Goal: Transaction & Acquisition: Purchase product/service

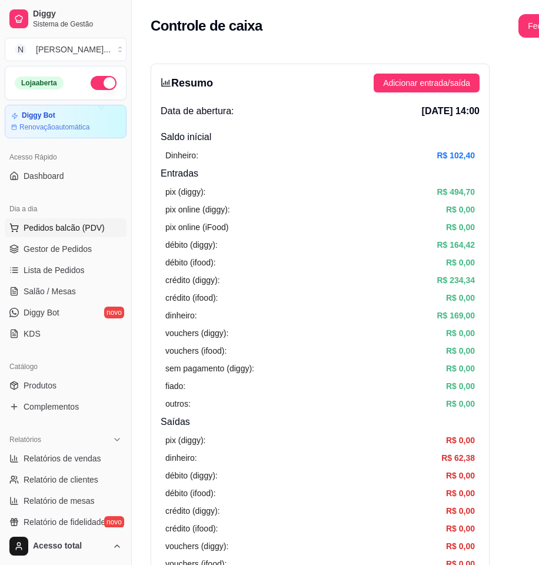
click at [78, 227] on span "Pedidos balcão (PDV)" at bounding box center [64, 228] width 81 height 12
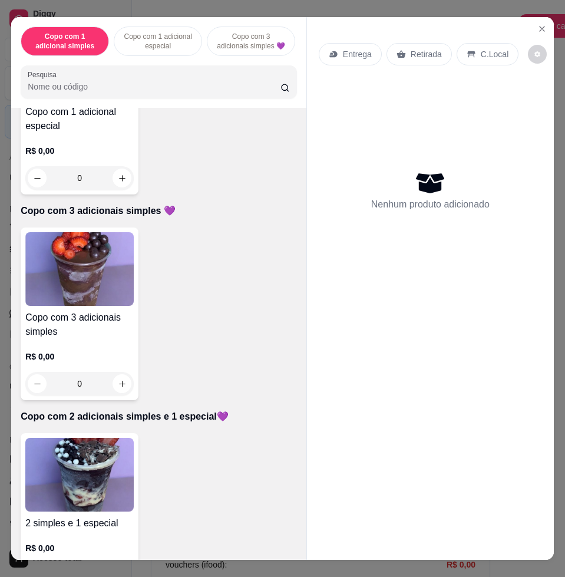
scroll to position [515, 0]
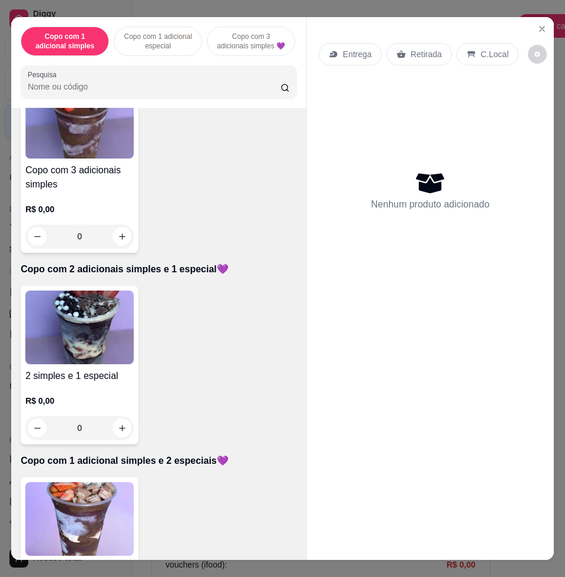
click at [37, 320] on img at bounding box center [79, 327] width 108 height 74
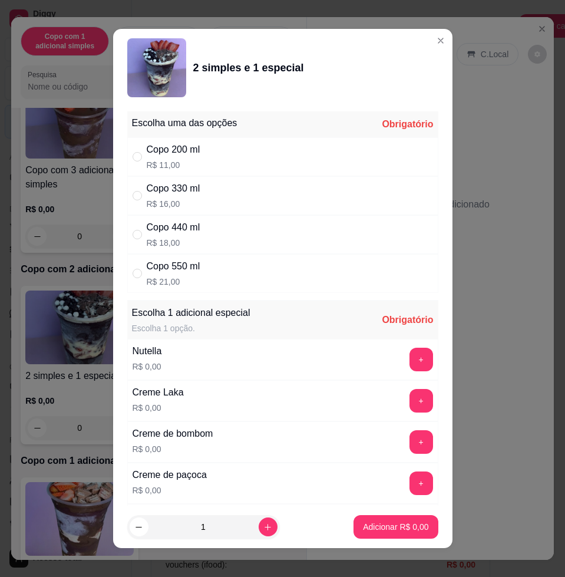
click at [239, 228] on div "Copo 440 ml R$ 18,00" at bounding box center [282, 234] width 311 height 39
radio input "true"
click at [409, 366] on button "+" at bounding box center [421, 359] width 24 height 24
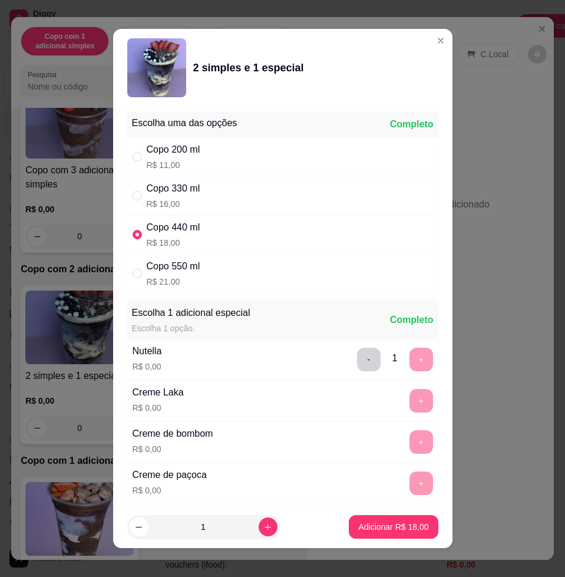
scroll to position [9, 0]
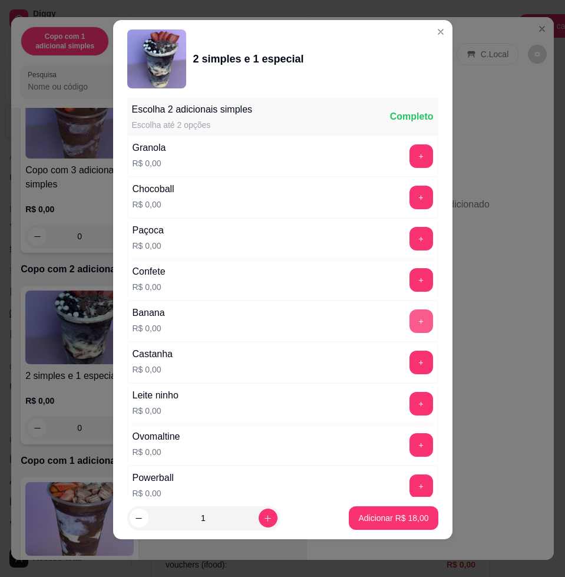
click at [409, 323] on button "+" at bounding box center [421, 321] width 24 height 24
click at [409, 409] on button "+" at bounding box center [420, 403] width 23 height 23
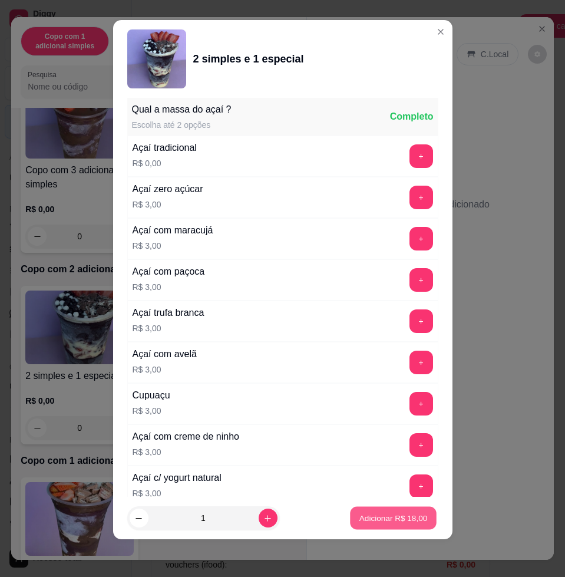
click at [390, 510] on button "Adicionar R$ 18,00" at bounding box center [393, 517] width 87 height 23
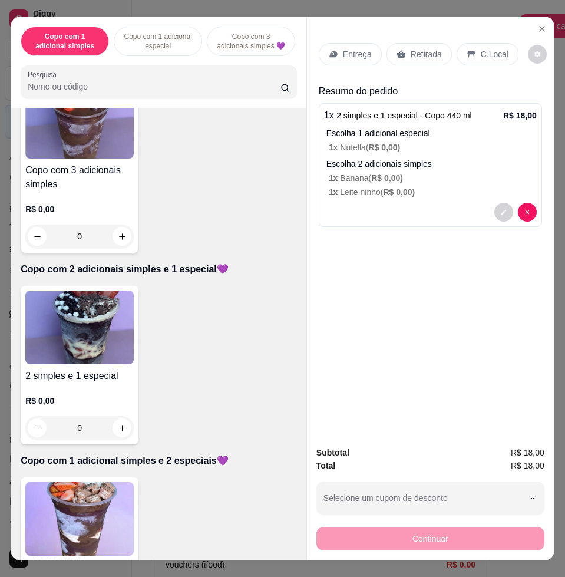
click at [346, 49] on p "Entrega" at bounding box center [357, 54] width 29 height 12
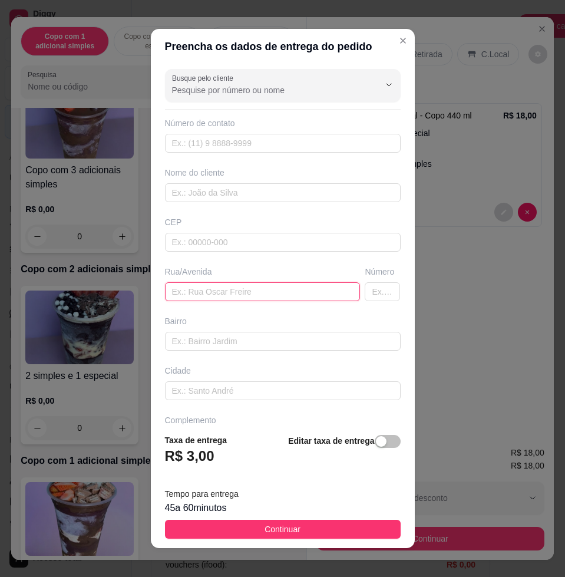
click at [235, 298] on input "text" at bounding box center [263, 291] width 196 height 19
type input "neide dos santos, 60"
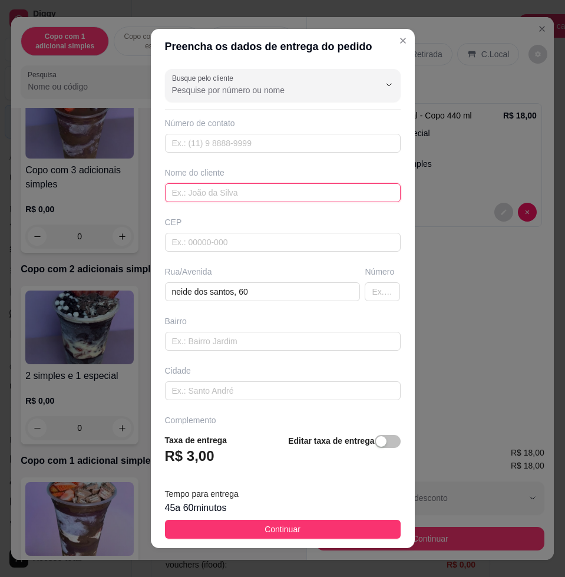
click at [228, 190] on input "text" at bounding box center [283, 192] width 236 height 19
type input "luiz"
click at [336, 522] on button "Continuar" at bounding box center [283, 528] width 236 height 19
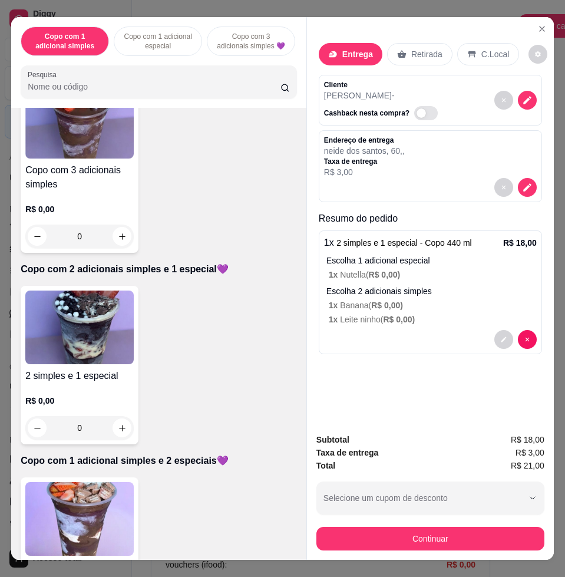
click at [419, 509] on div "Subtotal R$ 18,00 Taxa de entrega R$ 3,00 Total R$ 21,00 Selecione um cupom de …" at bounding box center [430, 491] width 228 height 117
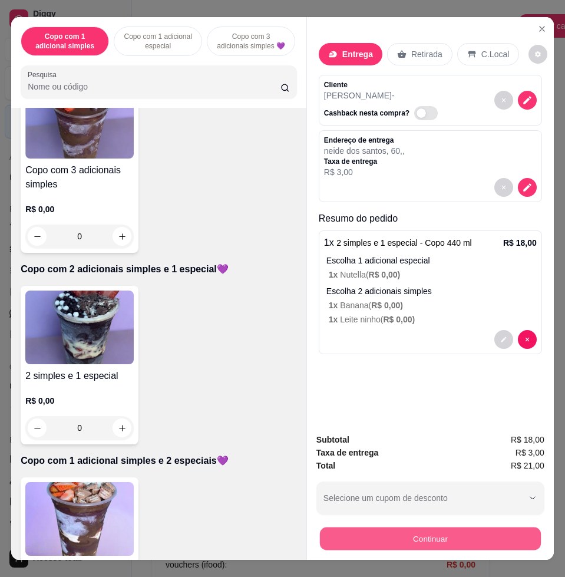
click at [424, 528] on button "Continuar" at bounding box center [430, 537] width 221 height 23
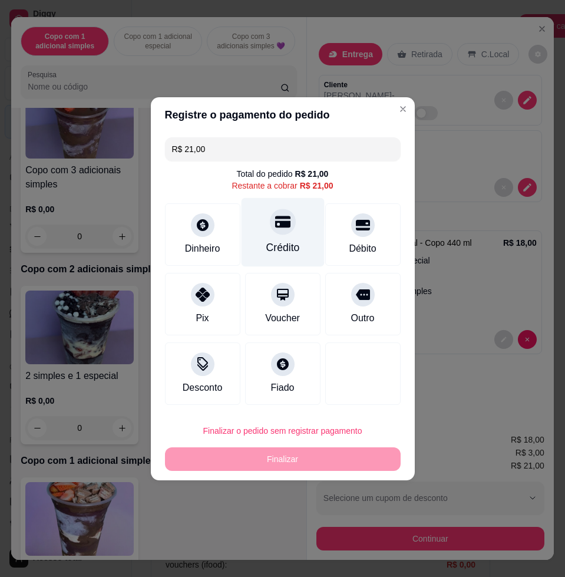
click at [287, 234] on div "Crédito" at bounding box center [282, 231] width 83 height 69
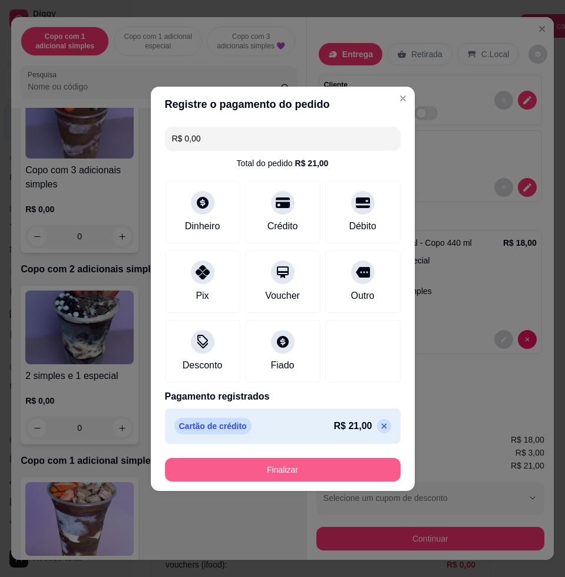
click at [316, 476] on button "Finalizar" at bounding box center [283, 470] width 236 height 24
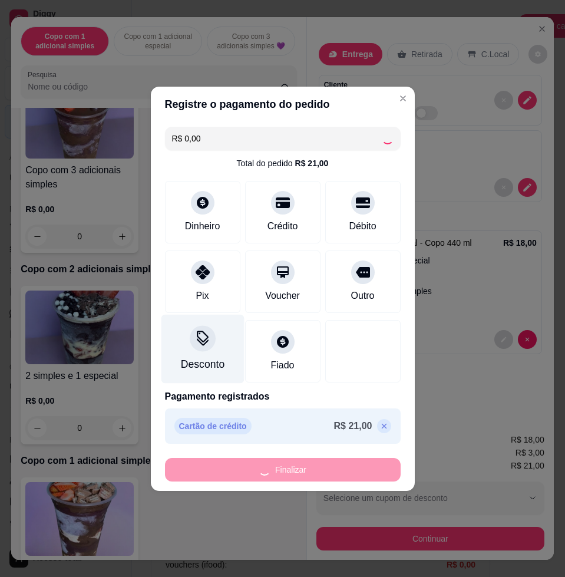
type input "-R$ 21,00"
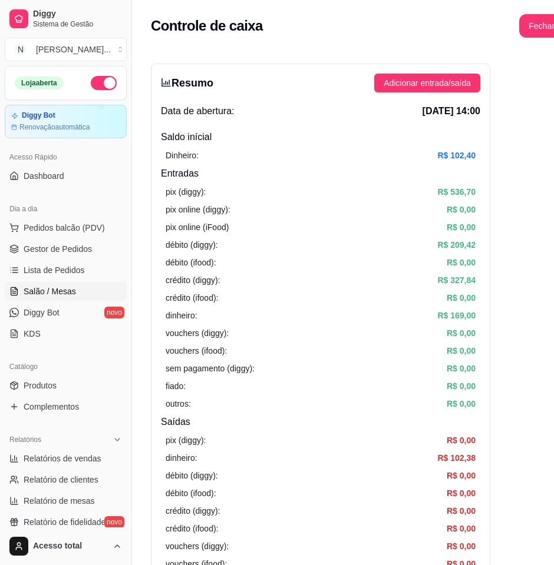
click at [71, 294] on span "Salão / Mesas" at bounding box center [50, 292] width 52 height 12
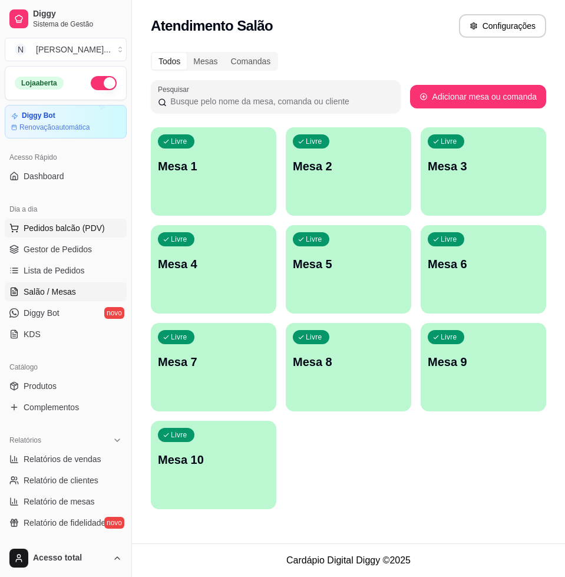
click at [67, 233] on span "Pedidos balcão (PDV)" at bounding box center [64, 228] width 81 height 12
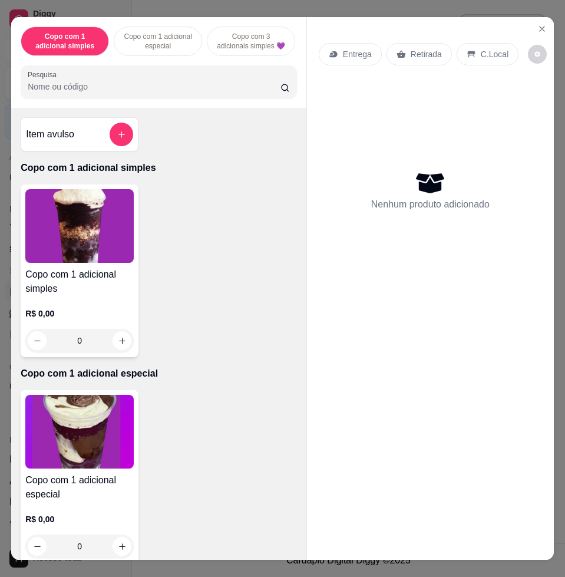
click at [115, 122] on div "Item avulso Copo com 1 adicional simples Copo com 1 adicional simples R$ 0,00 0…" at bounding box center [158, 333] width 295 height 451
click at [117, 131] on button "add-separate-item" at bounding box center [122, 134] width 24 height 24
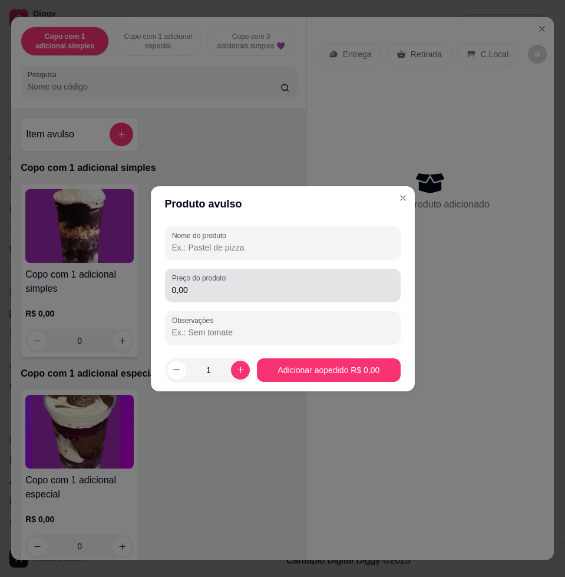
click at [251, 274] on div "Preço do produto 0,00" at bounding box center [283, 285] width 236 height 33
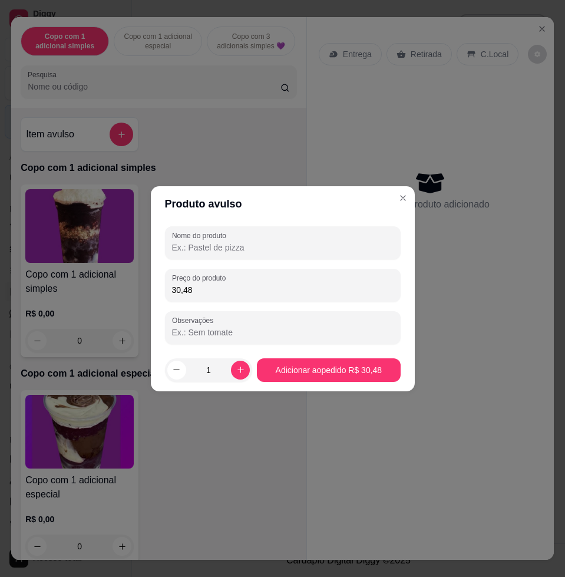
type input "30,48"
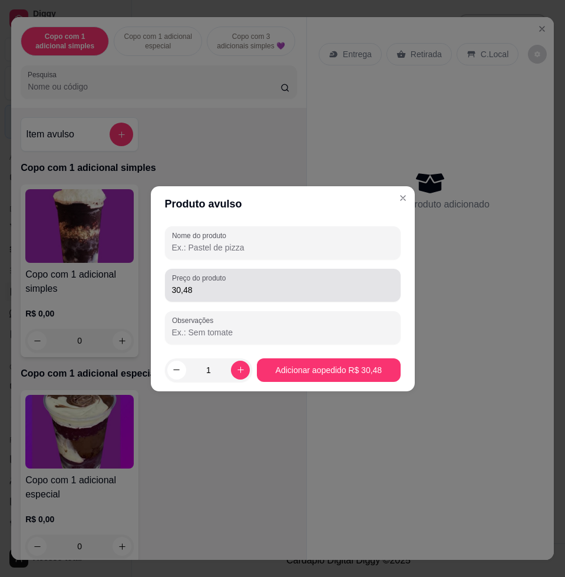
click at [260, 269] on div "Preço do produto 30,48" at bounding box center [283, 285] width 236 height 33
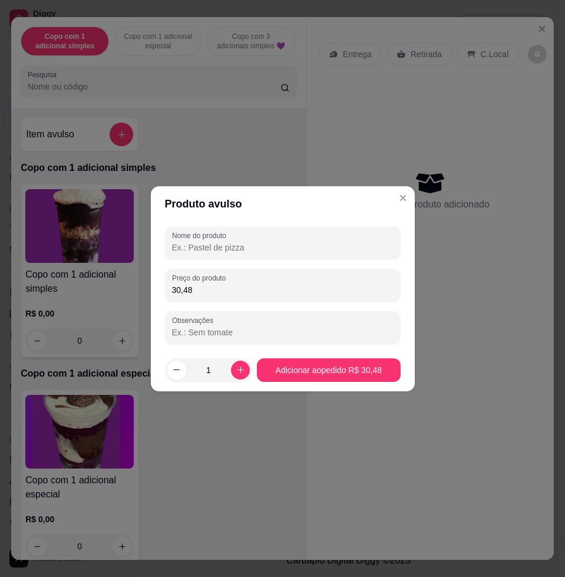
click at [260, 221] on div "Nome do produto Preço do produto 30,48 Observações" at bounding box center [283, 284] width 264 height 127
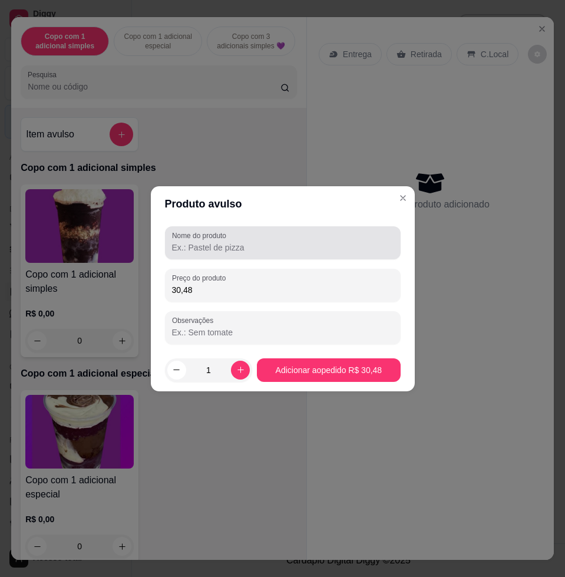
click at [261, 238] on div at bounding box center [282, 243] width 221 height 24
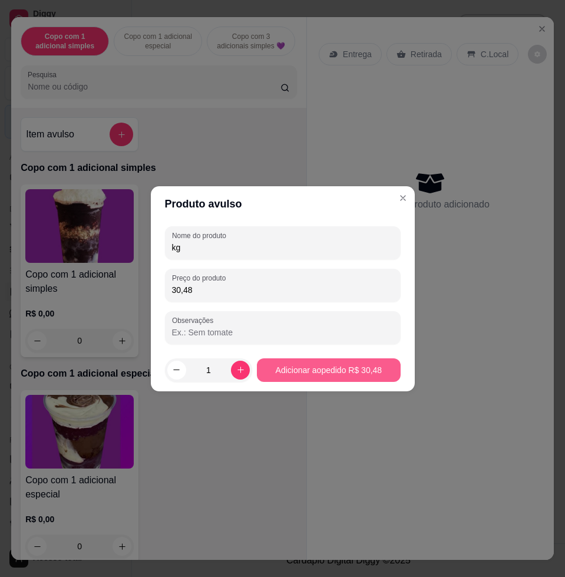
type input "kg"
click at [343, 380] on footer "1 Adicionar ao pedido R$ 30,48" at bounding box center [283, 370] width 264 height 42
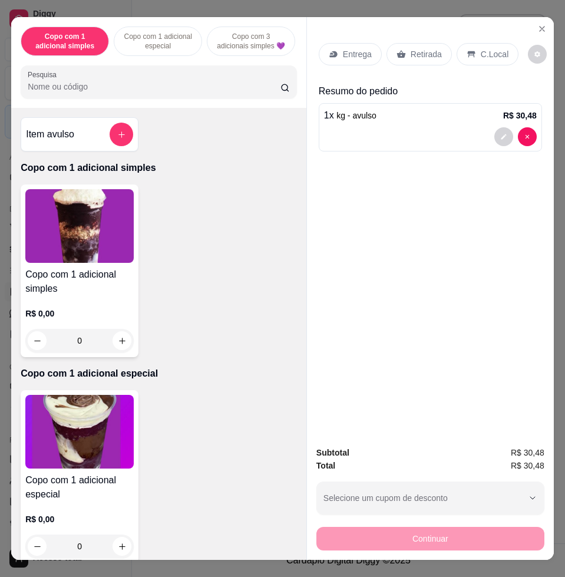
click at [484, 49] on p "C.Local" at bounding box center [495, 54] width 28 height 12
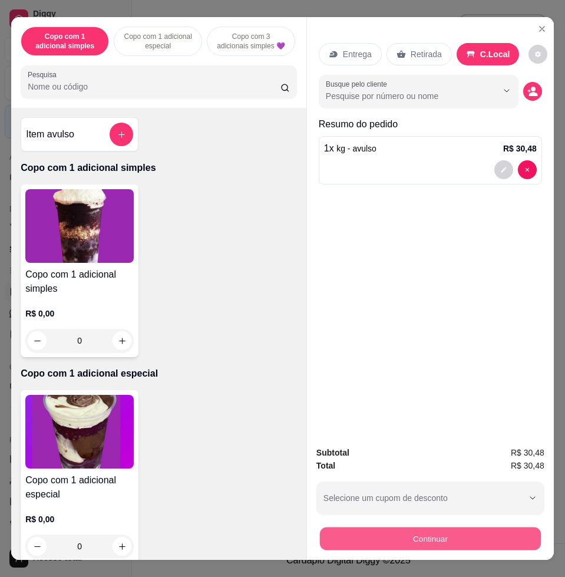
click at [508, 530] on button "Continuar" at bounding box center [430, 537] width 221 height 23
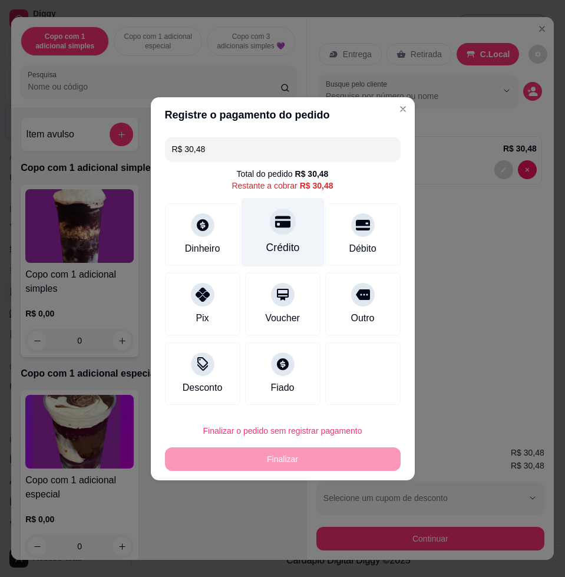
click at [273, 240] on div "Crédito" at bounding box center [283, 247] width 34 height 15
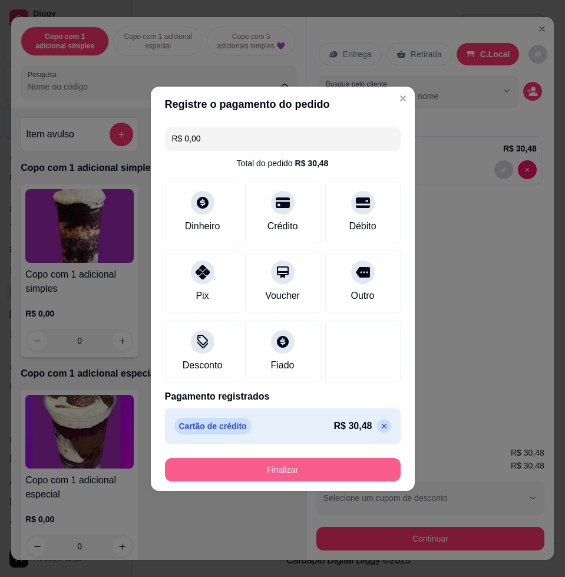
click at [359, 459] on button "Finalizar" at bounding box center [283, 470] width 236 height 24
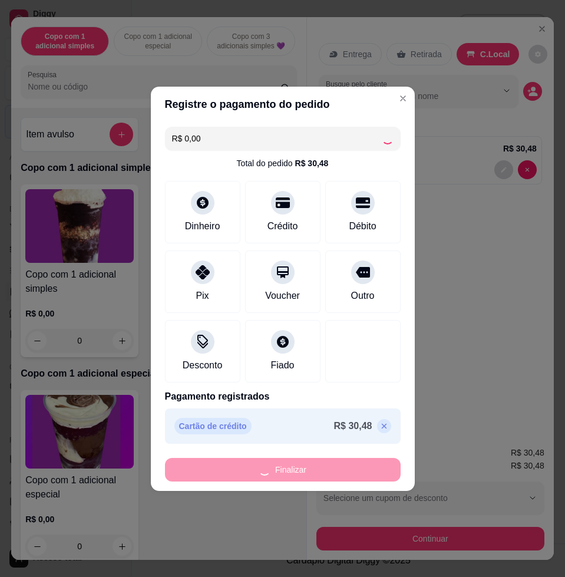
type input "-R$ 30,48"
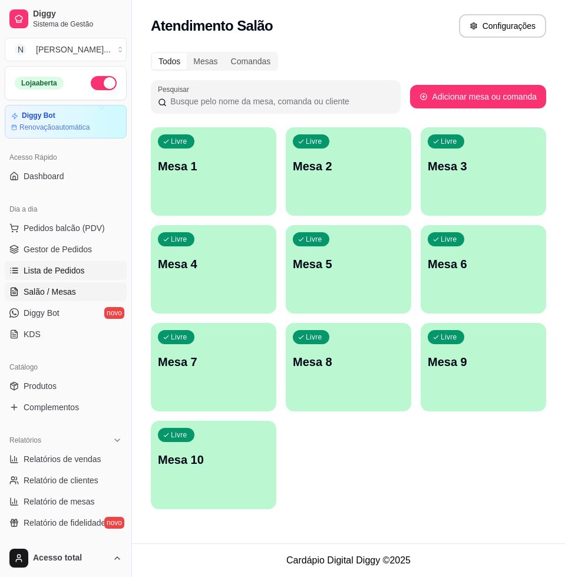
click at [70, 264] on span "Lista de Pedidos" at bounding box center [54, 270] width 61 height 12
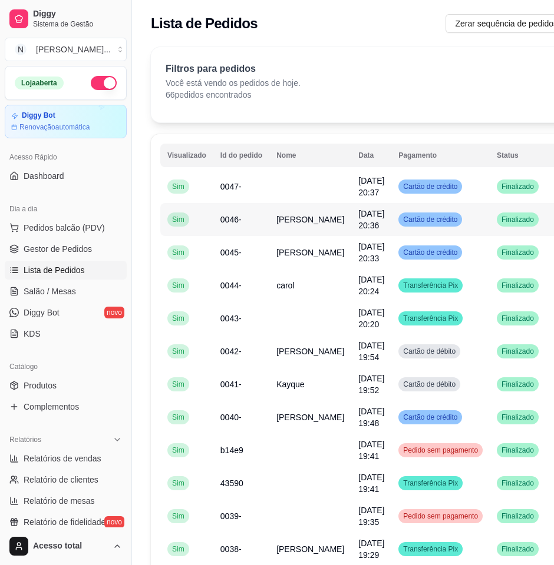
click at [489, 223] on td "Finalizado" at bounding box center [517, 219] width 57 height 33
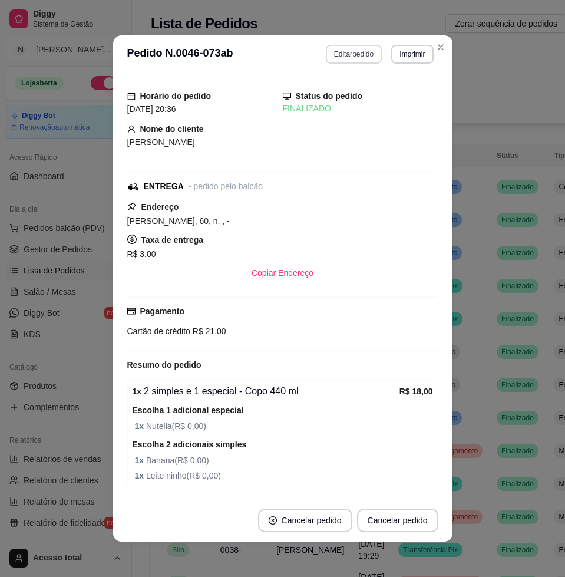
click at [344, 59] on button "Editar pedido" at bounding box center [354, 54] width 56 height 19
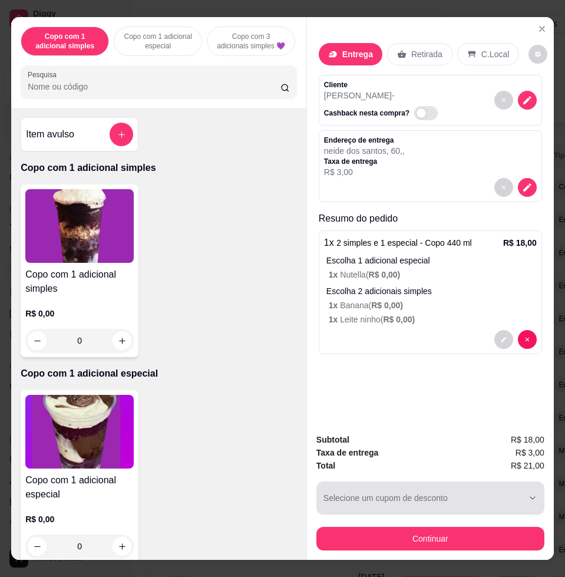
click at [526, 509] on div "Subtotal R$ 18,00 Taxa de entrega R$ 3,00 Total R$ 21,00 Selecione um cupom de …" at bounding box center [430, 491] width 228 height 117
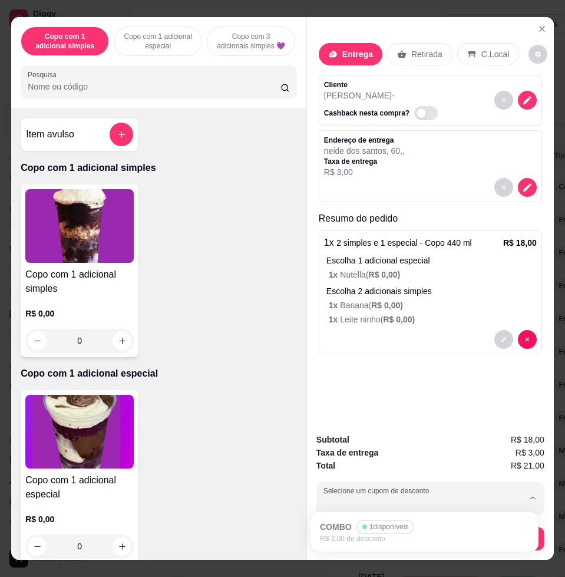
click at [526, 521] on ul "COMBO 1 disponíveis R$ 2,00 de desconto" at bounding box center [424, 531] width 218 height 31
click at [248, 532] on div "Copo com 1 adicional especial R$ 0,00 0" at bounding box center [159, 476] width 276 height 173
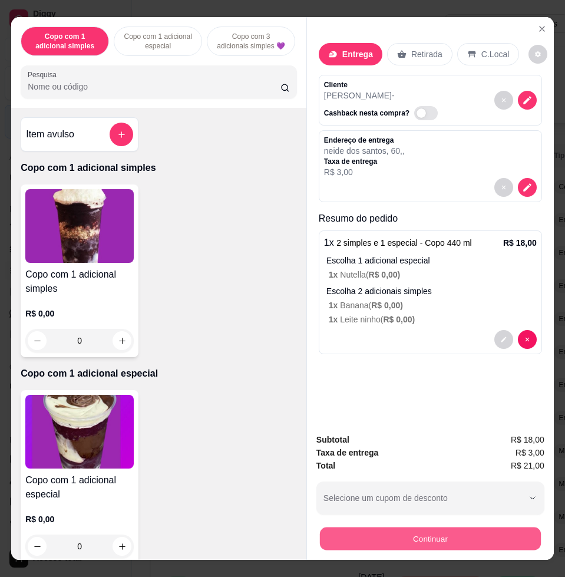
click at [327, 528] on button "Continuar" at bounding box center [430, 537] width 221 height 23
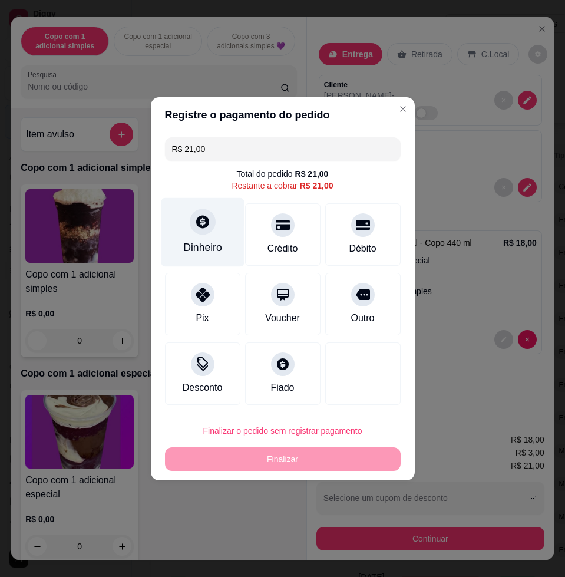
click at [197, 229] on icon at bounding box center [201, 221] width 15 height 15
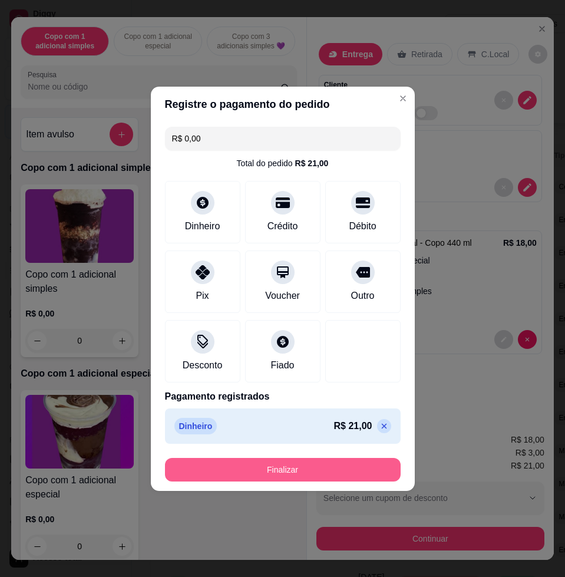
click at [350, 462] on button "Finalizar" at bounding box center [283, 470] width 236 height 24
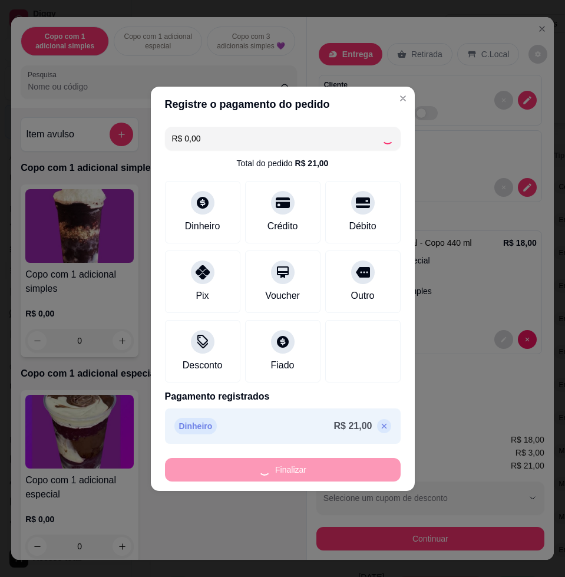
type input "-R$ 21,00"
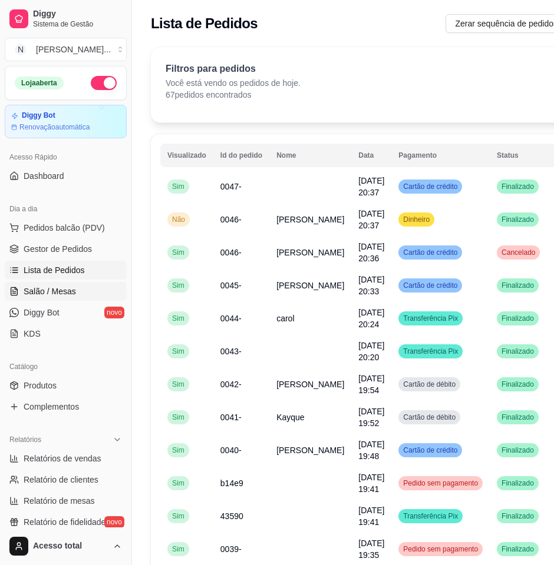
click at [70, 294] on span "Salão / Mesas" at bounding box center [50, 292] width 52 height 12
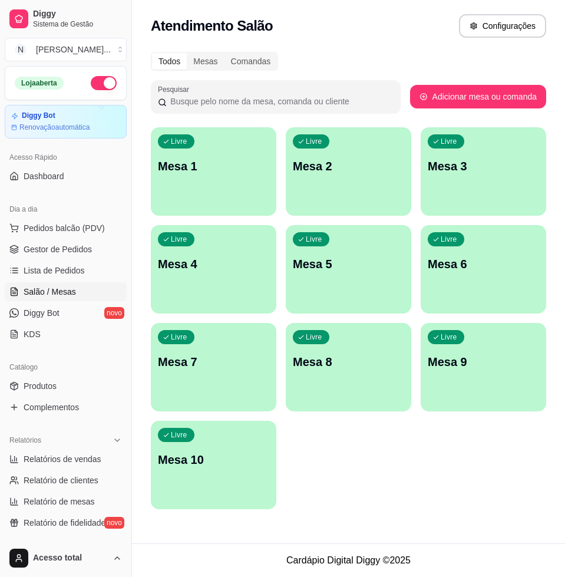
click at [198, 191] on div "Livre Mesa 1" at bounding box center [213, 164] width 125 height 74
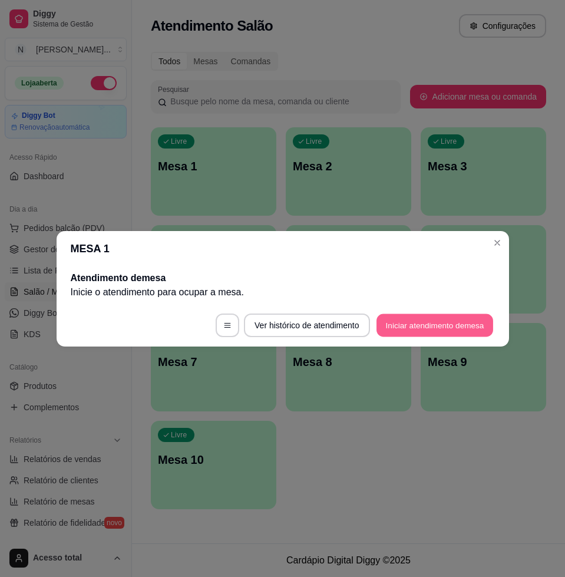
click at [434, 323] on button "Iniciar atendimento de mesa" at bounding box center [434, 324] width 117 height 23
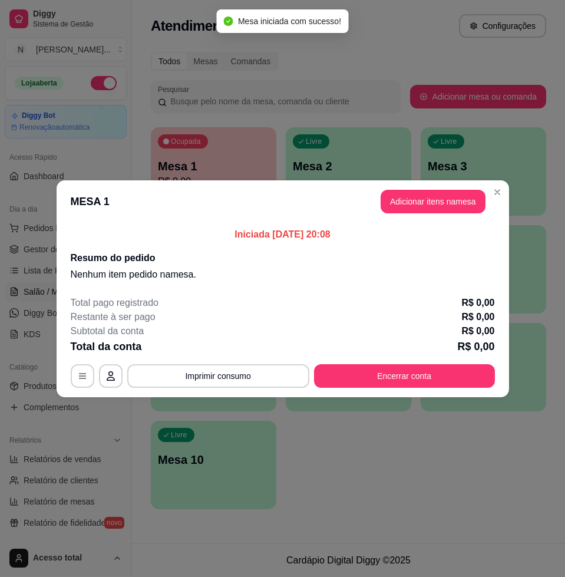
click at [432, 205] on button "Adicionar itens na mesa" at bounding box center [432, 202] width 105 height 24
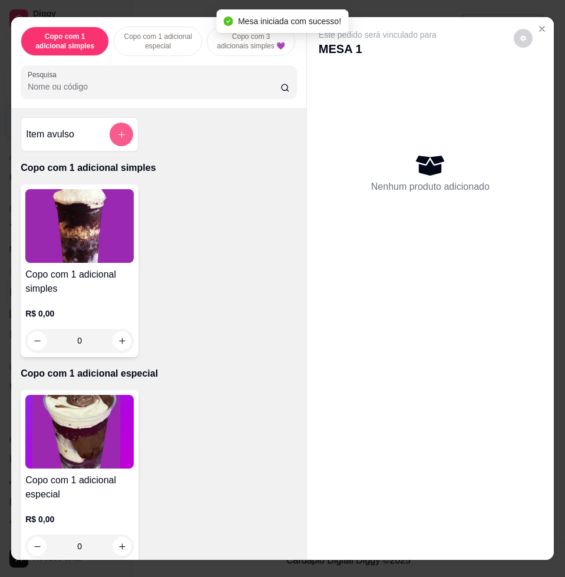
click at [117, 139] on icon "add-separate-item" at bounding box center [121, 134] width 9 height 9
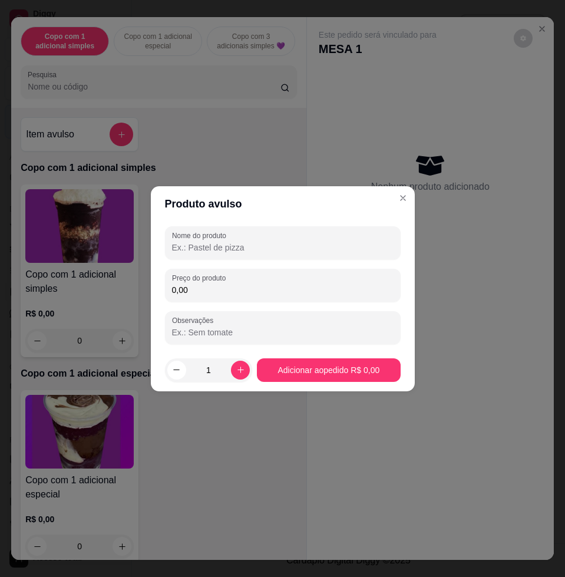
click at [221, 293] on input "0,00" at bounding box center [282, 290] width 221 height 12
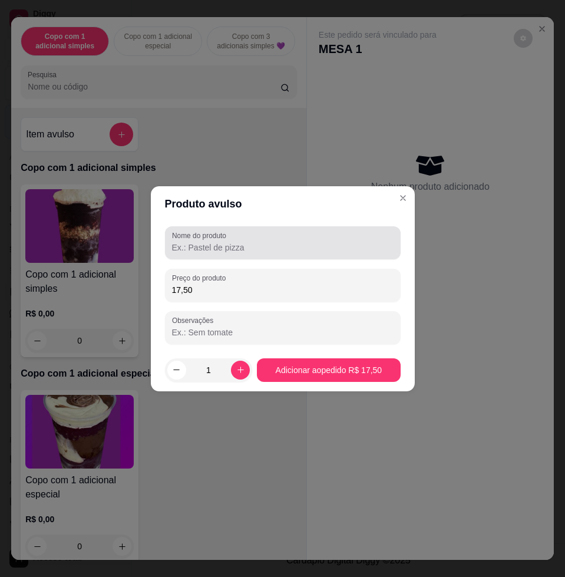
type input "17,50"
click at [213, 243] on input "Nome do produto" at bounding box center [282, 247] width 221 height 12
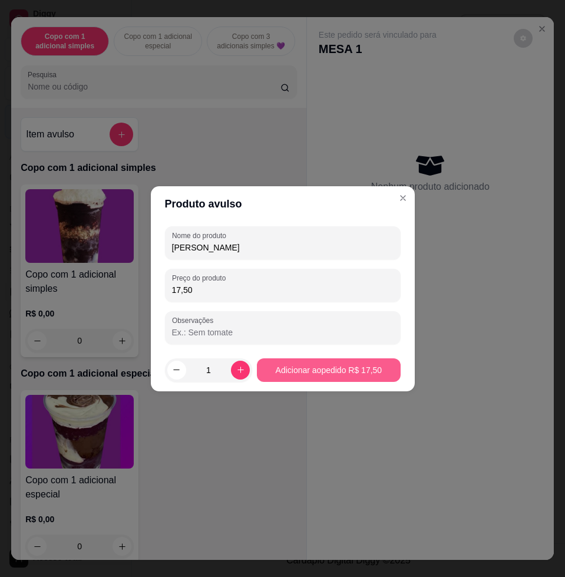
type input "adilson"
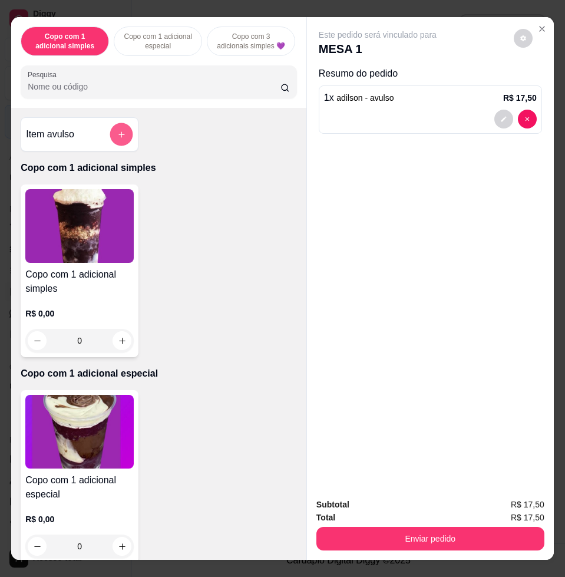
click at [115, 146] on button "add-separate-item" at bounding box center [121, 134] width 23 height 23
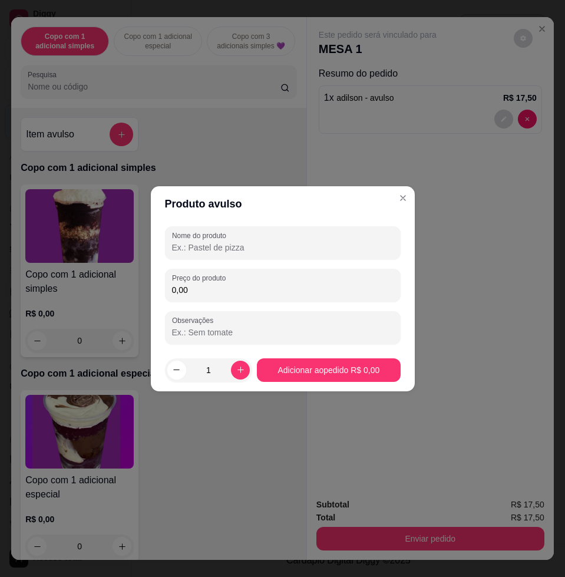
click at [270, 242] on input "Nome do produto" at bounding box center [282, 247] width 221 height 12
type input "."
click at [244, 301] on div "Nome do produto . Preço do produto 0,00 Observações" at bounding box center [283, 285] width 236 height 118
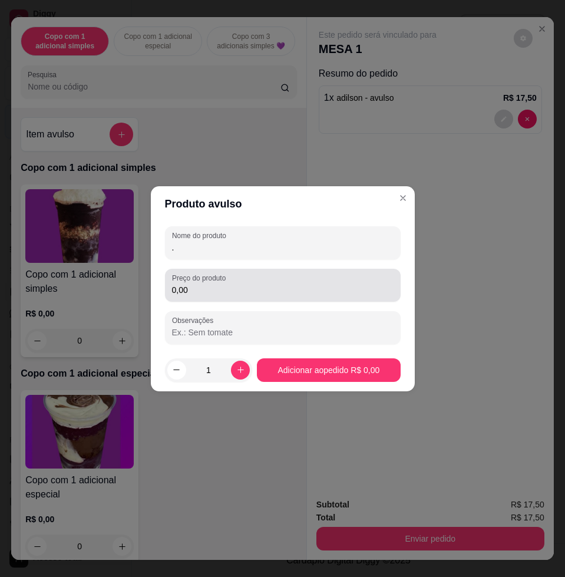
click at [240, 285] on input "0,00" at bounding box center [282, 290] width 221 height 12
click at [287, 299] on div "Preço do produto 0,00" at bounding box center [283, 285] width 236 height 33
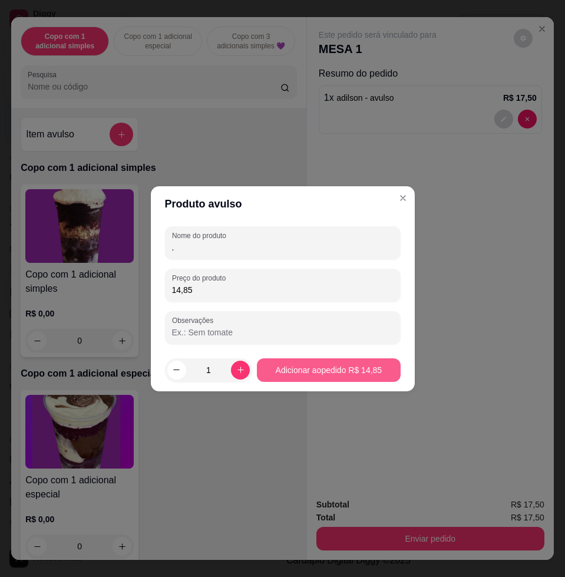
type input "14,85"
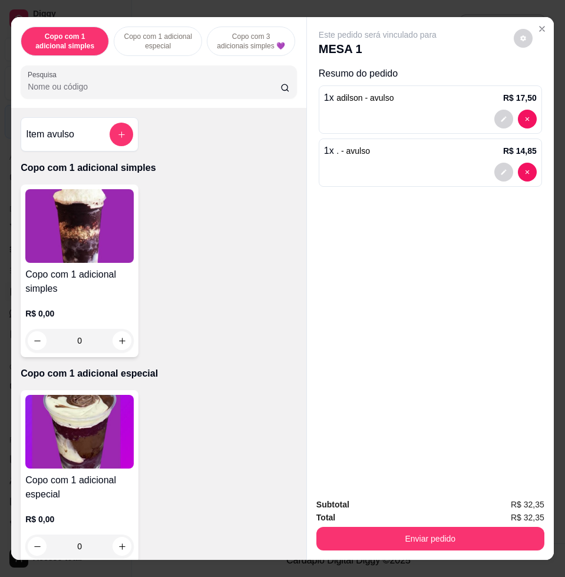
click at [413, 511] on div "Total R$ 32,35" at bounding box center [430, 517] width 228 height 13
click at [416, 526] on button "Enviar pedido" at bounding box center [430, 538] width 228 height 24
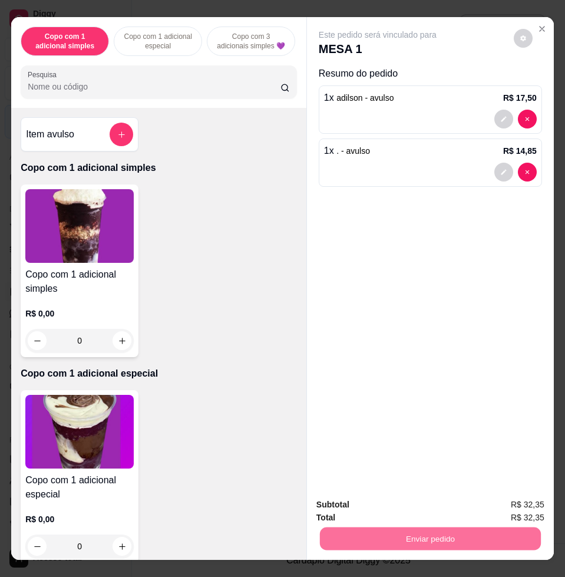
click at [347, 498] on button "Não registrar e enviar pedido" at bounding box center [390, 503] width 122 height 22
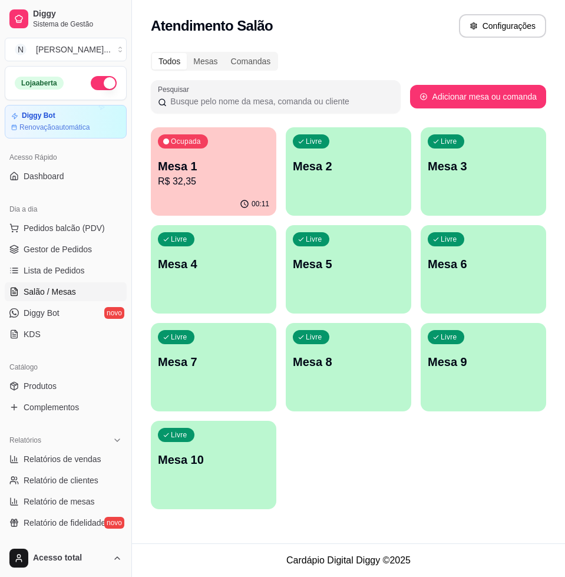
click at [350, 158] on p "Mesa 2" at bounding box center [348, 166] width 111 height 16
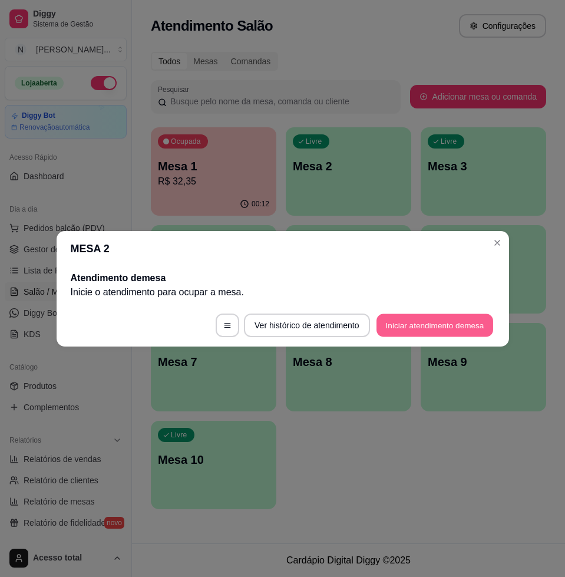
click at [452, 324] on button "Iniciar atendimento de mesa" at bounding box center [434, 324] width 117 height 23
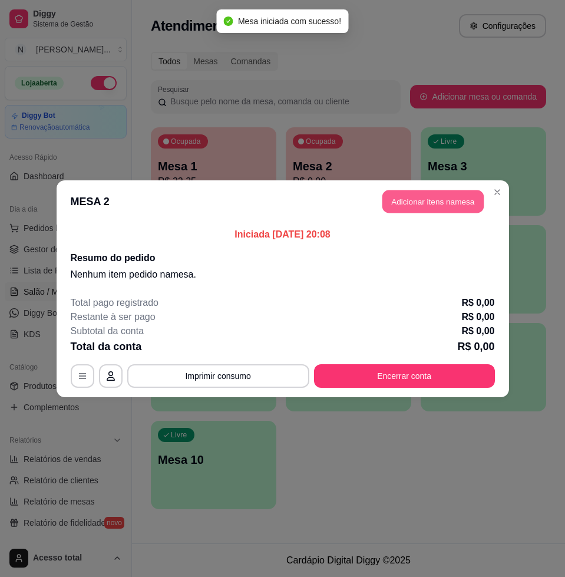
click at [433, 200] on button "Adicionar itens na mesa" at bounding box center [432, 201] width 101 height 23
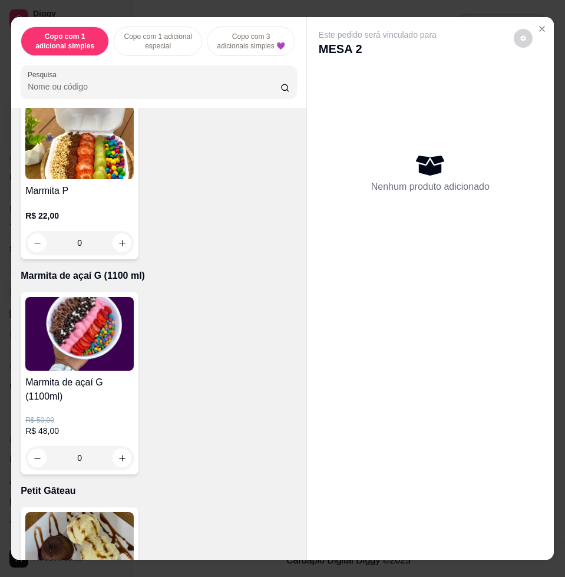
scroll to position [6183, 0]
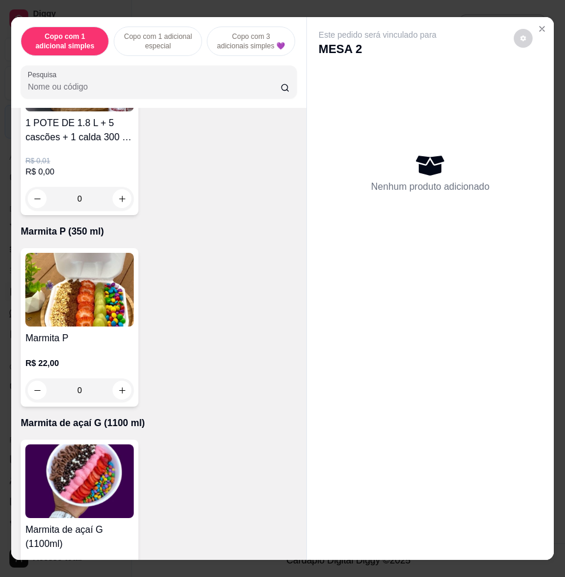
click at [111, 256] on img at bounding box center [79, 290] width 108 height 74
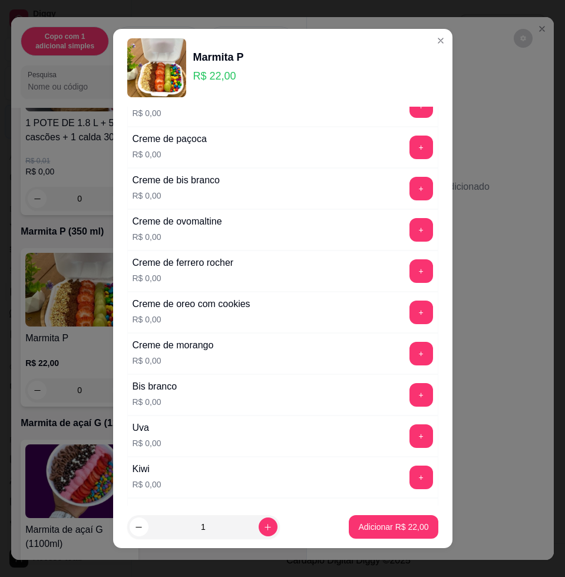
scroll to position [0, 0]
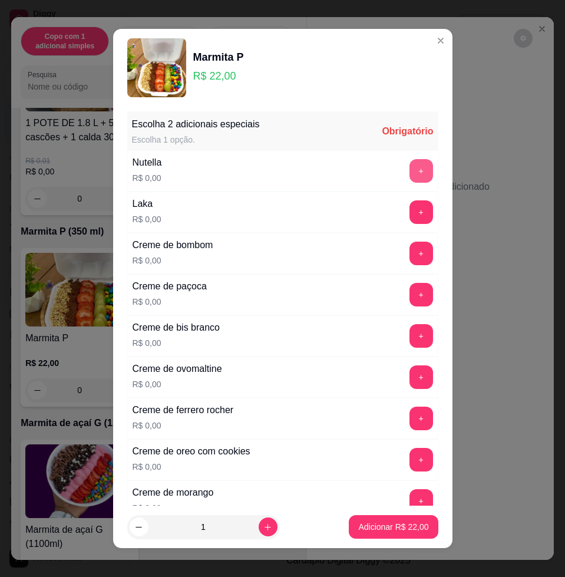
click at [409, 170] on button "+" at bounding box center [421, 171] width 24 height 24
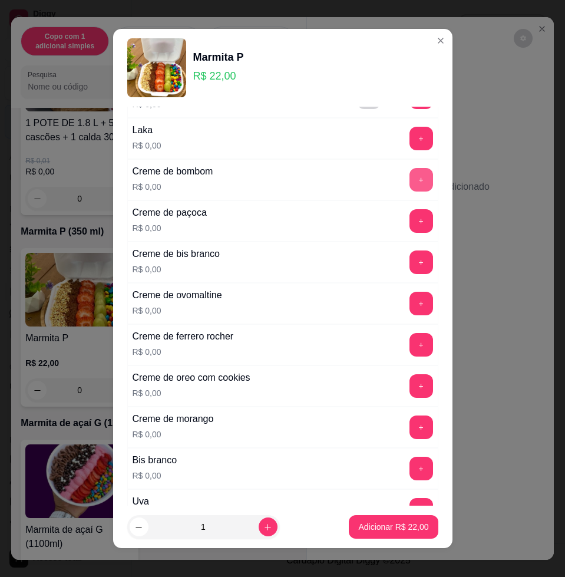
scroll to position [294, 0]
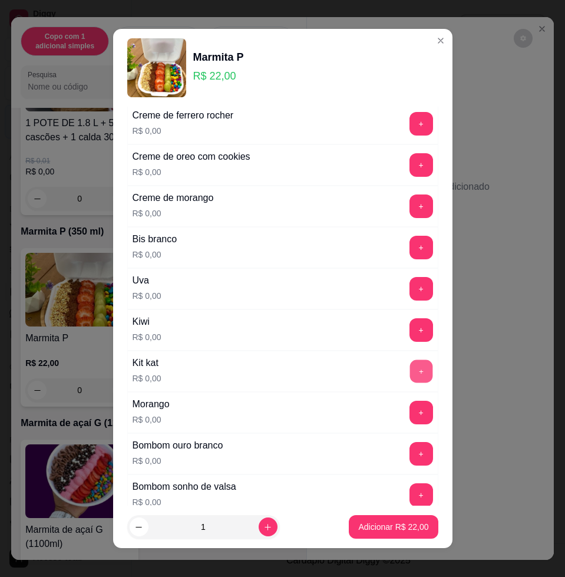
click at [409, 372] on button "+" at bounding box center [420, 371] width 23 height 23
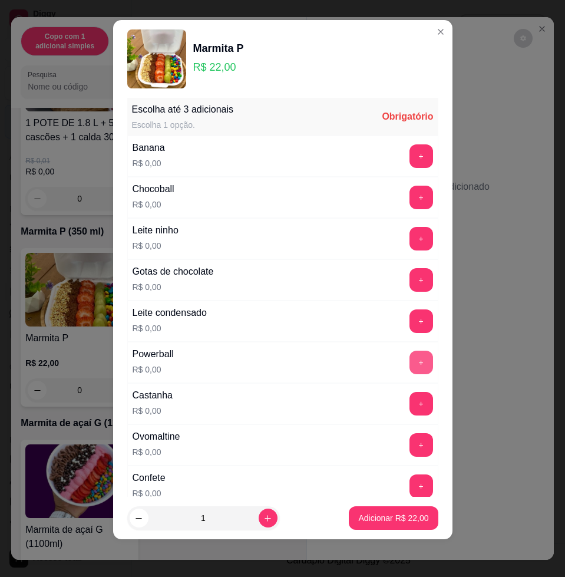
scroll to position [933, 0]
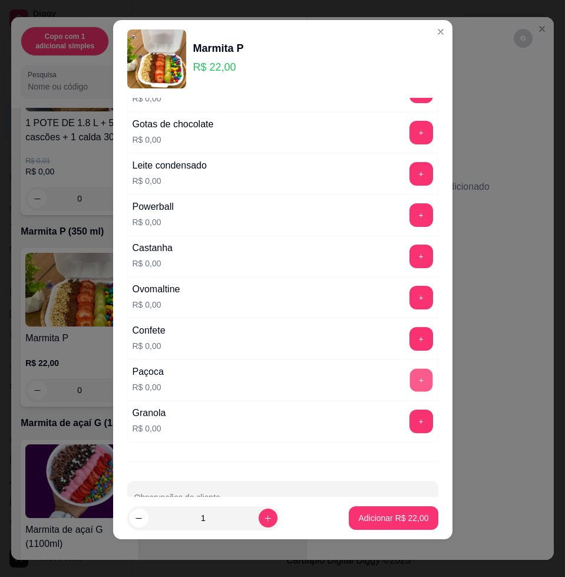
click at [409, 380] on button "+" at bounding box center [420, 380] width 23 height 23
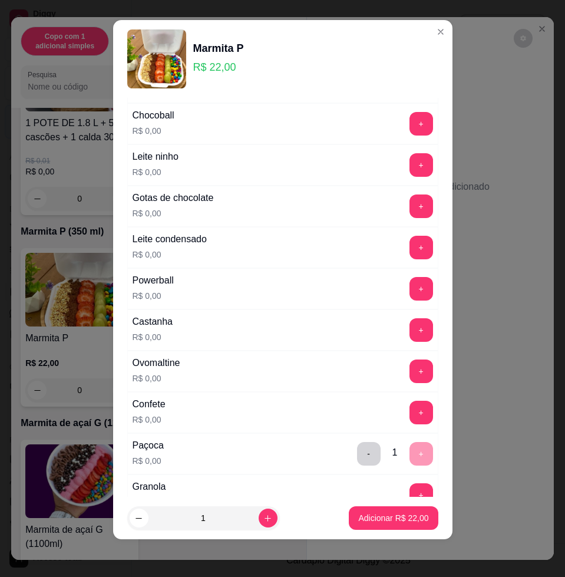
click at [409, 153] on button "+" at bounding box center [421, 165] width 24 height 24
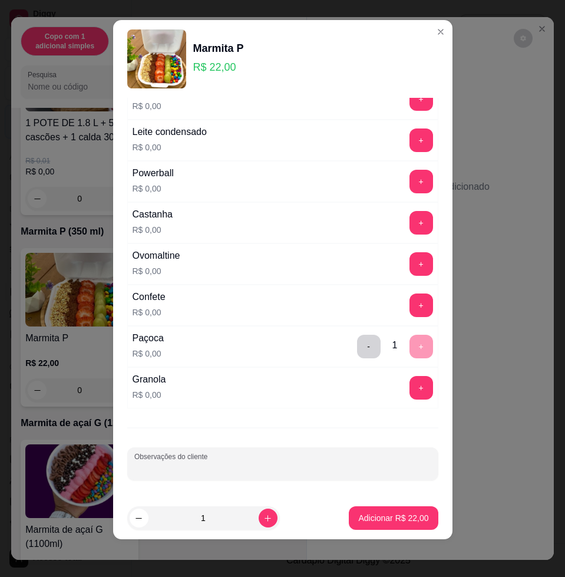
click at [339, 473] on input "Observações do cliente" at bounding box center [282, 468] width 297 height 12
type input "lev"
click at [409, 143] on button "+" at bounding box center [420, 140] width 23 height 23
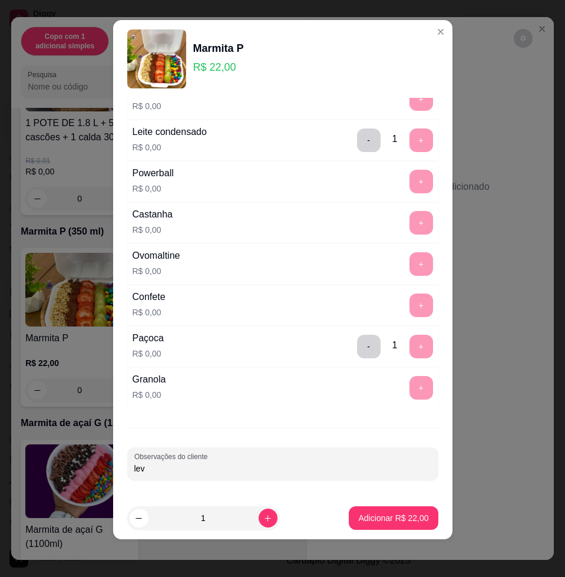
click at [293, 471] on input "lev" at bounding box center [282, 468] width 297 height 12
type input "ir comendo"
click at [389, 523] on button "Adicionar R$ 22,00" at bounding box center [393, 517] width 87 height 23
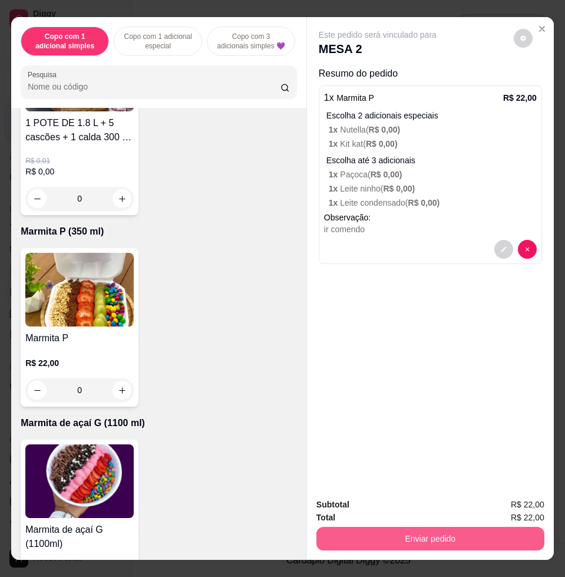
click at [405, 528] on button "Enviar pedido" at bounding box center [430, 538] width 228 height 24
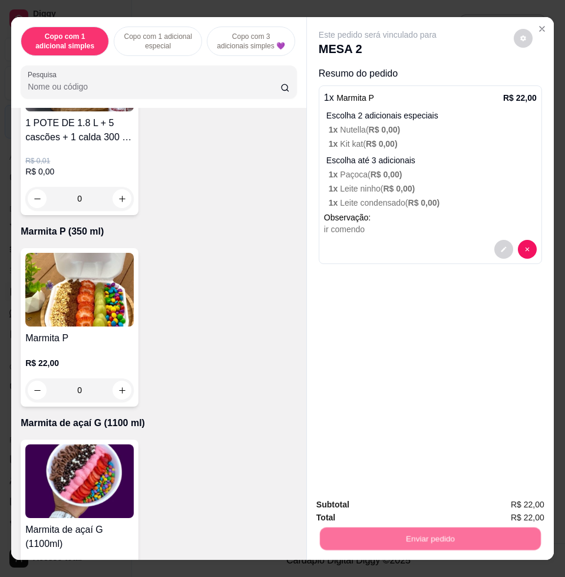
click at [422, 508] on button "Não registrar e enviar pedido" at bounding box center [389, 503] width 119 height 22
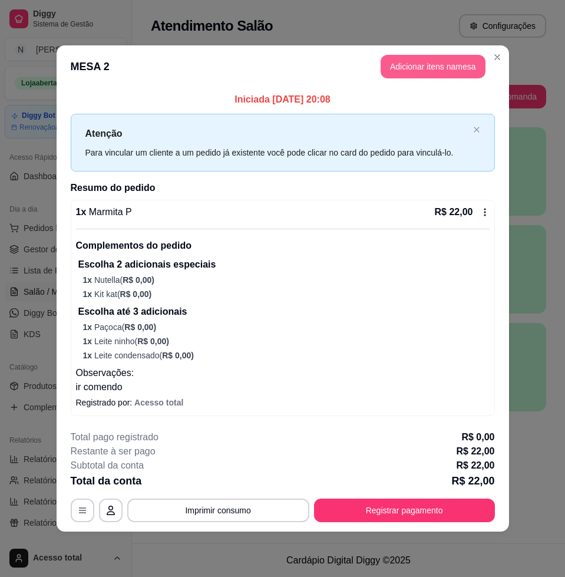
click at [400, 73] on button "Adicionar itens na mesa" at bounding box center [432, 67] width 105 height 24
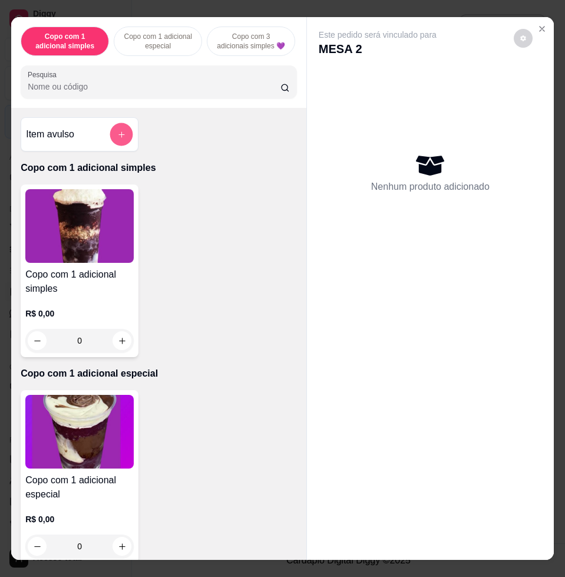
click at [119, 133] on button "add-separate-item" at bounding box center [121, 134] width 23 height 23
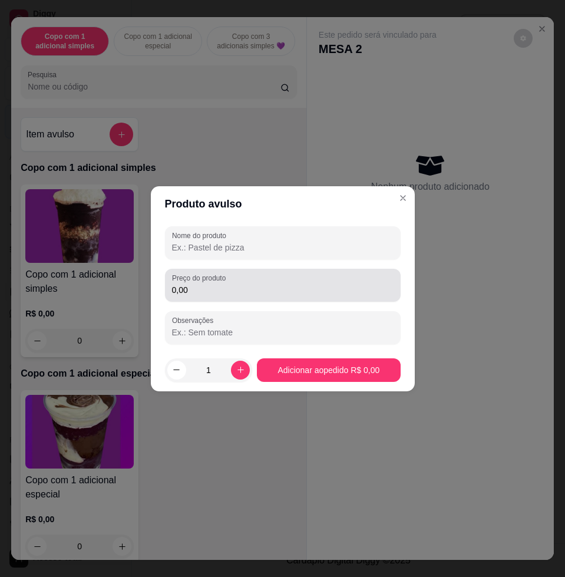
click at [260, 295] on div "0,00" at bounding box center [282, 285] width 221 height 24
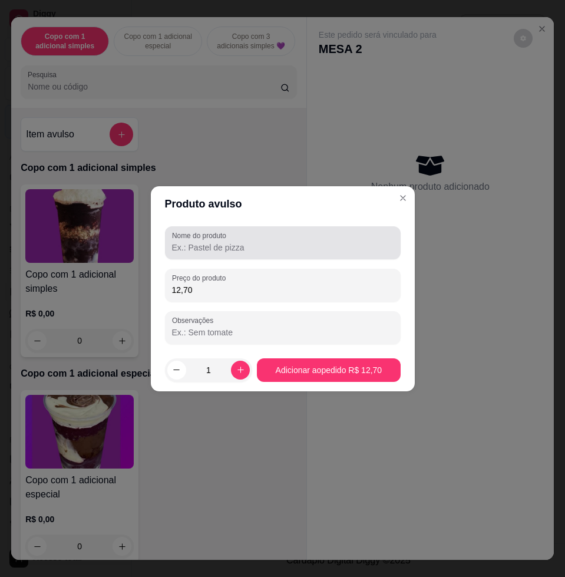
type input "12,70"
click at [316, 228] on div "Nome do produto" at bounding box center [283, 242] width 236 height 33
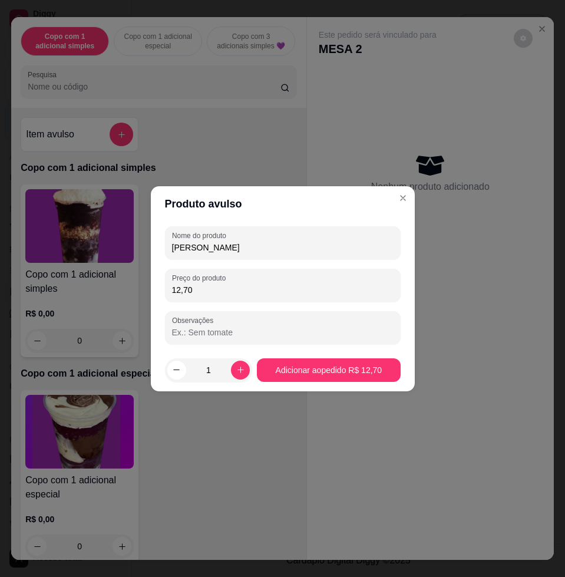
type input "marcelo"
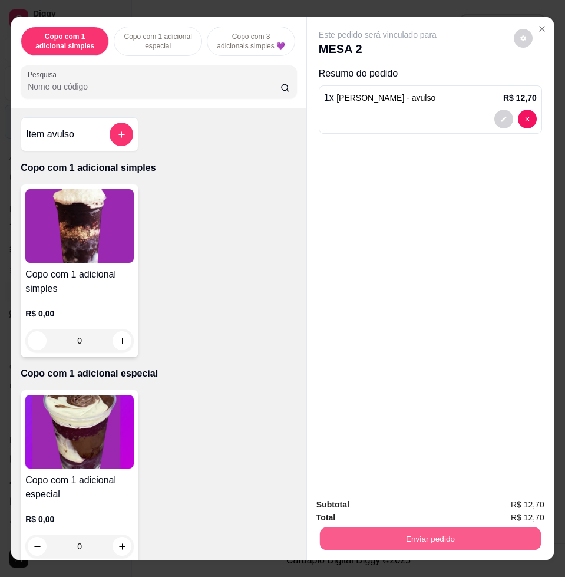
click at [503, 534] on button "Enviar pedido" at bounding box center [430, 537] width 221 height 23
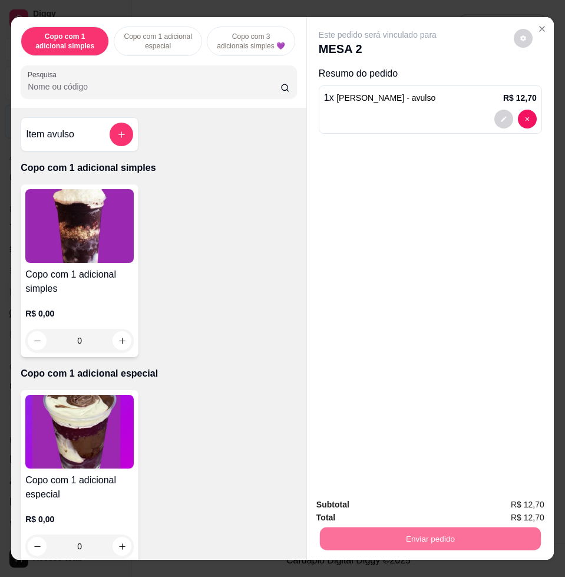
click at [433, 493] on button "Não registrar e enviar pedido" at bounding box center [390, 503] width 122 height 22
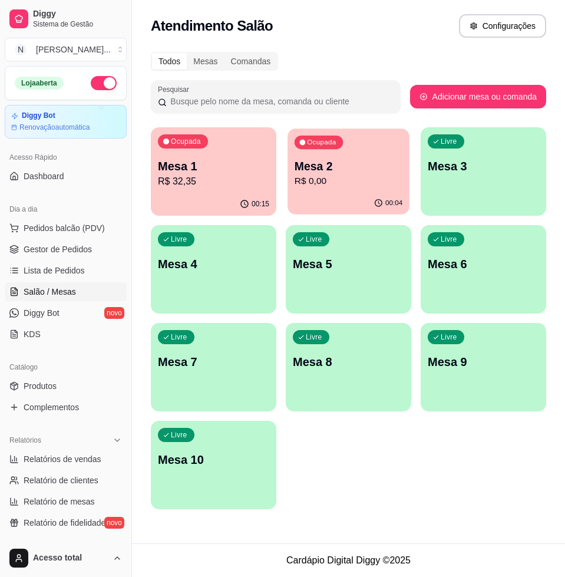
click at [331, 185] on p "R$ 0,00" at bounding box center [348, 181] width 108 height 14
click at [323, 162] on p "Mesa 2" at bounding box center [348, 166] width 111 height 16
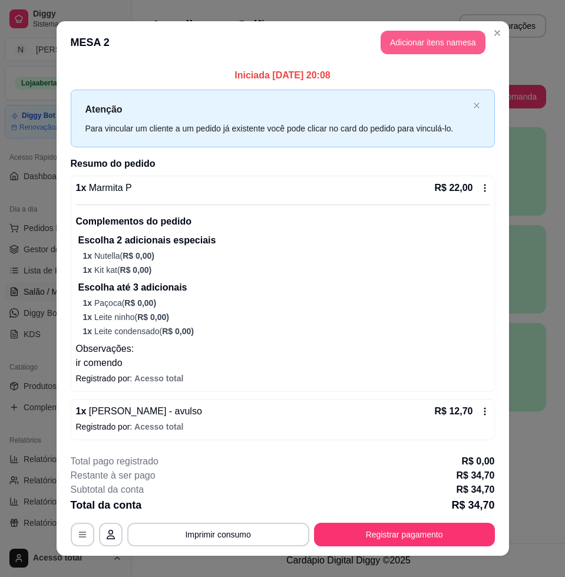
click at [402, 43] on button "Adicionar itens na mesa" at bounding box center [432, 43] width 105 height 24
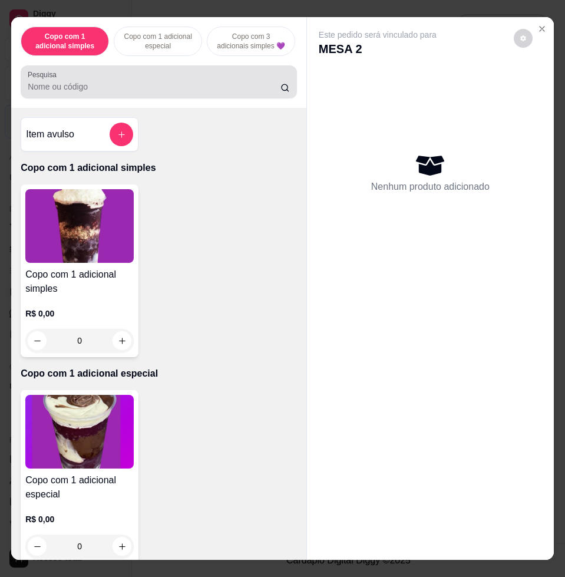
click at [161, 75] on div at bounding box center [159, 82] width 262 height 24
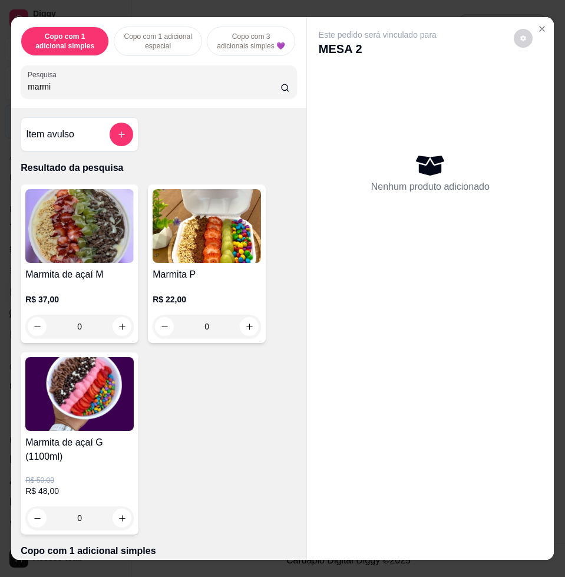
type input "marmi"
click at [189, 216] on img at bounding box center [207, 226] width 108 height 74
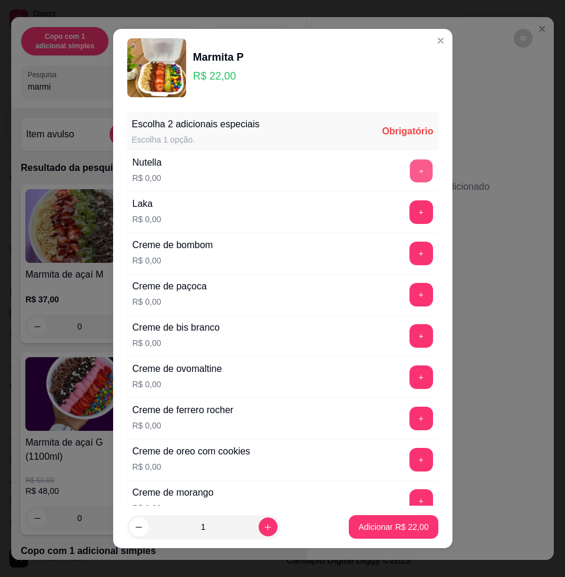
click at [409, 176] on button "+" at bounding box center [420, 171] width 23 height 23
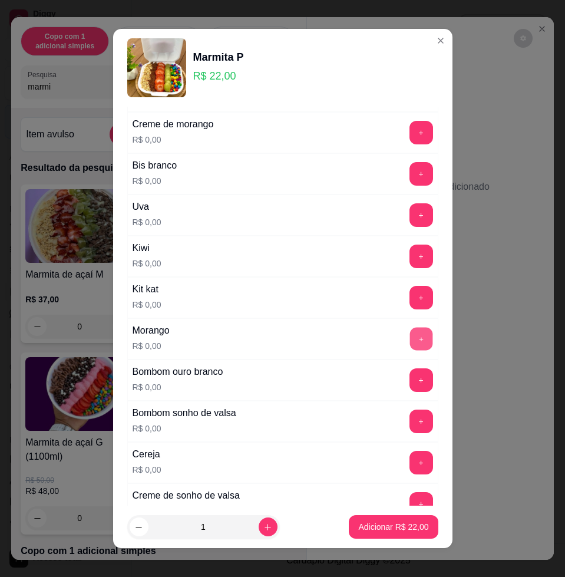
click at [409, 344] on button "+" at bounding box center [420, 338] width 23 height 23
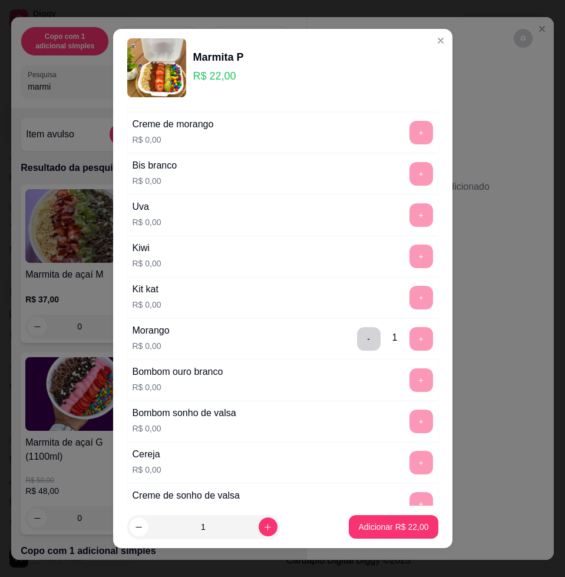
scroll to position [9, 0]
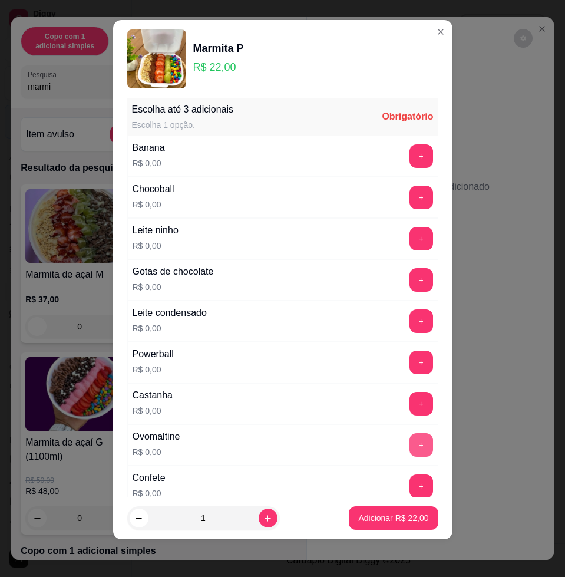
click at [409, 438] on button "+" at bounding box center [421, 445] width 24 height 24
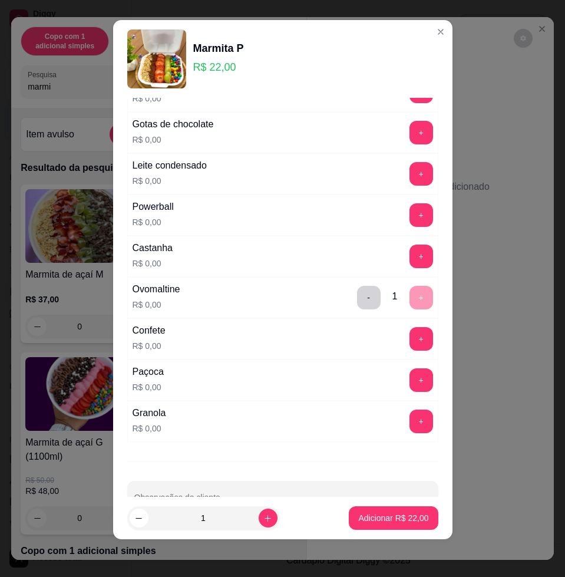
click at [409, 417] on button "+" at bounding box center [421, 421] width 24 height 24
click at [409, 253] on button "+" at bounding box center [420, 256] width 23 height 23
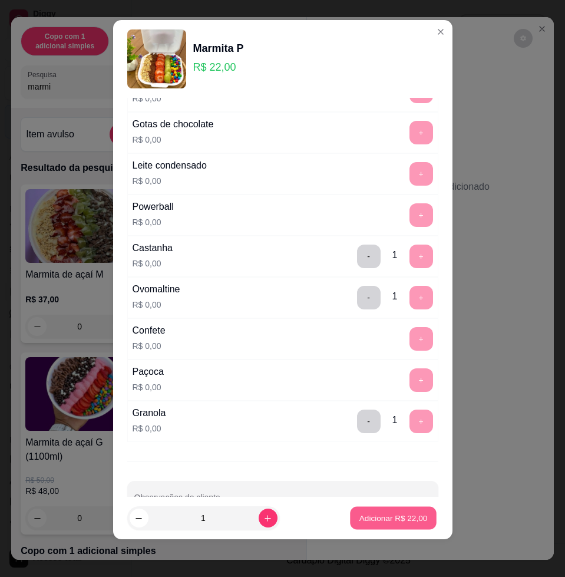
click at [359, 520] on p "Adicionar R$ 22,00" at bounding box center [393, 517] width 68 height 11
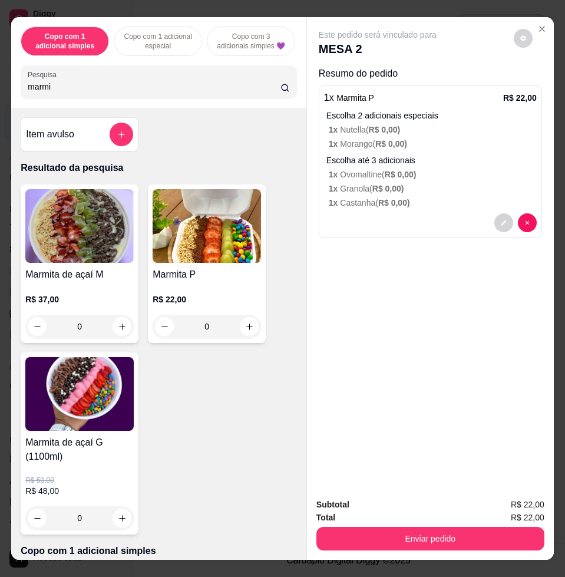
click at [398, 515] on div "Total R$ 22,00" at bounding box center [430, 517] width 228 height 13
click at [402, 526] on button "Enviar pedido" at bounding box center [430, 538] width 228 height 24
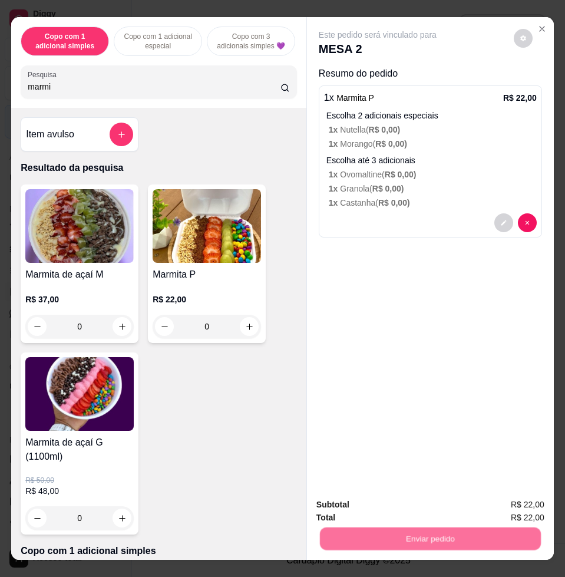
click at [402, 507] on button "Não registrar e enviar pedido" at bounding box center [389, 503] width 119 height 22
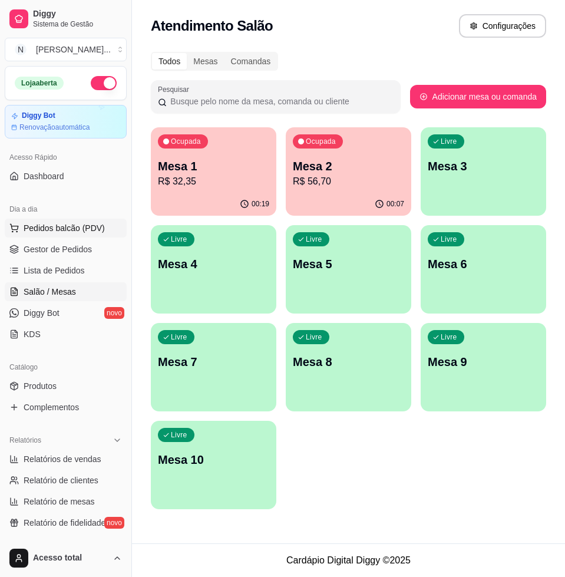
click at [49, 224] on span "Pedidos balcão (PDV)" at bounding box center [64, 228] width 81 height 12
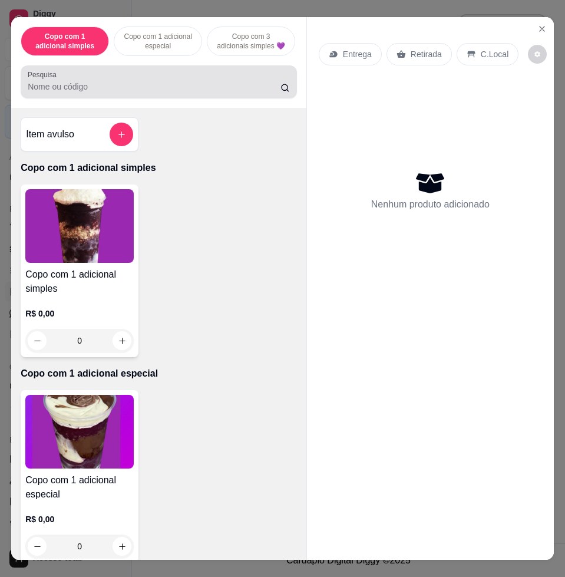
click at [145, 79] on div at bounding box center [159, 82] width 262 height 24
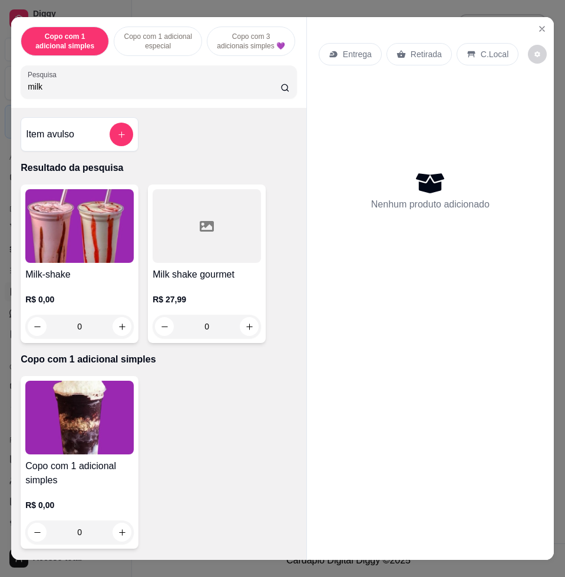
type input "milk"
click at [92, 222] on img at bounding box center [79, 226] width 108 height 74
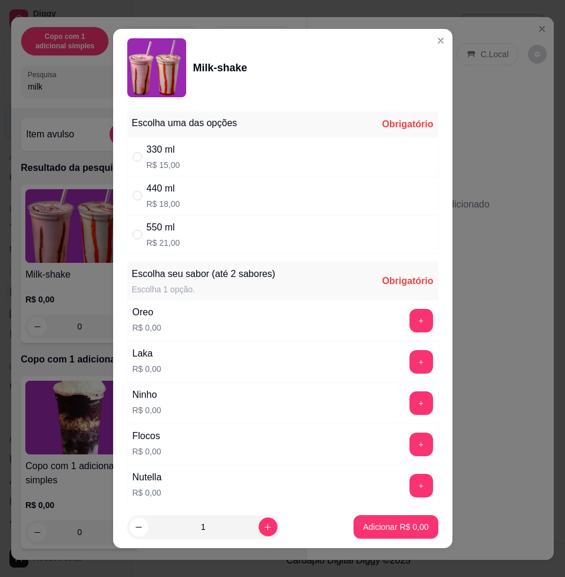
click at [228, 183] on div "440 ml R$ 18,00" at bounding box center [282, 195] width 311 height 39
radio input "true"
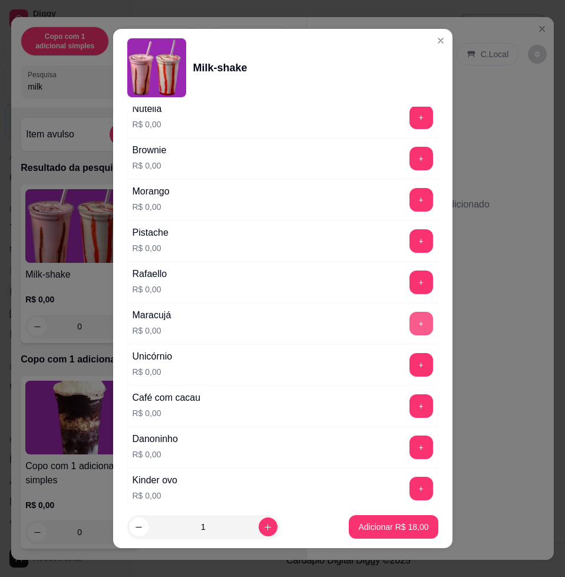
click at [409, 315] on button "+" at bounding box center [421, 324] width 24 height 24
click at [385, 526] on p "Adicionar R$ 18,00" at bounding box center [393, 527] width 70 height 12
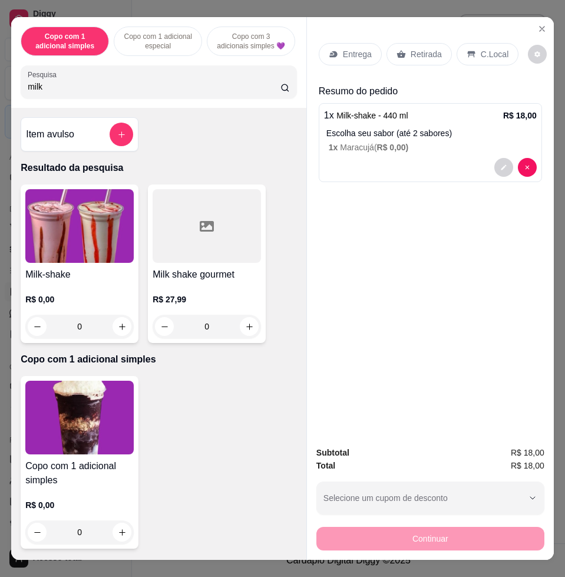
click at [70, 249] on img at bounding box center [79, 226] width 108 height 74
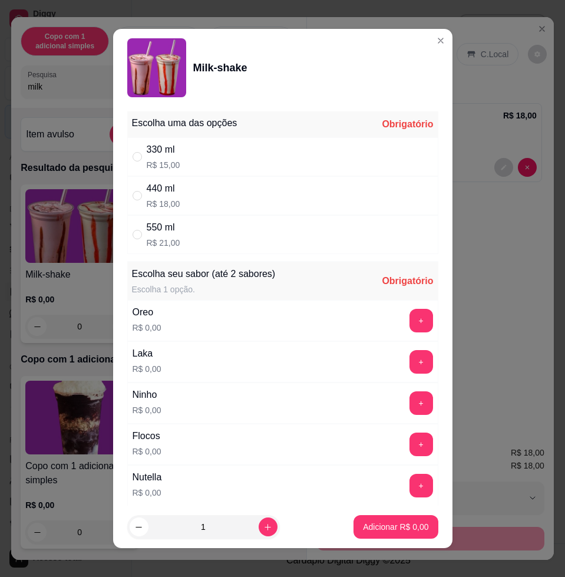
click at [261, 206] on div "440 ml R$ 18,00" at bounding box center [282, 195] width 311 height 39
radio input "true"
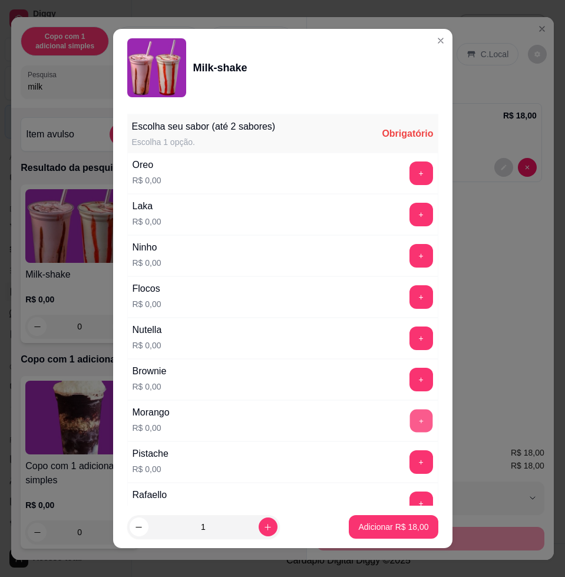
click at [409, 421] on button "+" at bounding box center [420, 420] width 23 height 23
click at [370, 527] on p "Adicionar R$ 18,00" at bounding box center [393, 527] width 70 height 12
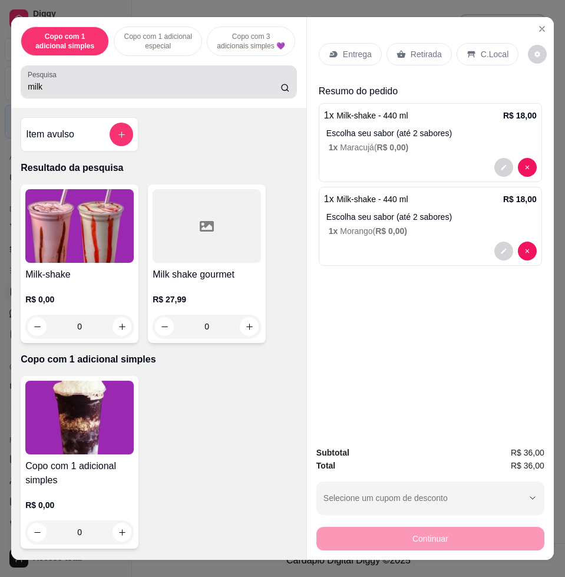
click at [270, 92] on input "milk" at bounding box center [154, 87] width 253 height 12
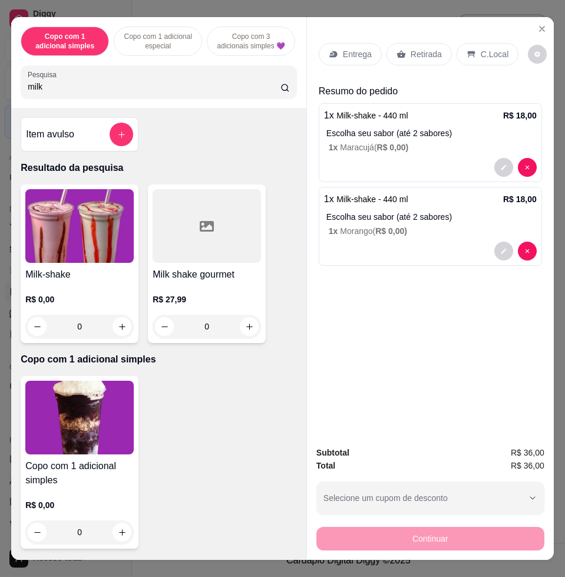
click at [270, 92] on input "milk" at bounding box center [154, 87] width 253 height 12
click at [263, 92] on input "milk" at bounding box center [154, 87] width 253 height 12
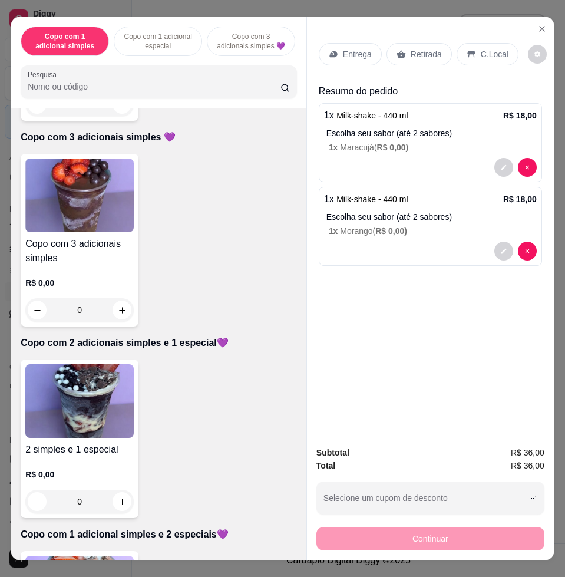
scroll to position [736, 0]
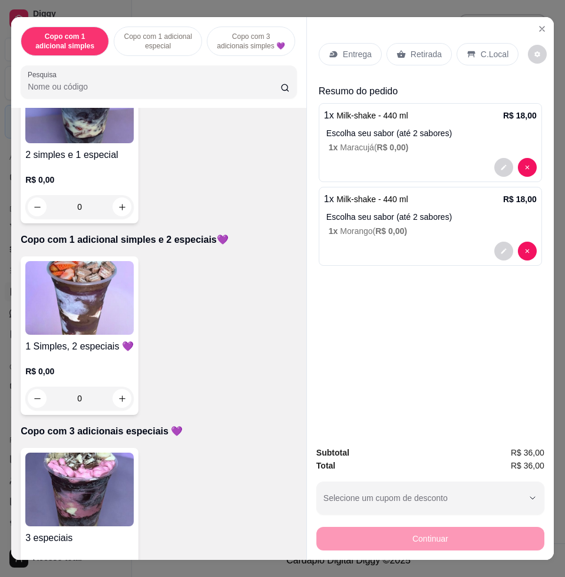
click at [75, 330] on img at bounding box center [79, 298] width 108 height 74
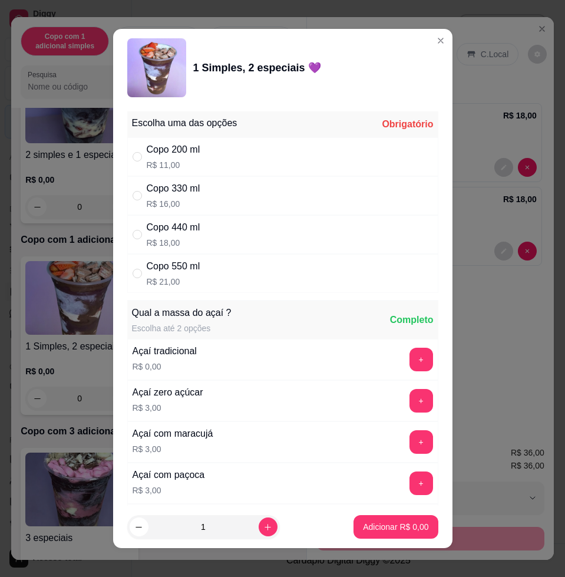
drag, startPoint x: 194, startPoint y: 242, endPoint x: 201, endPoint y: 242, distance: 7.1
click at [194, 242] on p "R$ 18,00" at bounding box center [174, 243] width 54 height 12
radio input "true"
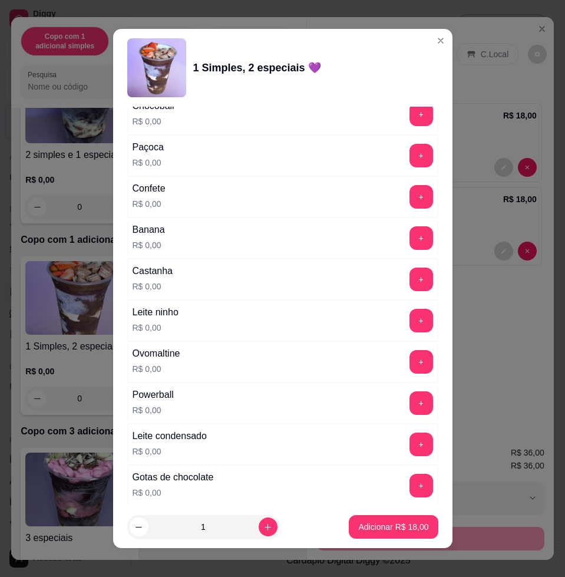
scroll to position [1031, 0]
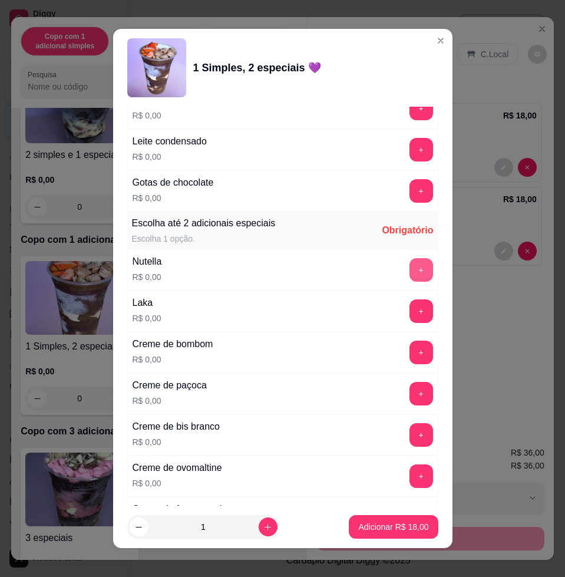
click at [409, 267] on button "+" at bounding box center [421, 270] width 24 height 24
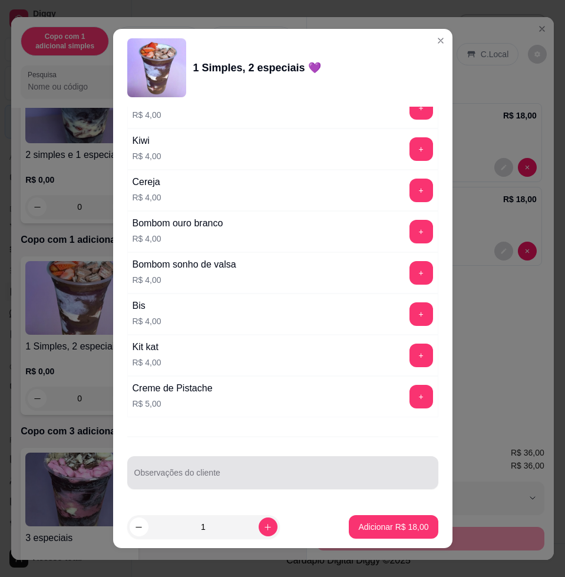
scroll to position [9, 0]
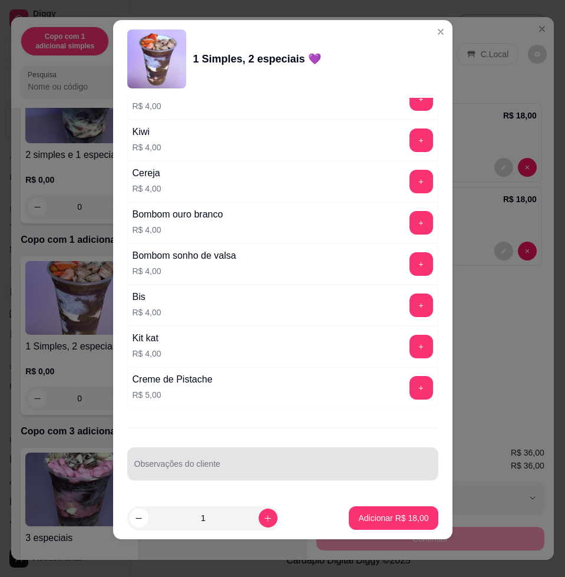
click at [267, 453] on div at bounding box center [282, 464] width 297 height 24
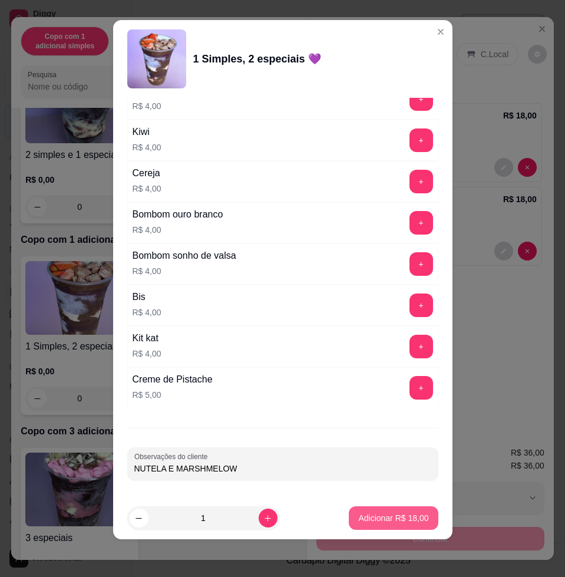
type input "NUTELA E MARSHMELOW"
click at [383, 513] on p "Adicionar R$ 18,00" at bounding box center [393, 517] width 68 height 11
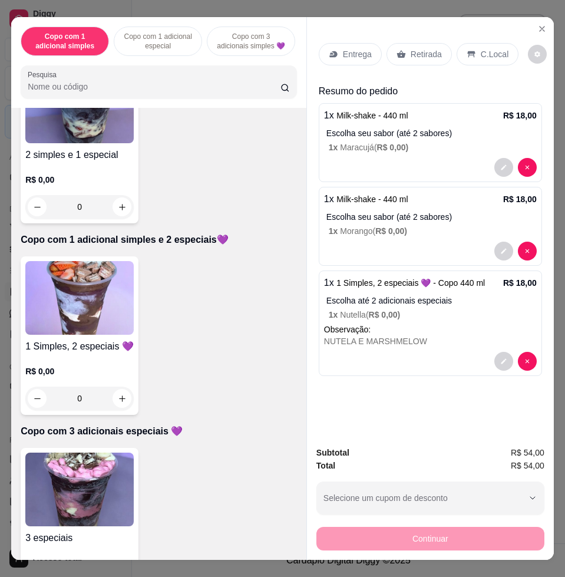
click at [355, 49] on p "Entrega" at bounding box center [357, 54] width 29 height 12
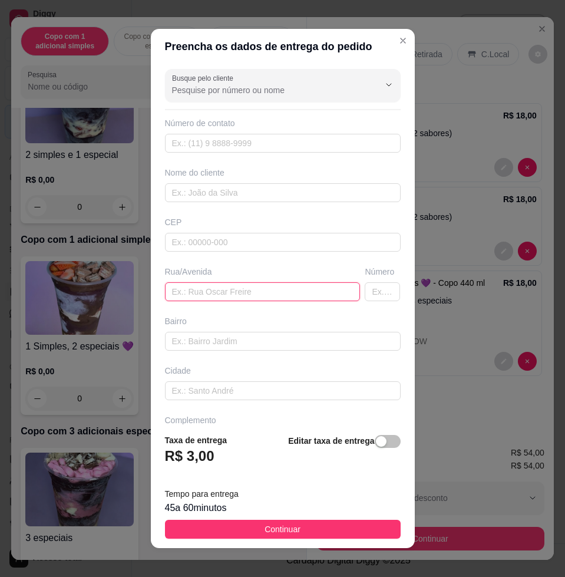
click at [210, 285] on input "text" at bounding box center [263, 291] width 196 height 19
click at [183, 296] on input "text" at bounding box center [263, 291] width 196 height 19
paste input "Rua João Vicente da Silva número 50 bairro chekk abud"
type input "Rua João Vicente da Silva número 50 bairro chekk abud"
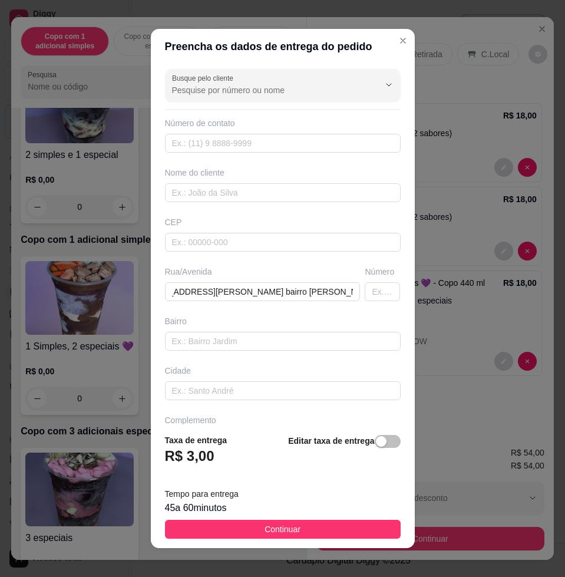
click at [220, 175] on div "Nome do cliente" at bounding box center [283, 173] width 236 height 12
click at [219, 184] on input "text" at bounding box center [283, 192] width 236 height 19
click at [247, 190] on input "text" at bounding box center [283, 192] width 236 height 19
paste input "wellington"
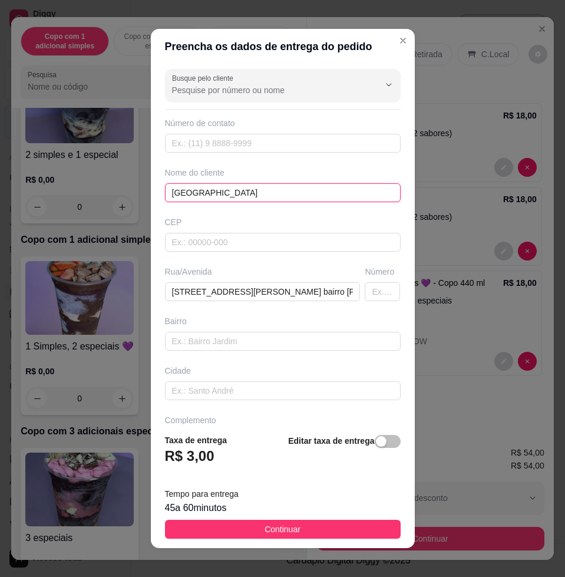
type input "wellington"
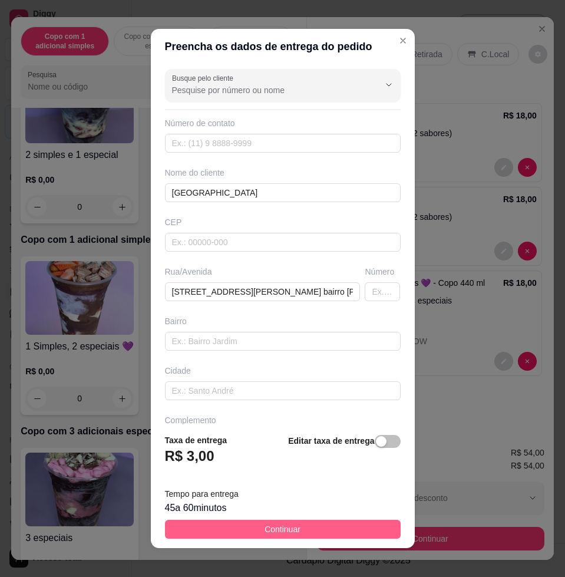
click at [299, 521] on button "Continuar" at bounding box center [283, 528] width 236 height 19
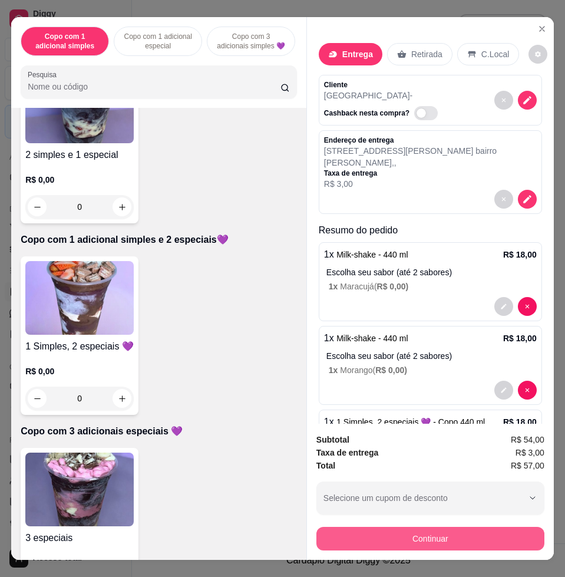
click at [390, 537] on button "Continuar" at bounding box center [430, 538] width 228 height 24
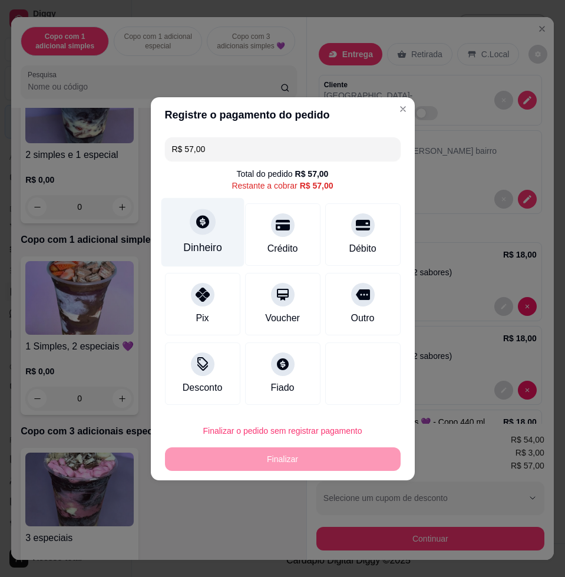
click at [225, 244] on div "Dinheiro" at bounding box center [202, 231] width 83 height 69
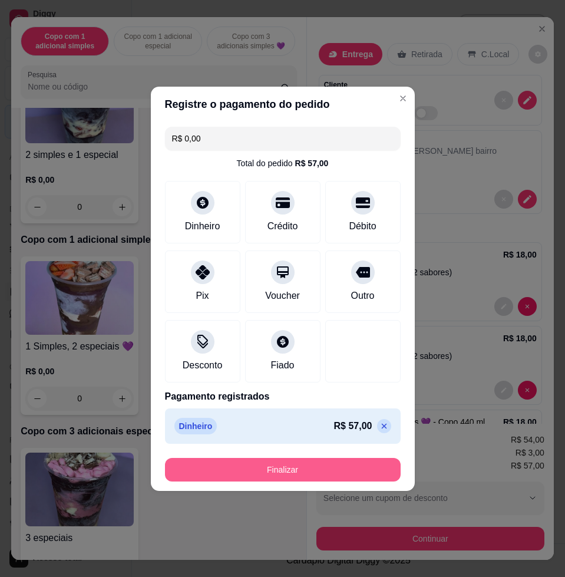
click at [313, 472] on button "Finalizar" at bounding box center [283, 470] width 236 height 24
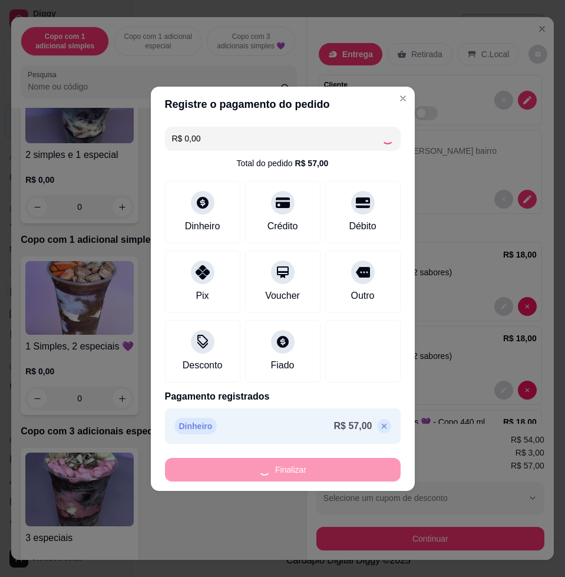
type input "-R$ 57,00"
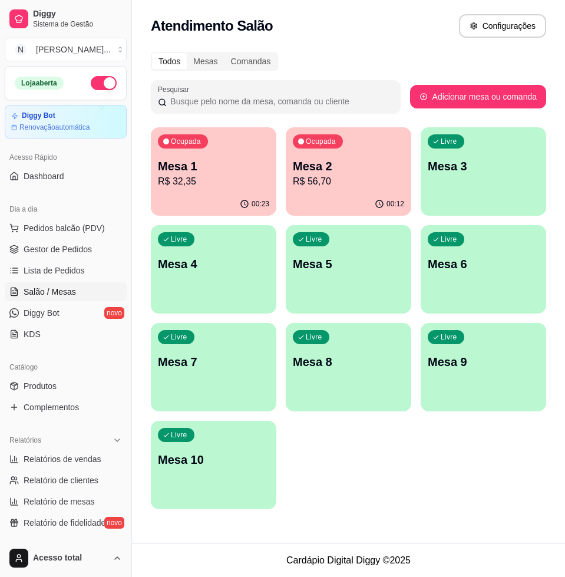
click at [386, 164] on p "Mesa 2" at bounding box center [348, 166] width 111 height 16
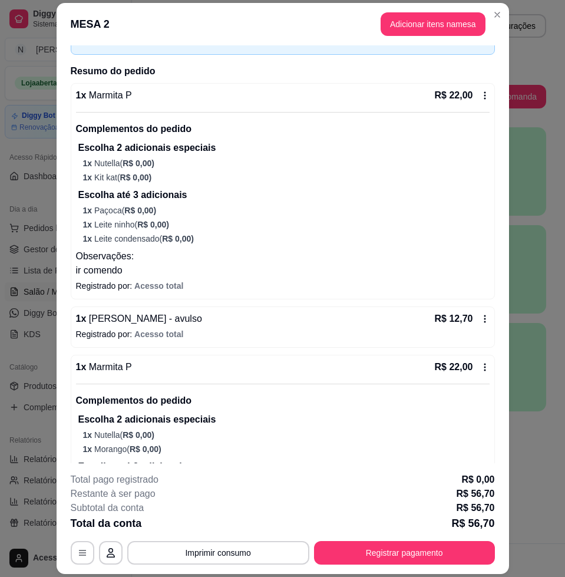
scroll to position [153, 0]
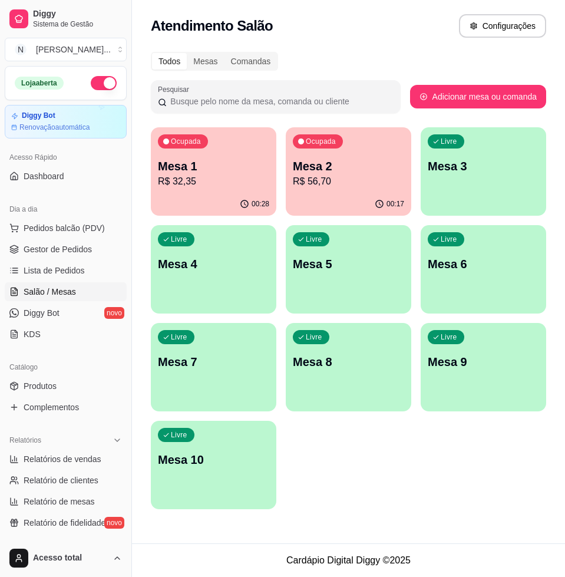
click at [171, 167] on p "Mesa 1" at bounding box center [213, 166] width 111 height 16
click at [396, 191] on div "Ocupada Mesa 2 R$ 56,70" at bounding box center [348, 159] width 125 height 65
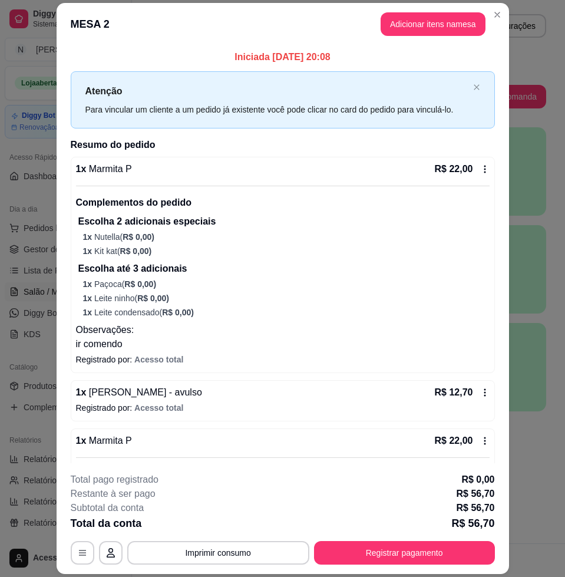
click at [422, 14] on button "Adicionar itens na mesa" at bounding box center [432, 24] width 105 height 24
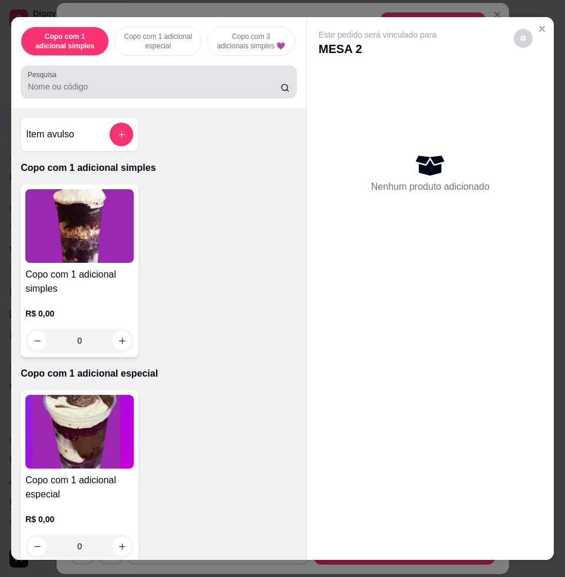
click at [192, 83] on div at bounding box center [159, 82] width 262 height 24
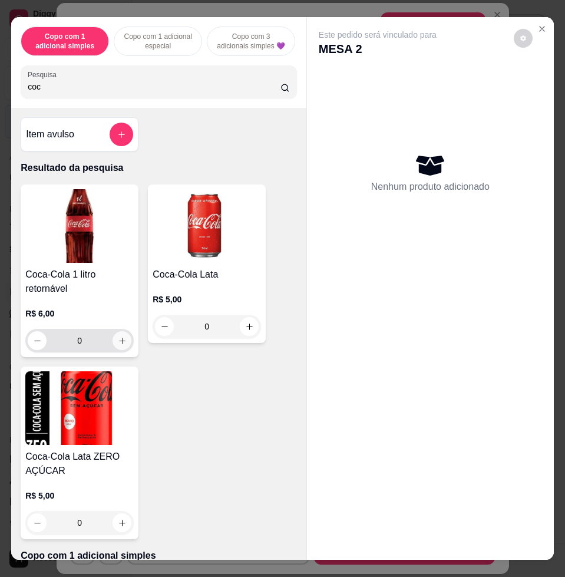
type input "coc"
click at [120, 340] on button "increase-product-quantity" at bounding box center [122, 341] width 18 height 18
type input "1"
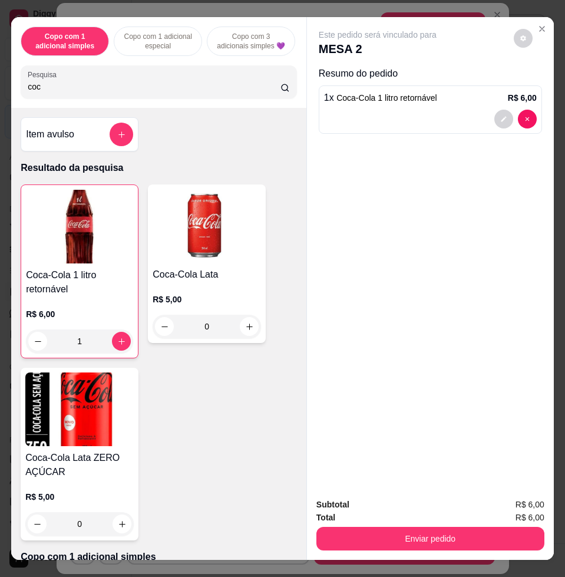
click at [413, 526] on button "Enviar pedido" at bounding box center [430, 538] width 228 height 24
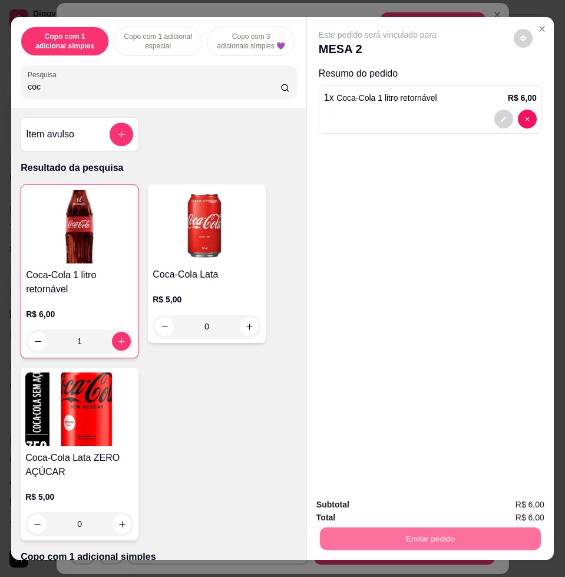
click at [401, 498] on button "Não registrar e enviar pedido" at bounding box center [390, 503] width 122 height 22
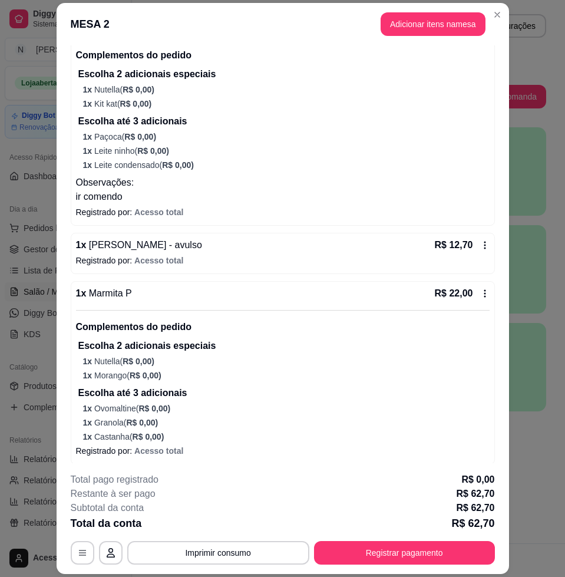
scroll to position [201, 0]
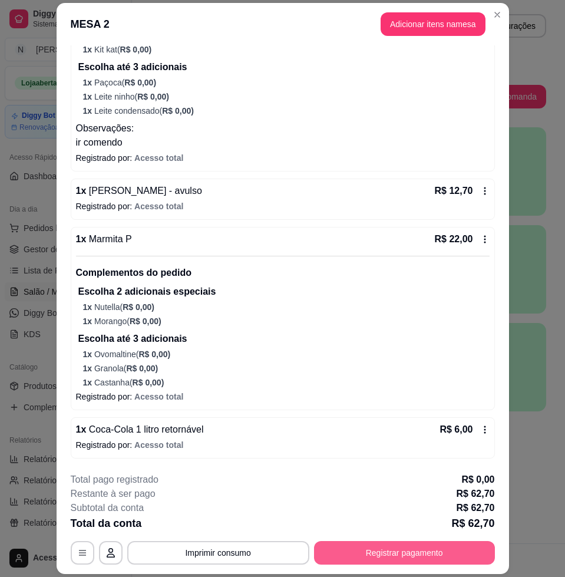
click at [362, 543] on button "Registrar pagamento" at bounding box center [404, 553] width 181 height 24
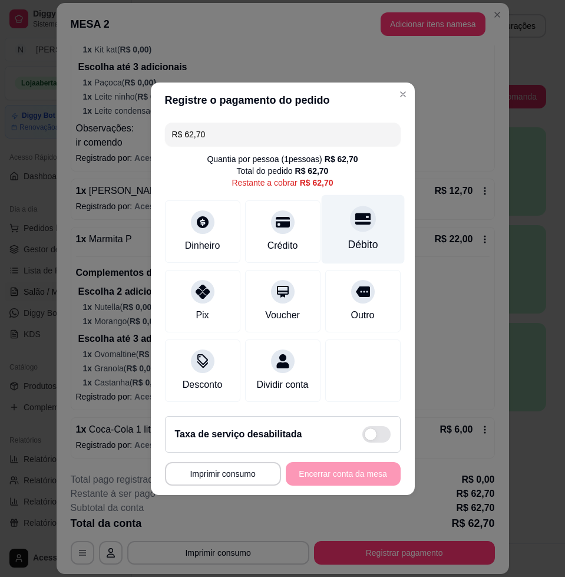
click at [356, 237] on div "Débito" at bounding box center [362, 244] width 30 height 15
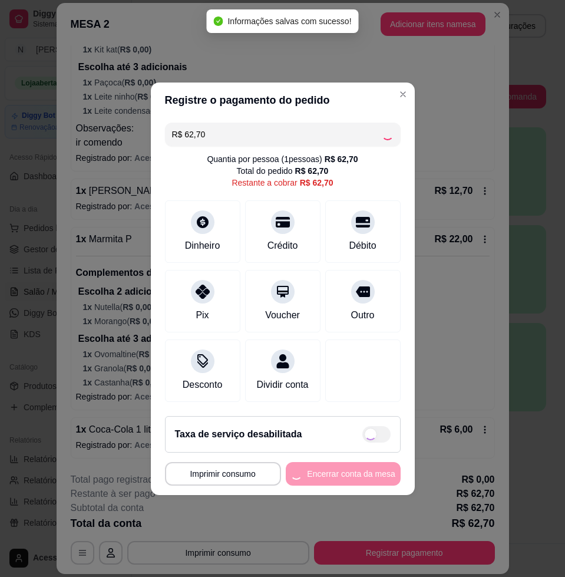
type input "R$ 0,00"
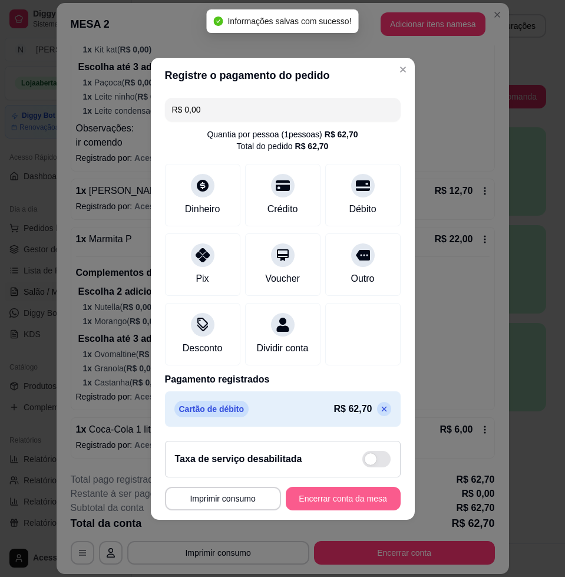
click at [339, 499] on button "Encerrar conta da mesa" at bounding box center [343, 498] width 115 height 24
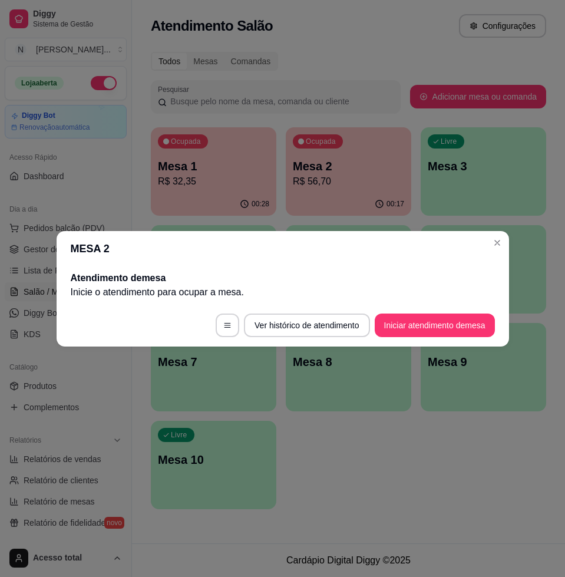
scroll to position [0, 0]
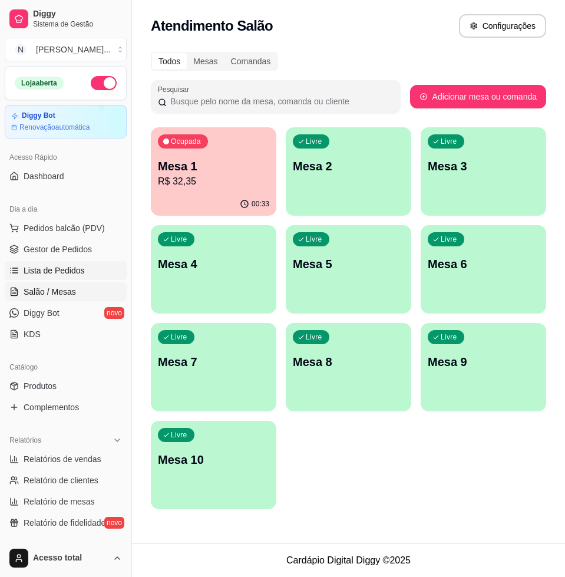
click at [76, 269] on span "Lista de Pedidos" at bounding box center [54, 270] width 61 height 12
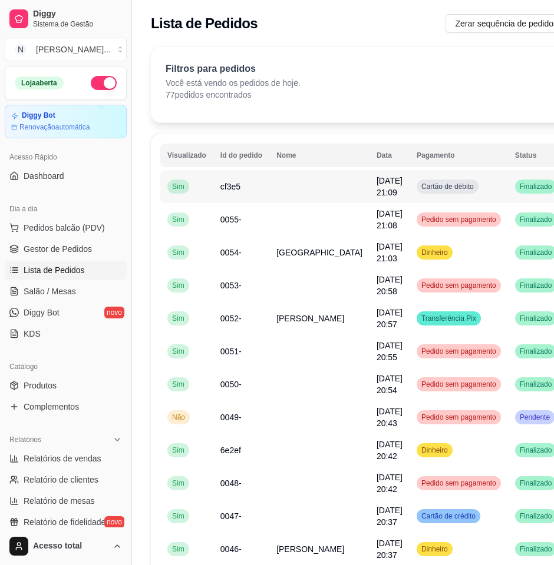
click at [276, 179] on td at bounding box center [319, 186] width 100 height 33
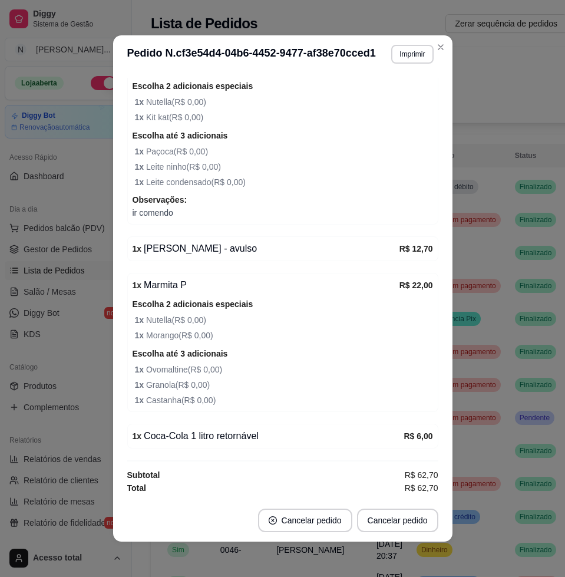
scroll to position [2, 0]
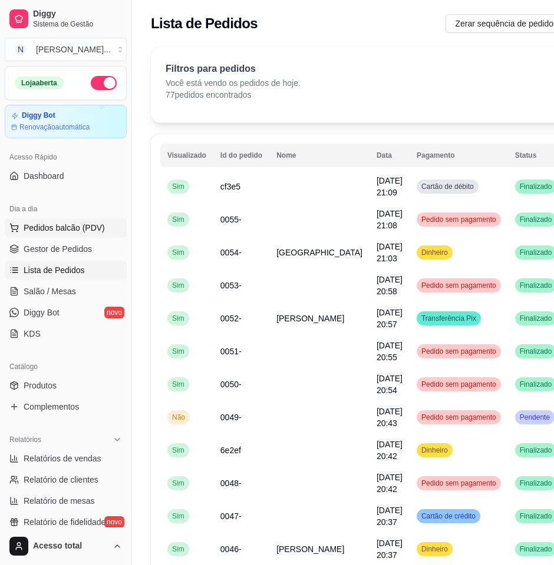
click at [67, 231] on span "Pedidos balcão (PDV)" at bounding box center [64, 228] width 81 height 12
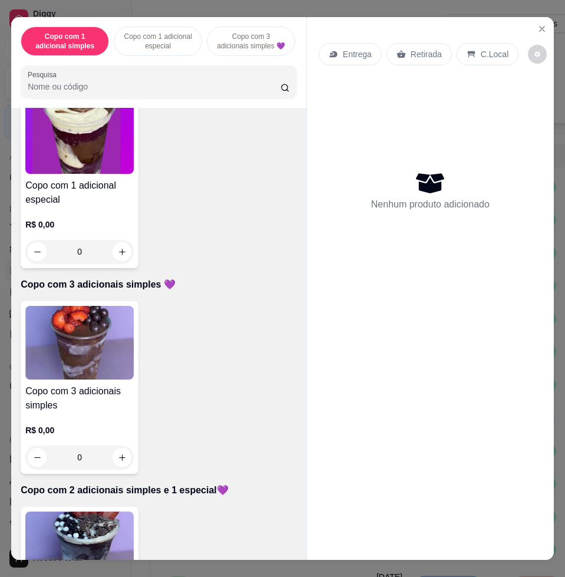
scroll to position [368, 0]
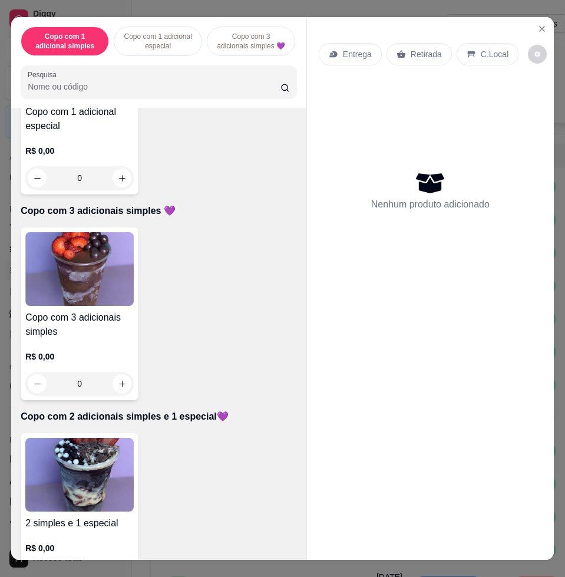
click at [77, 495] on img at bounding box center [79, 475] width 108 height 74
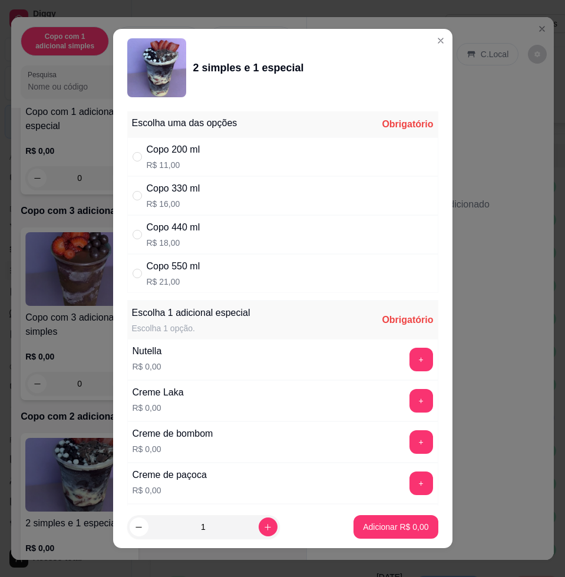
click at [236, 274] on div "Copo 550 ml R$ 21,00" at bounding box center [282, 273] width 311 height 39
radio input "true"
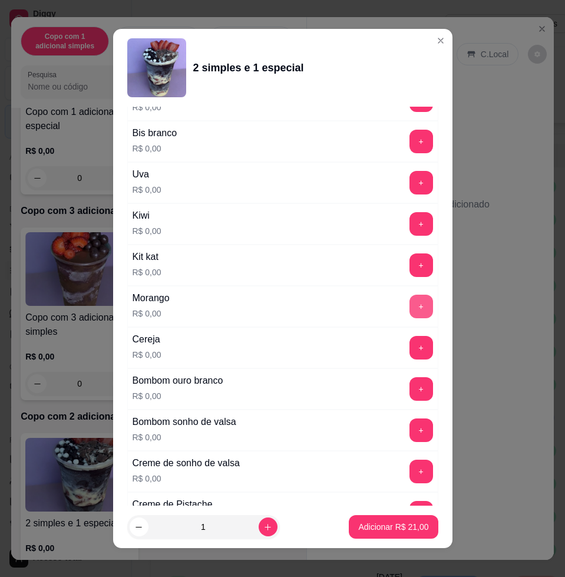
click at [409, 304] on button "+" at bounding box center [421, 306] width 24 height 24
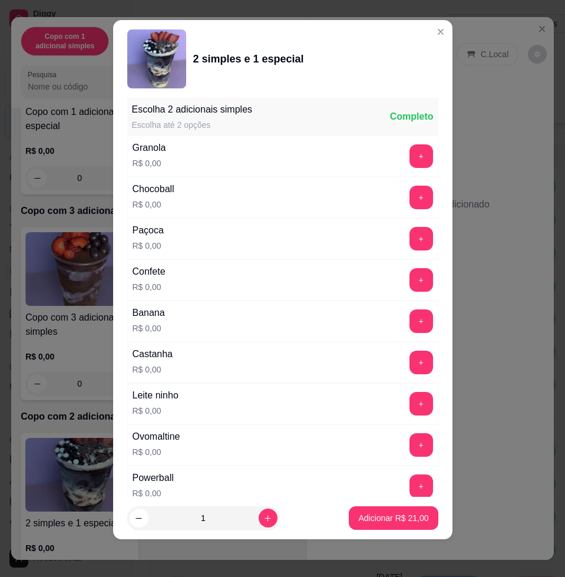
scroll to position [1089, 0]
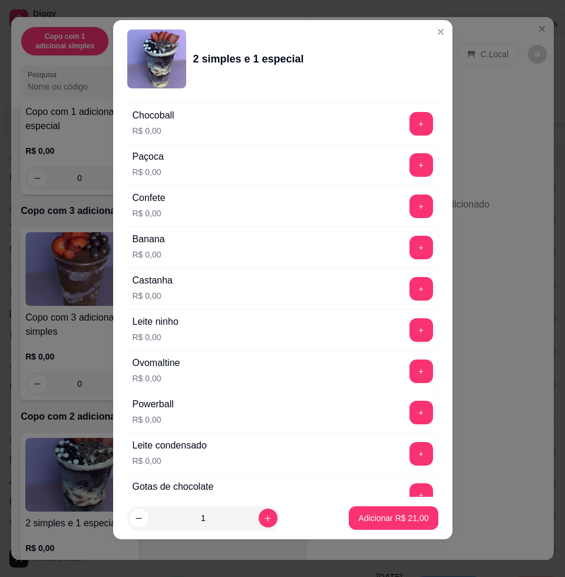
click at [405, 334] on div "+" at bounding box center [421, 330] width 33 height 24
click at [409, 334] on button "+" at bounding box center [420, 330] width 23 height 23
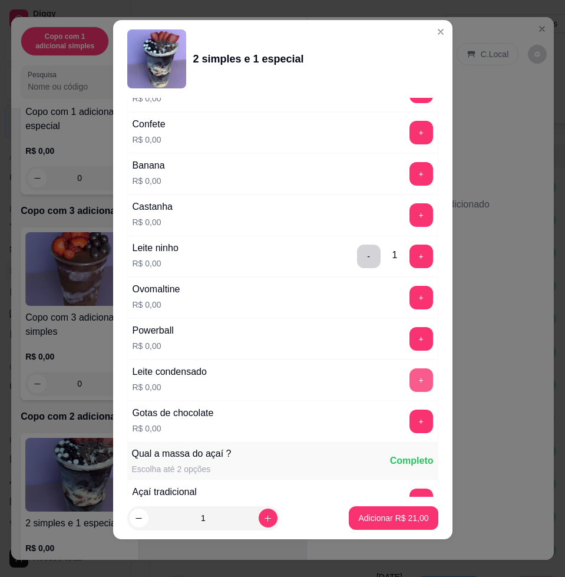
click at [409, 373] on button "+" at bounding box center [421, 380] width 24 height 24
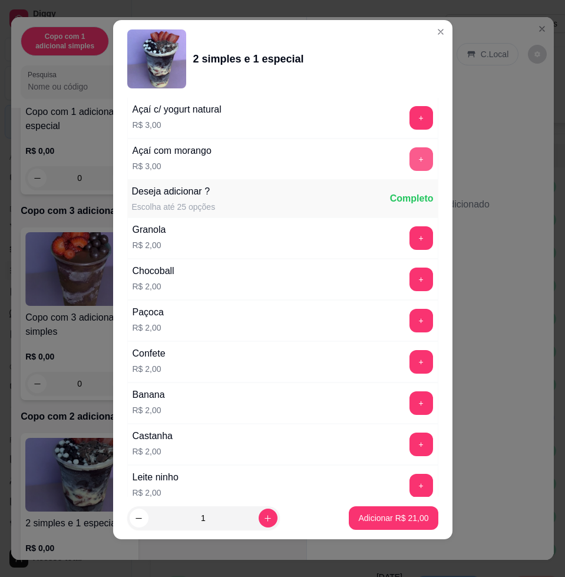
scroll to position [2022, 0]
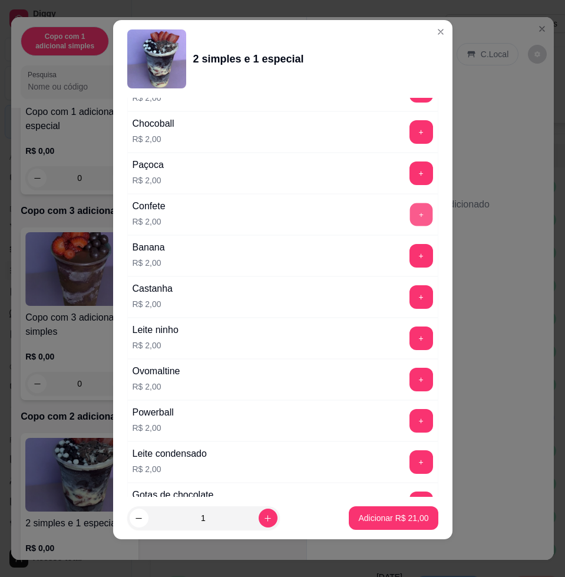
click at [409, 203] on button "+" at bounding box center [420, 214] width 23 height 23
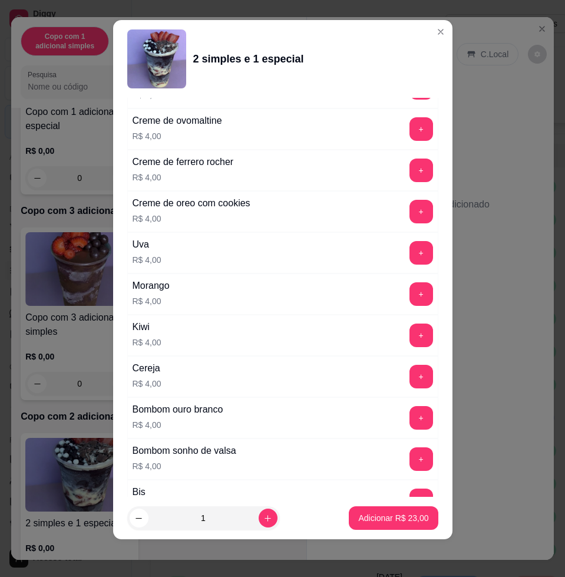
scroll to position [2920, 0]
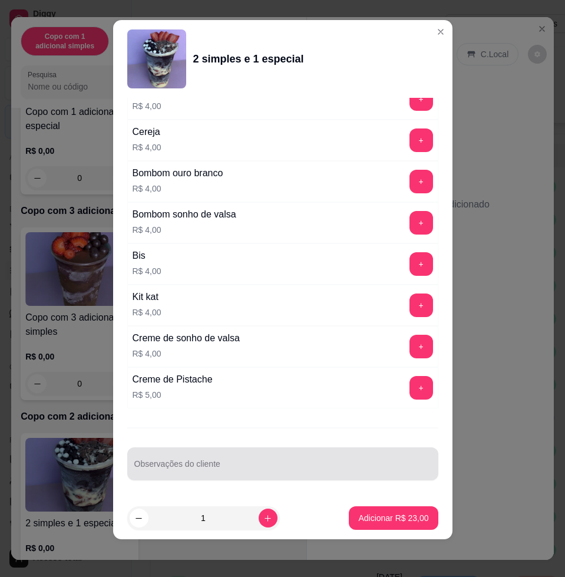
click at [286, 459] on div at bounding box center [282, 464] width 297 height 24
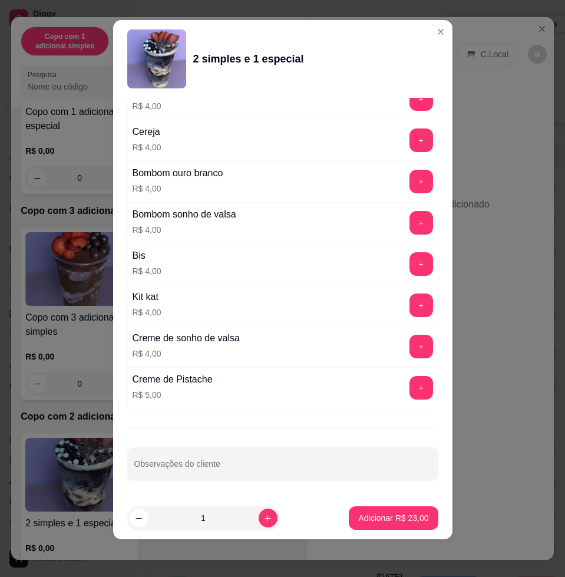
click at [409, 214] on button "+" at bounding box center [421, 223] width 24 height 24
click at [351, 296] on div "Kit kat R$ 4,00 +" at bounding box center [282, 304] width 311 height 41
click at [357, 214] on button "-" at bounding box center [369, 223] width 24 height 24
click at [302, 477] on div "Observações do cliente" at bounding box center [282, 463] width 311 height 33
type input "pouco confete"
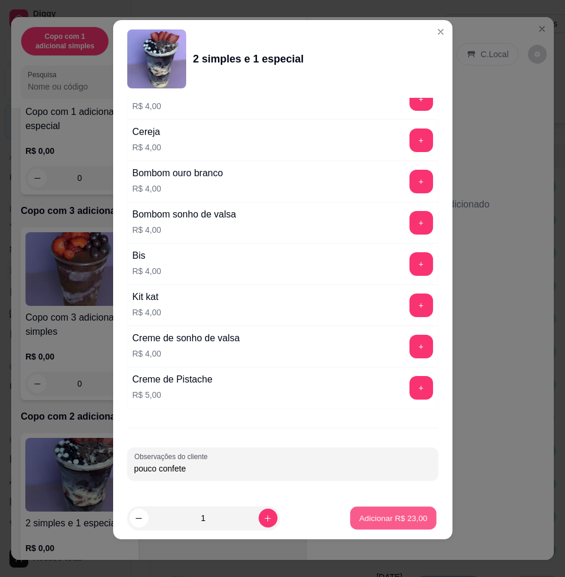
click at [371, 513] on p "Adicionar R$ 23,00" at bounding box center [393, 517] width 68 height 11
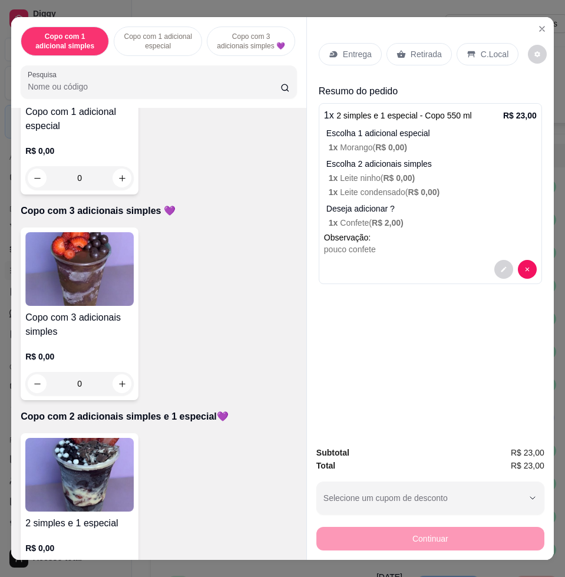
click at [75, 273] on img at bounding box center [79, 269] width 108 height 74
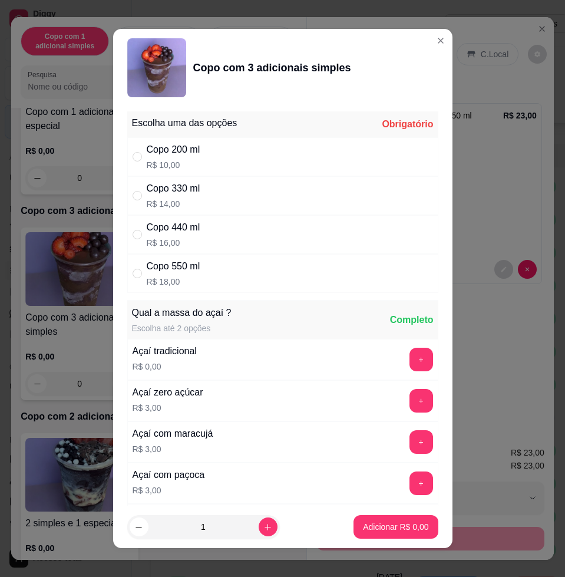
click at [243, 276] on div "Copo 550 ml R$ 18,00" at bounding box center [282, 273] width 311 height 39
radio input "true"
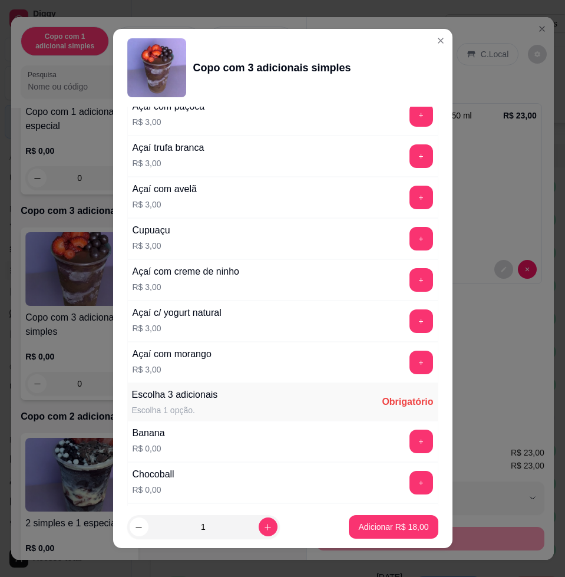
scroll to position [662, 0]
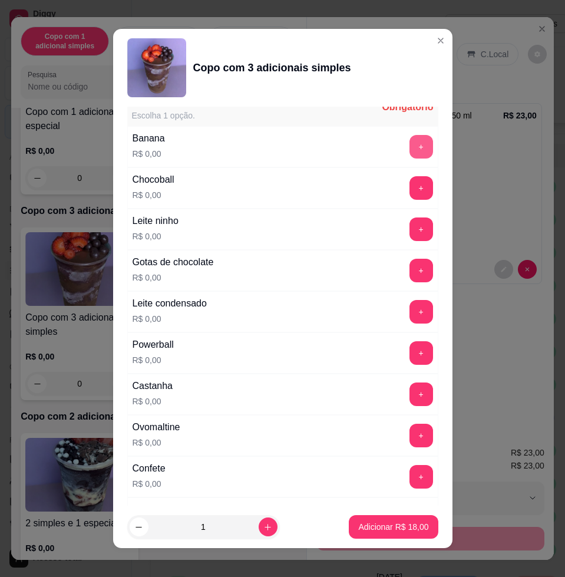
click at [409, 148] on button "+" at bounding box center [421, 147] width 24 height 24
click at [409, 224] on button "+" at bounding box center [421, 229] width 24 height 24
click at [409, 311] on button "+" at bounding box center [420, 311] width 23 height 23
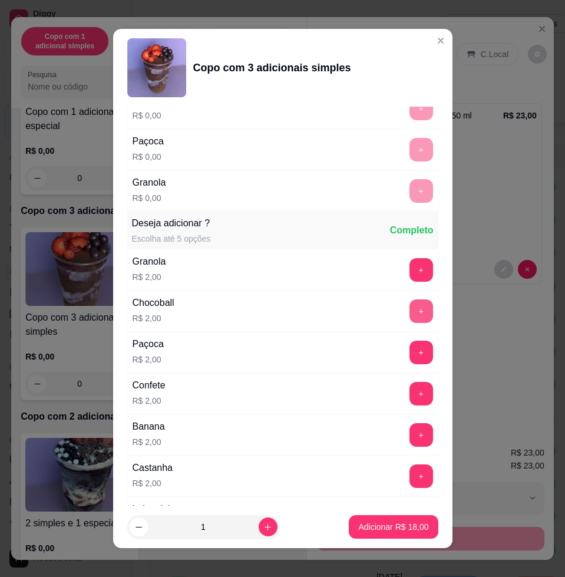
scroll to position [1104, 0]
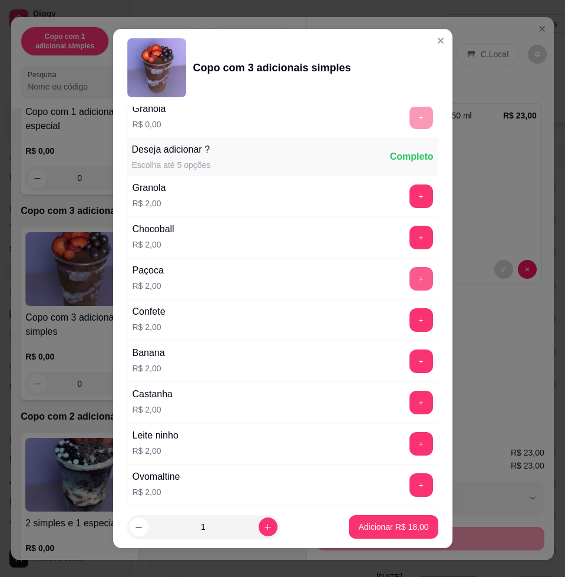
click at [409, 280] on button "+" at bounding box center [421, 279] width 24 height 24
click at [387, 532] on button "Adicionar R$ 20,00" at bounding box center [393, 526] width 87 height 23
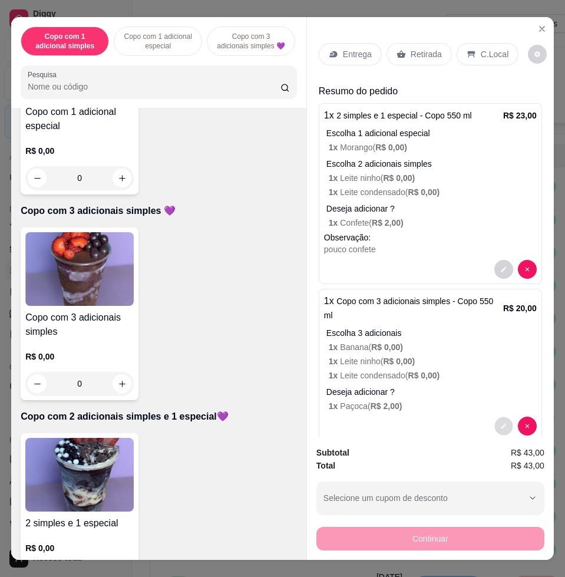
click at [494, 421] on button "decrease-product-quantity" at bounding box center [503, 426] width 18 height 18
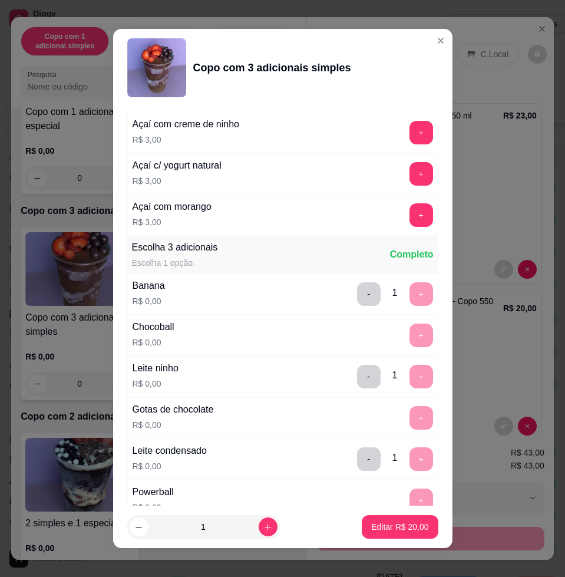
scroll to position [1031, 0]
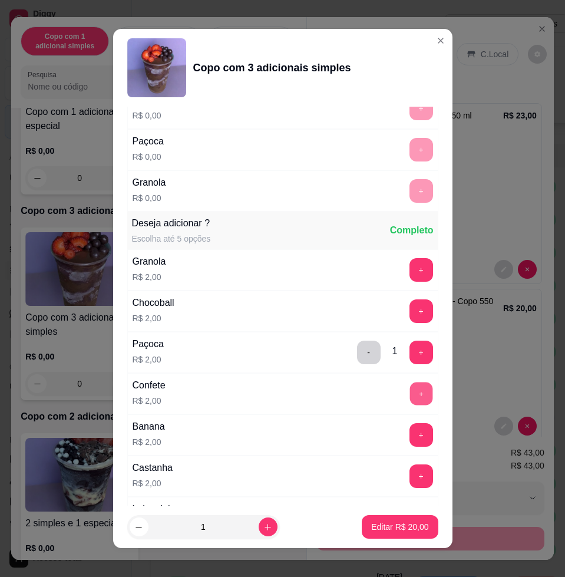
click at [409, 383] on button "+" at bounding box center [420, 393] width 23 height 23
click at [409, 529] on p "Editar R$ 22,00" at bounding box center [399, 526] width 55 height 11
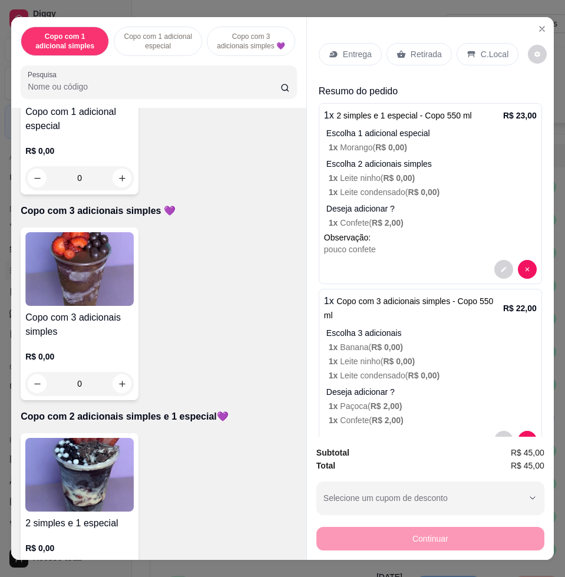
click at [353, 48] on p "Entrega" at bounding box center [357, 54] width 29 height 12
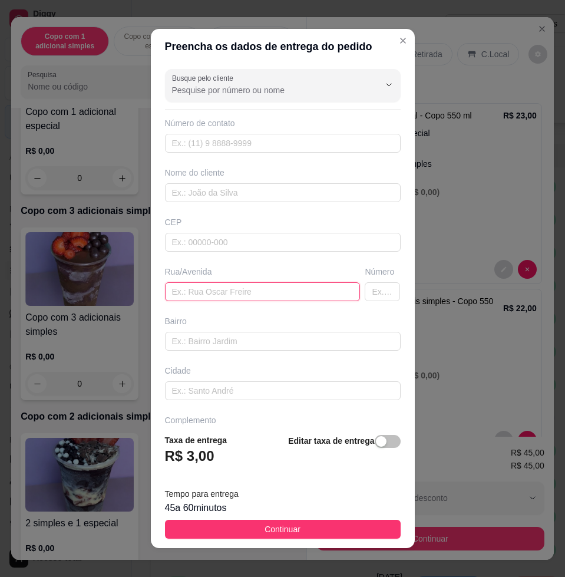
click at [279, 296] on input "text" at bounding box center [263, 291] width 196 height 19
paste input "Rua Luiz Antônio de Carvalho número 131 bairro leão 1 , antiga rua 2"
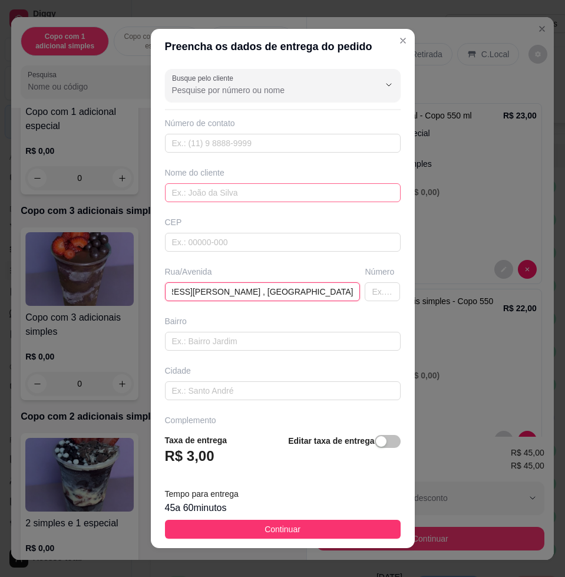
type input "Rua Luiz Antônio de Carvalho número 131 bairro leão 1 , antiga rua 2"
click at [244, 197] on input "text" at bounding box center [283, 192] width 236 height 19
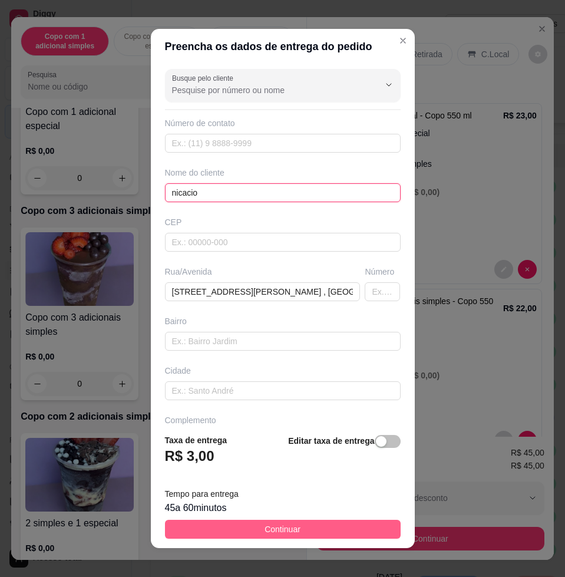
type input "nicacio"
click at [312, 535] on button "Continuar" at bounding box center [283, 528] width 236 height 19
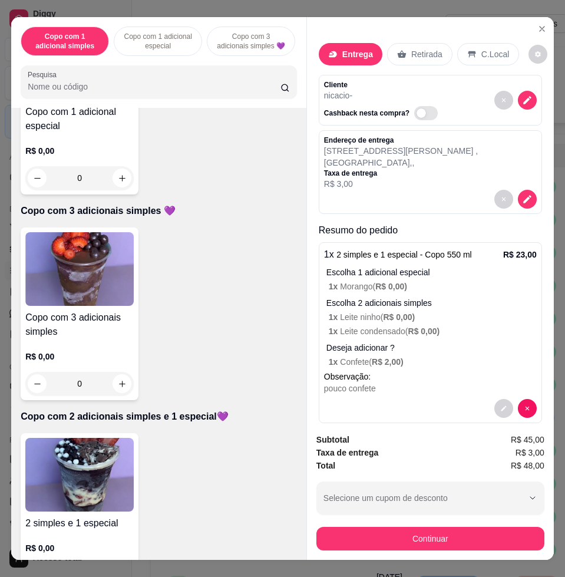
click at [406, 530] on button "Continuar" at bounding box center [430, 538] width 228 height 24
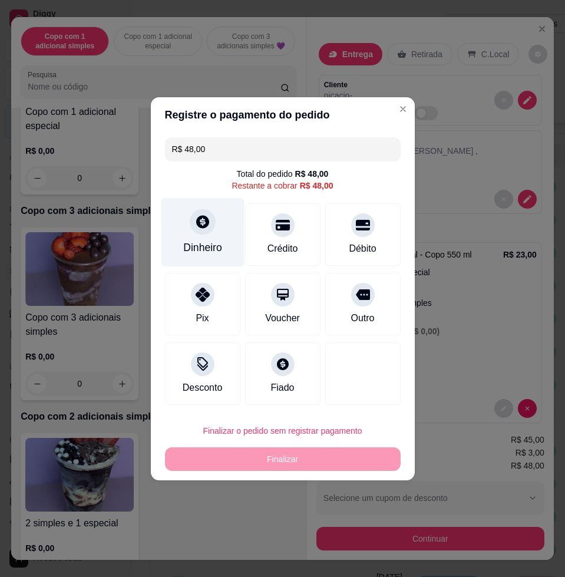
click at [201, 224] on icon at bounding box center [201, 221] width 15 height 15
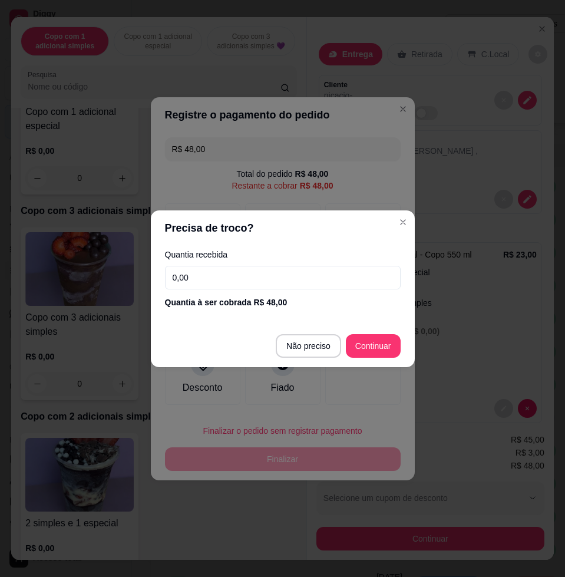
click at [246, 285] on input "0,00" at bounding box center [283, 278] width 236 height 24
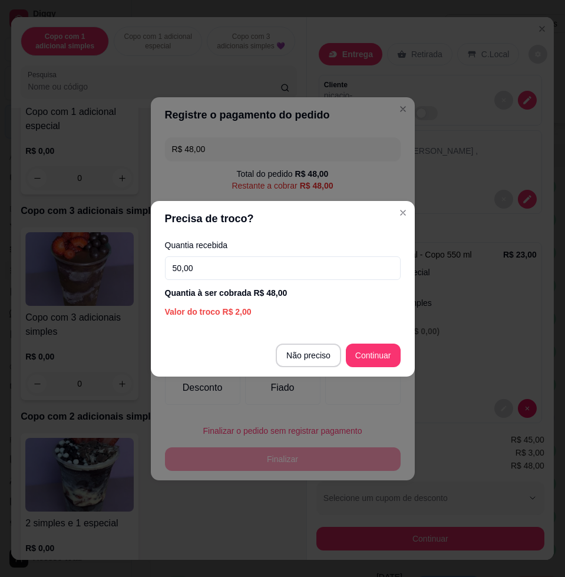
type input "50,00"
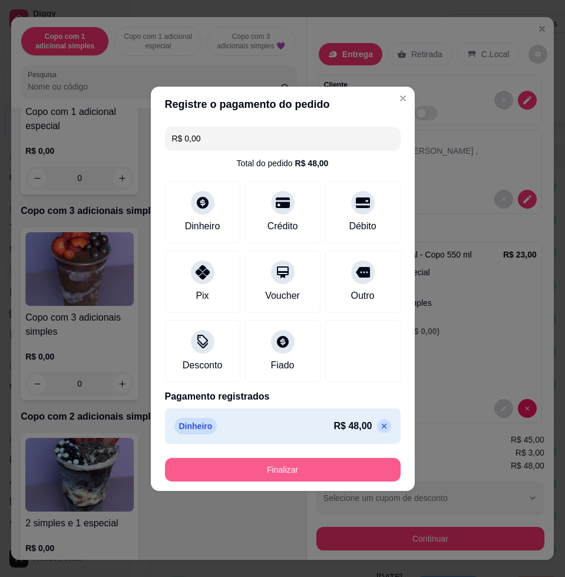
click at [356, 469] on button "Finalizar" at bounding box center [283, 470] width 236 height 24
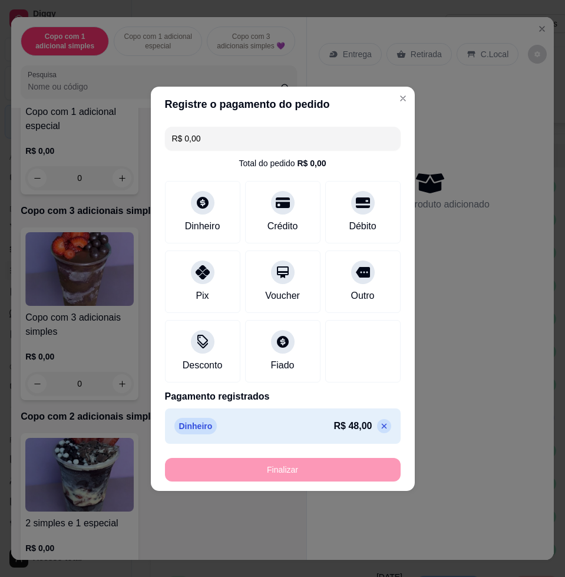
type input "-R$ 48,00"
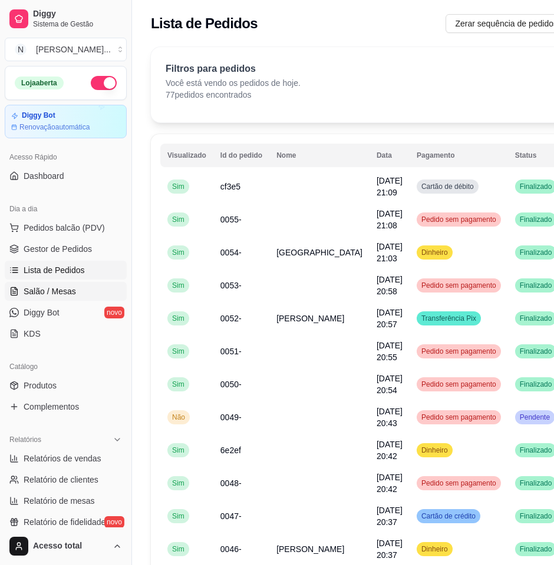
click at [24, 289] on span "Salão / Mesas" at bounding box center [50, 292] width 52 height 12
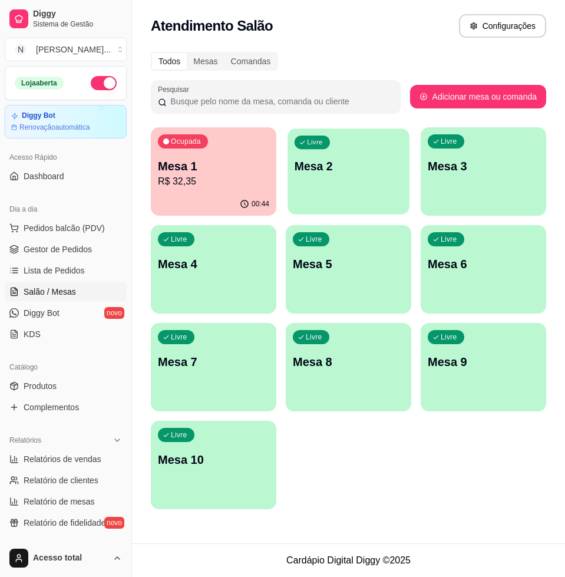
click at [328, 184] on div "Livre Mesa 2" at bounding box center [348, 164] width 122 height 72
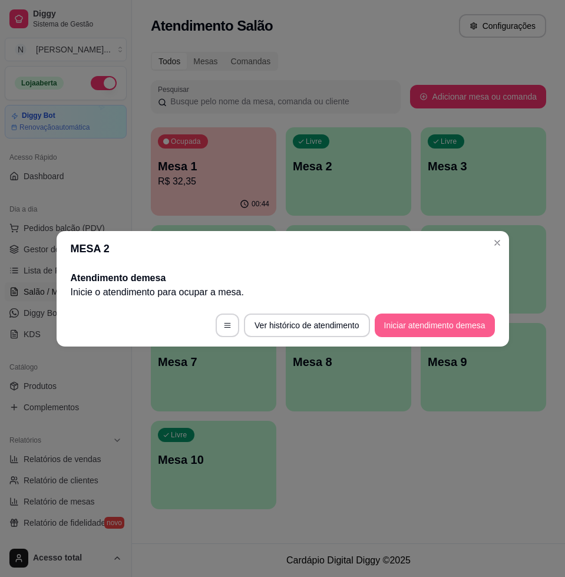
click at [403, 314] on button "Iniciar atendimento de mesa" at bounding box center [435, 325] width 120 height 24
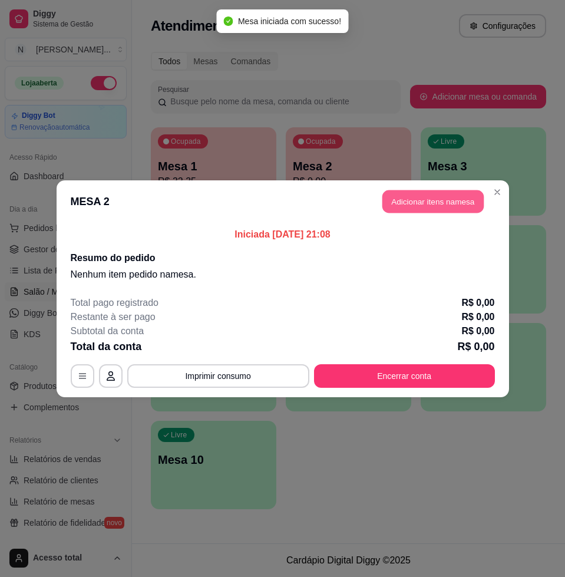
click at [389, 195] on button "Adicionar itens na mesa" at bounding box center [432, 201] width 101 height 23
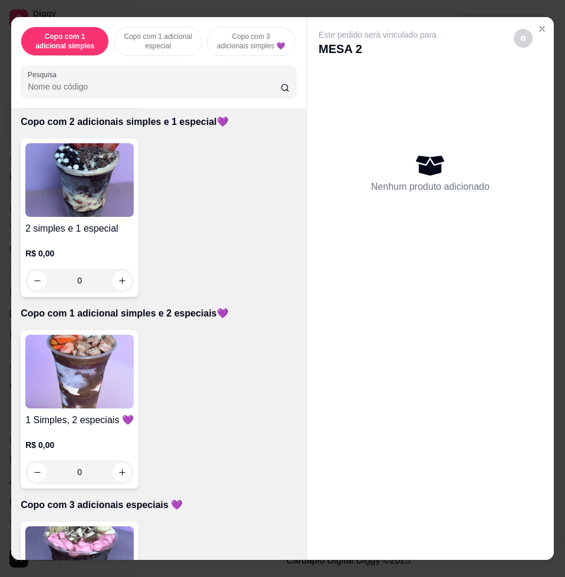
scroll to position [589, 0]
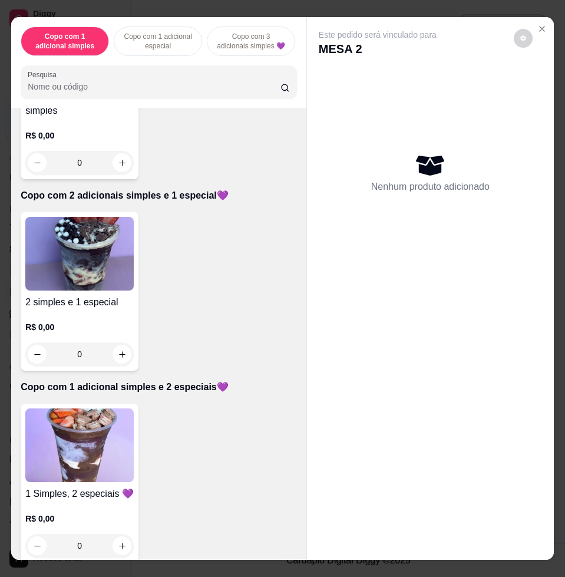
click at [102, 239] on img at bounding box center [79, 254] width 108 height 74
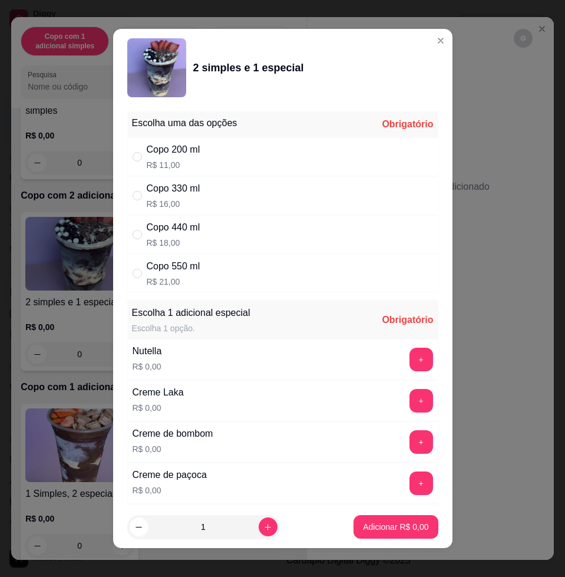
click at [255, 217] on div "Copo 440 ml R$ 18,00" at bounding box center [282, 234] width 311 height 39
radio input "true"
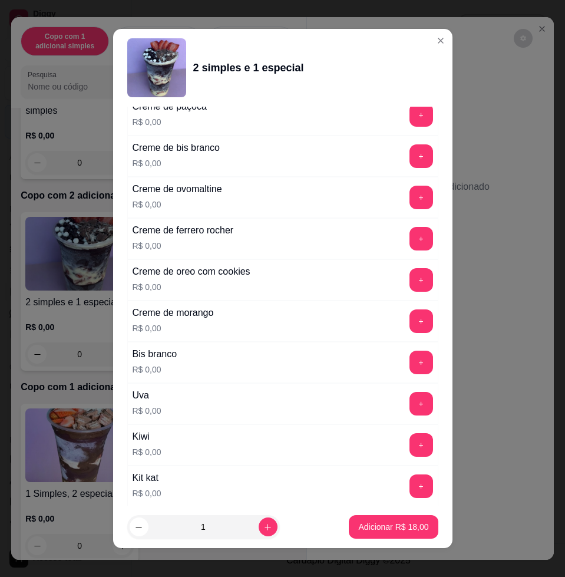
scroll to position [221, 0]
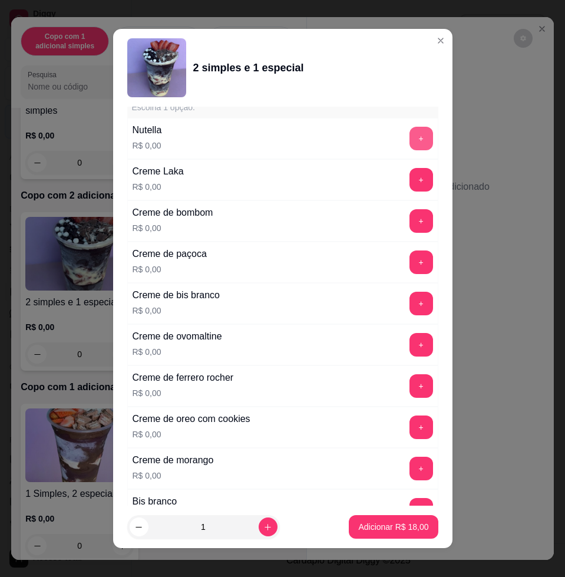
click at [409, 127] on button "+" at bounding box center [421, 139] width 24 height 24
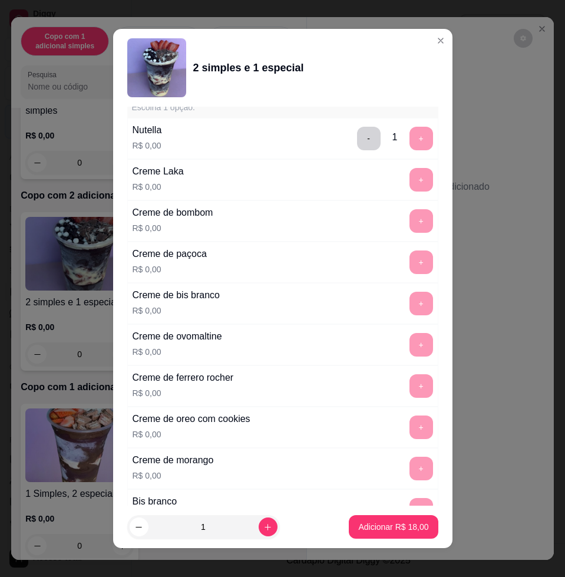
scroll to position [9, 0]
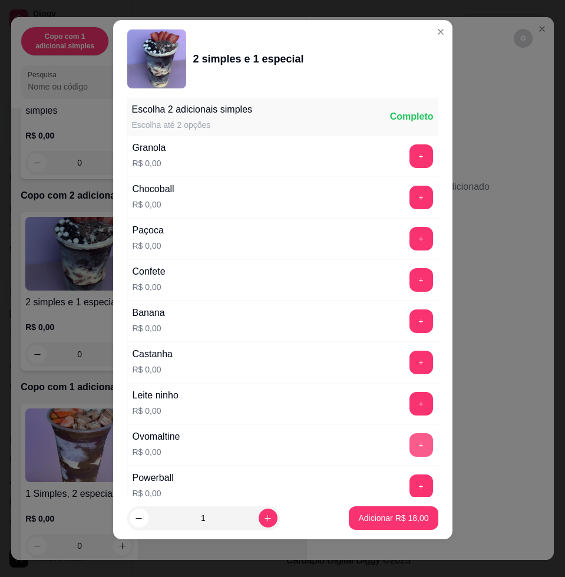
click at [409, 443] on button "+" at bounding box center [421, 445] width 24 height 24
click at [409, 480] on button "+" at bounding box center [421, 486] width 24 height 24
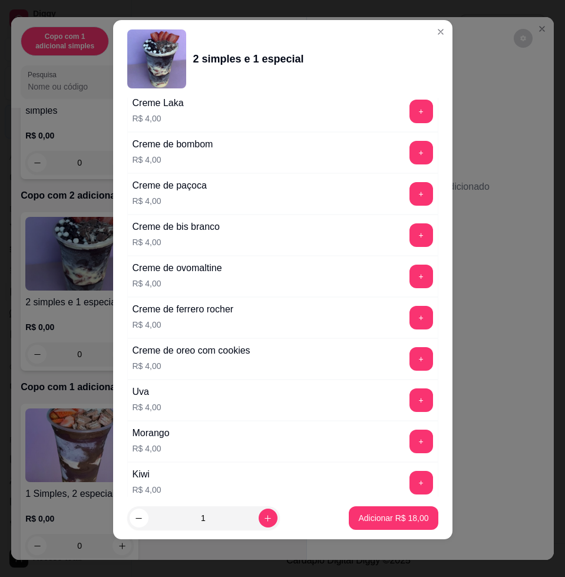
scroll to position [2920, 0]
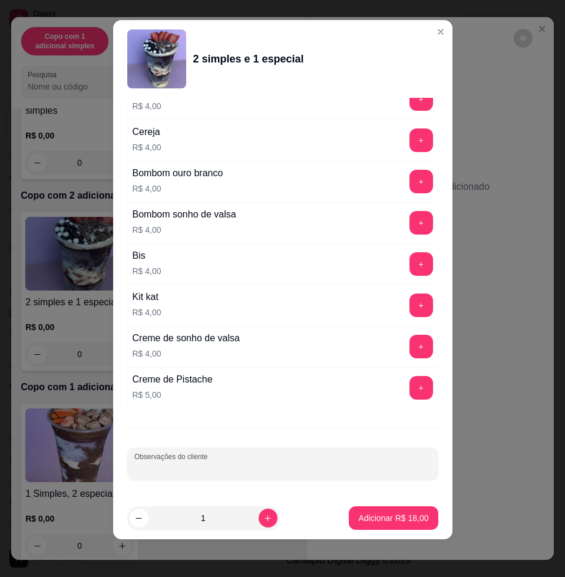
click at [346, 469] on input "Observações do cliente" at bounding box center [282, 468] width 297 height 12
click at [332, 466] on input "Observações do cliente" at bounding box center [282, 468] width 297 height 12
type input "levar"
click at [389, 518] on p "Adicionar R$ 18,00" at bounding box center [393, 518] width 70 height 12
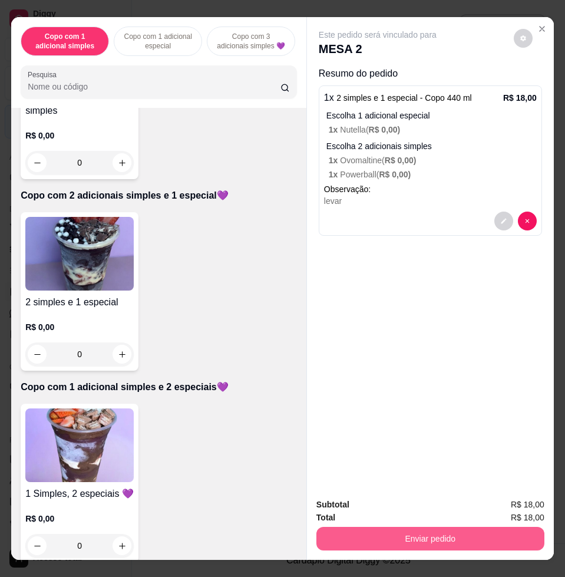
click at [435, 538] on button "Enviar pedido" at bounding box center [430, 538] width 228 height 24
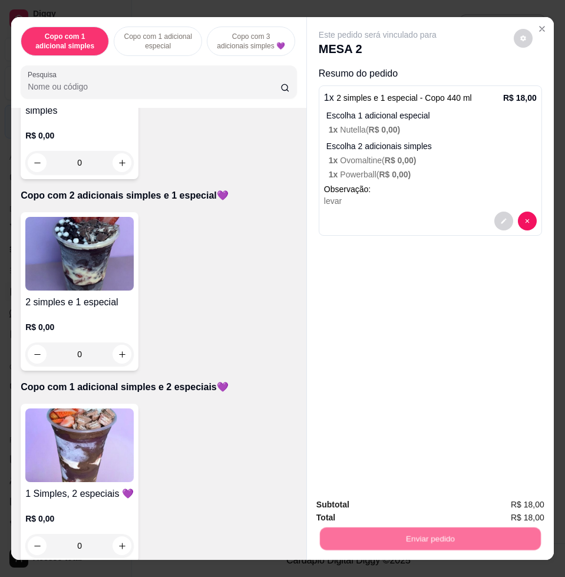
click at [422, 499] on button "Não registrar e enviar pedido" at bounding box center [390, 503] width 122 height 22
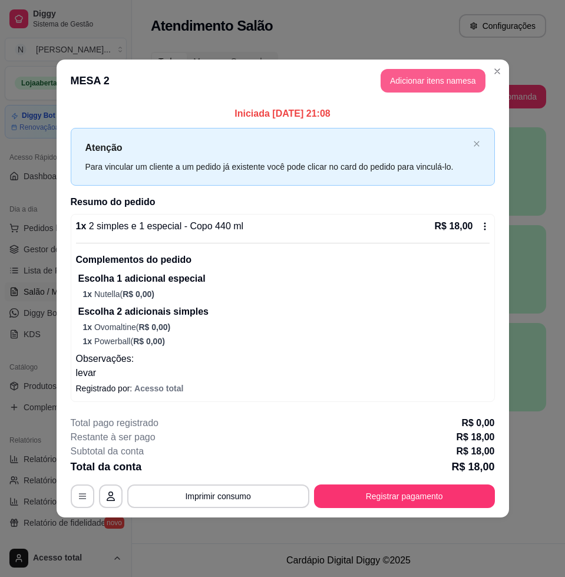
click at [419, 85] on button "Adicionar itens na mesa" at bounding box center [432, 81] width 105 height 24
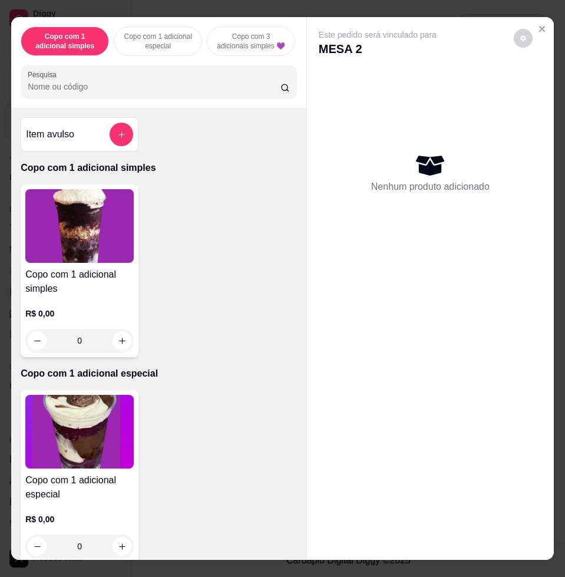
click at [197, 91] on input "Pesquisa" at bounding box center [154, 87] width 253 height 12
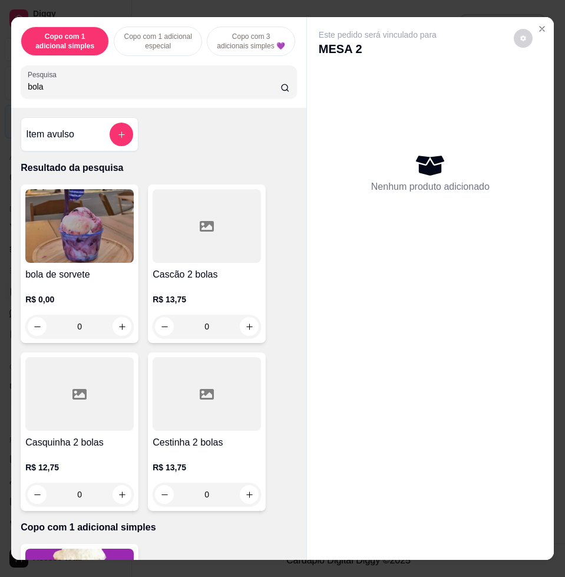
type input "bola"
click at [105, 236] on img at bounding box center [79, 226] width 108 height 74
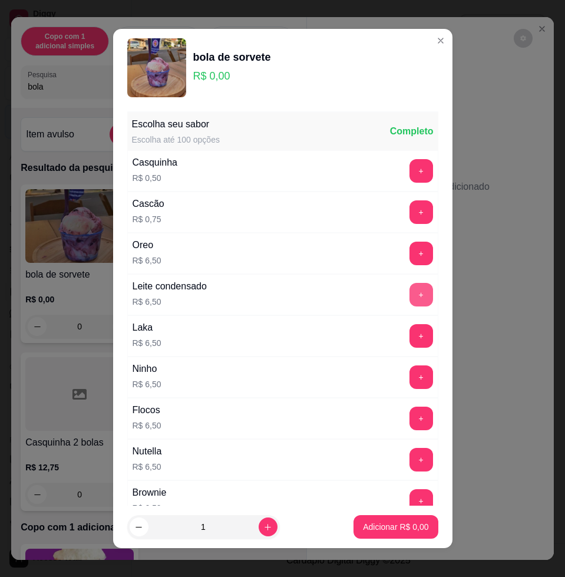
click at [409, 302] on button "+" at bounding box center [421, 295] width 24 height 24
click at [409, 302] on button "+" at bounding box center [420, 294] width 23 height 23
click at [396, 523] on p "Adicionar R$ 13,00" at bounding box center [393, 527] width 70 height 12
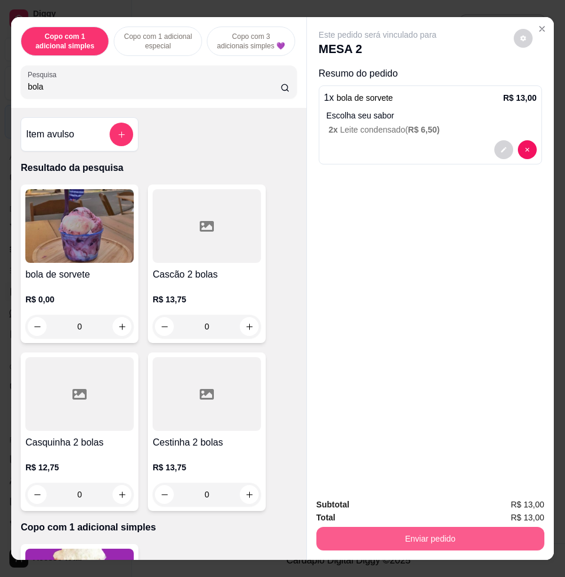
click at [453, 526] on button "Enviar pedido" at bounding box center [430, 538] width 228 height 24
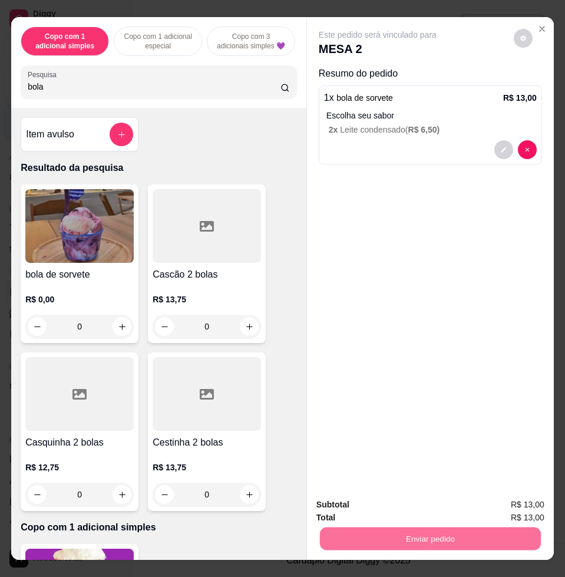
click at [389, 505] on button "Não registrar e enviar pedido" at bounding box center [389, 503] width 119 height 22
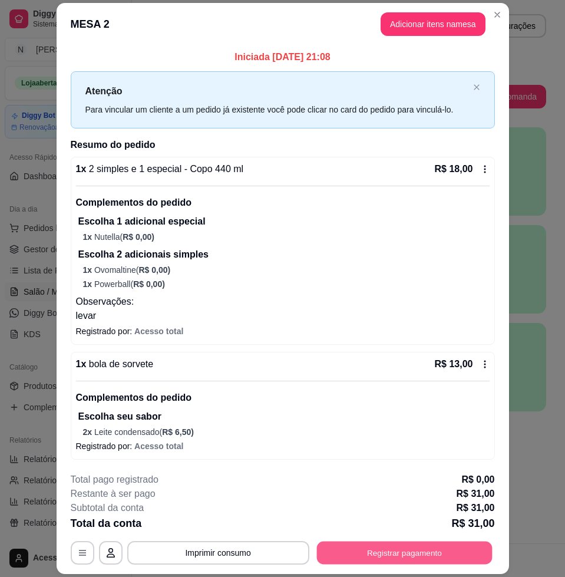
click at [422, 543] on button "Registrar pagamento" at bounding box center [403, 552] width 175 height 23
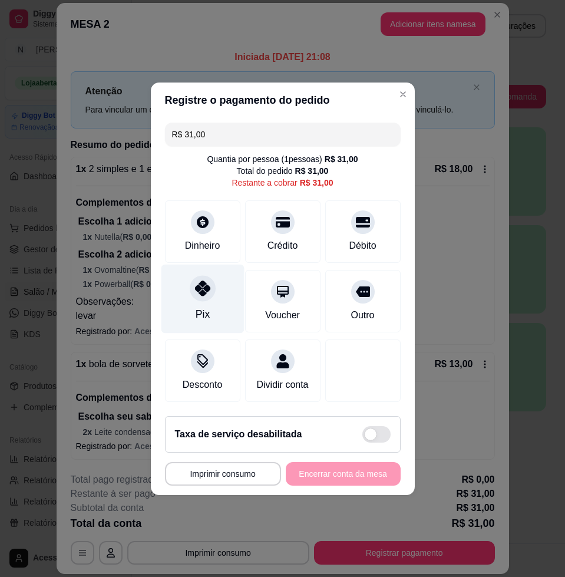
click at [188, 292] on div "Pix" at bounding box center [202, 298] width 83 height 69
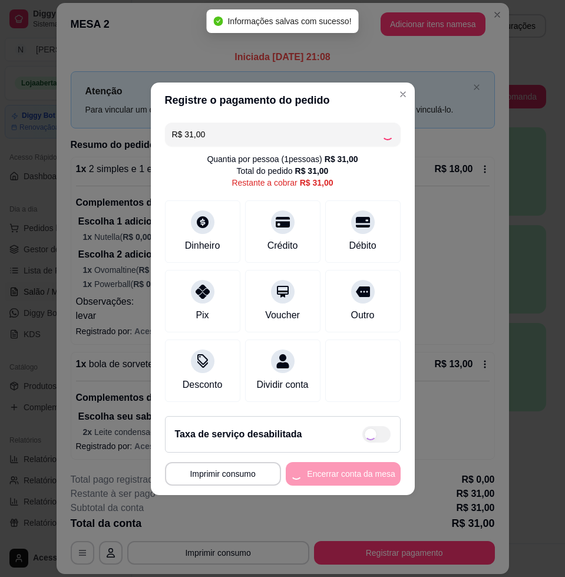
type input "R$ 0,00"
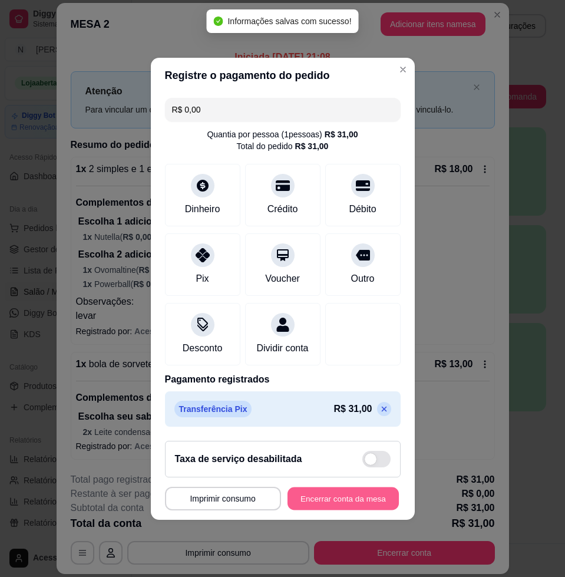
click at [366, 506] on button "Encerrar conta da mesa" at bounding box center [342, 497] width 111 height 23
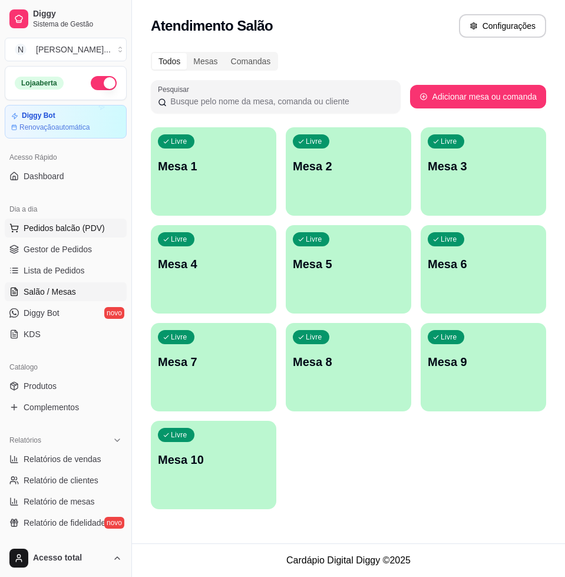
click at [64, 223] on span "Pedidos balcão (PDV)" at bounding box center [64, 228] width 81 height 12
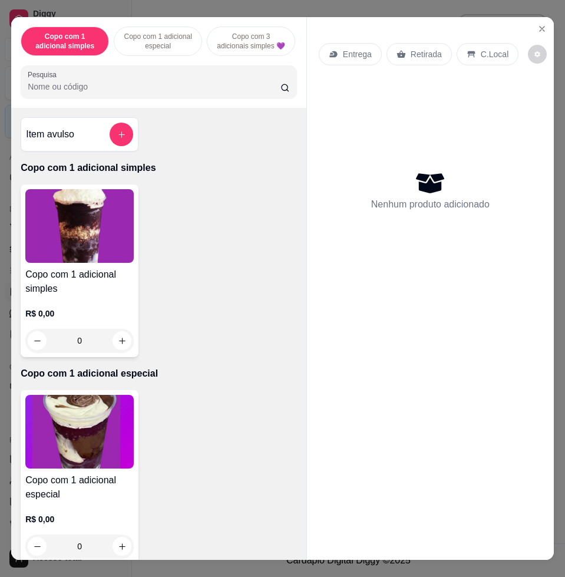
click at [256, 105] on div "Copo com 1 adicional simples Copo com 1 adicional especial Copo com 3 adicionai…" at bounding box center [158, 62] width 295 height 91
drag, startPoint x: 179, startPoint y: 105, endPoint x: 174, endPoint y: 89, distance: 16.8
click at [177, 103] on div "Copo com 1 adicional simples Copo com 1 adicional especial Copo com 3 adicionai…" at bounding box center [158, 62] width 295 height 91
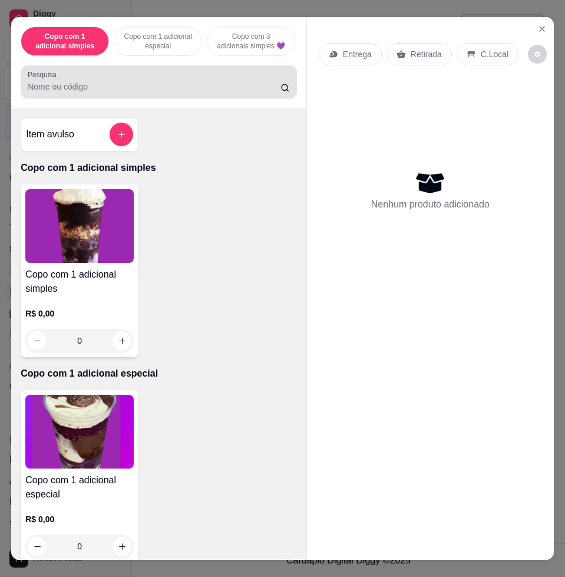
click at [174, 89] on input "Pesquisa" at bounding box center [154, 87] width 253 height 12
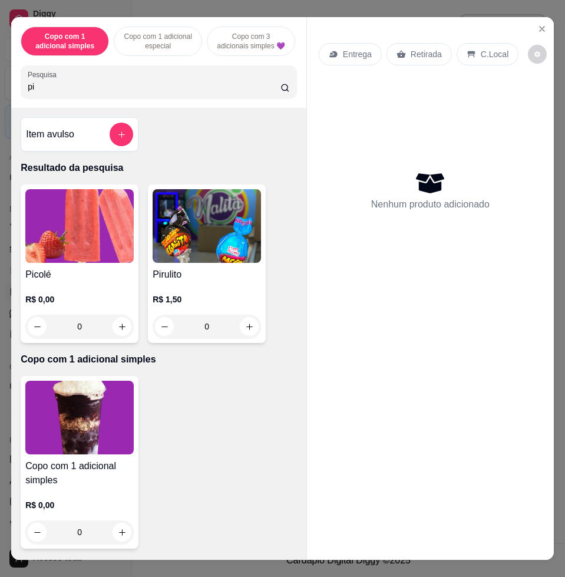
type input "pi"
click at [82, 241] on img at bounding box center [79, 226] width 108 height 74
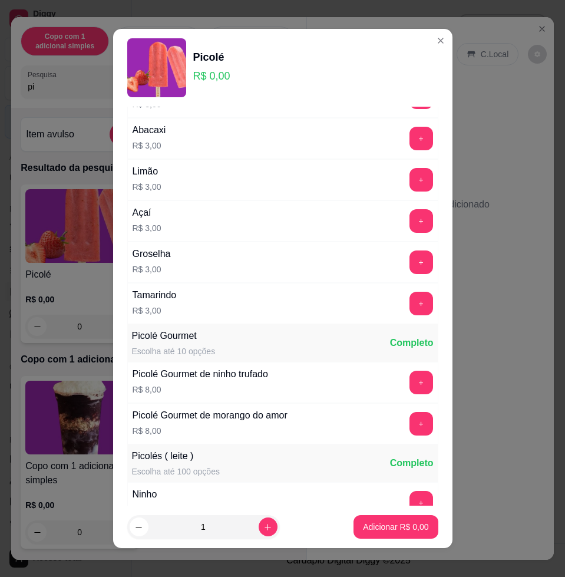
scroll to position [221, 0]
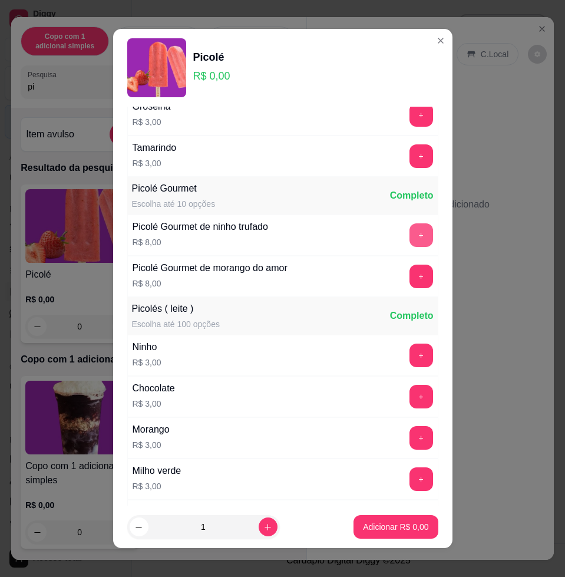
click at [409, 240] on button "+" at bounding box center [421, 235] width 24 height 24
click at [409, 239] on button "+" at bounding box center [421, 235] width 24 height 24
click at [365, 534] on button "Adicionar R$ 24,00" at bounding box center [393, 527] width 89 height 24
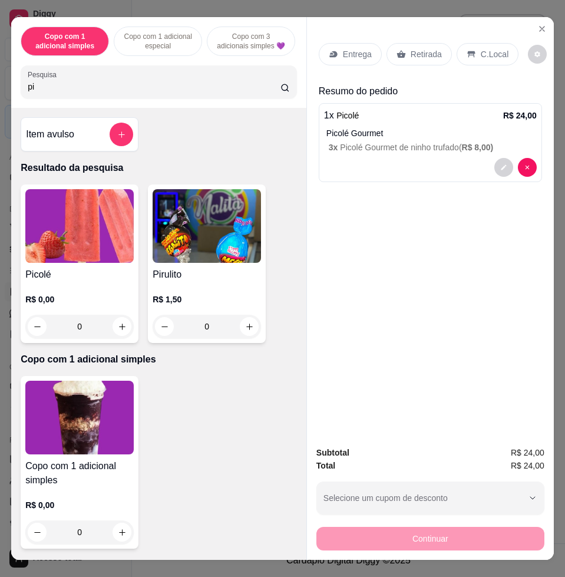
drag, startPoint x: 492, startPoint y: 50, endPoint x: 489, endPoint y: 59, distance: 9.9
click at [492, 50] on p "C.Local" at bounding box center [495, 54] width 28 height 12
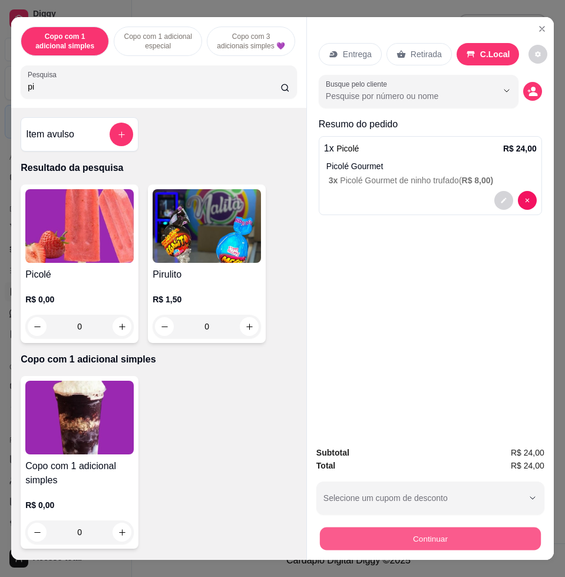
click at [453, 535] on button "Continuar" at bounding box center [430, 537] width 221 height 23
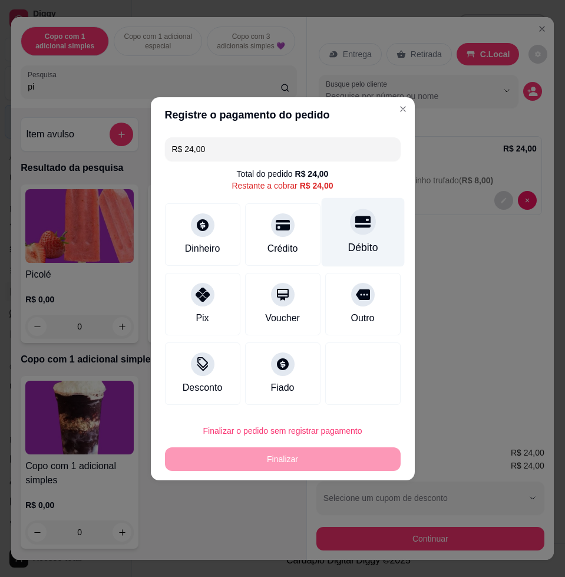
click at [368, 244] on div "Débito" at bounding box center [362, 231] width 83 height 69
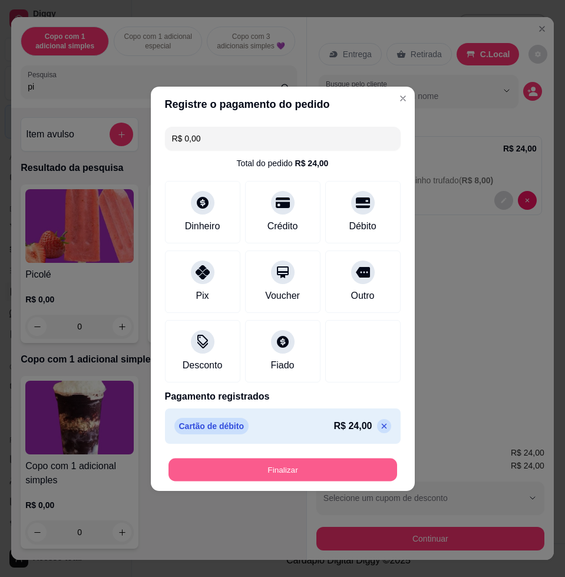
click at [203, 462] on button "Finalizar" at bounding box center [282, 469] width 228 height 23
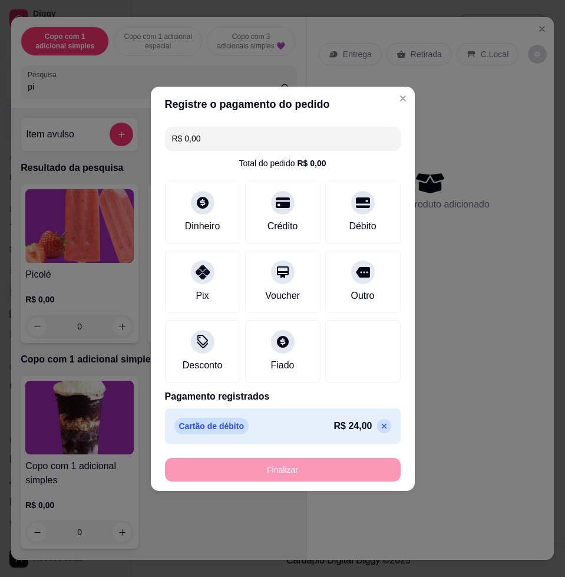
type input "-R$ 24,00"
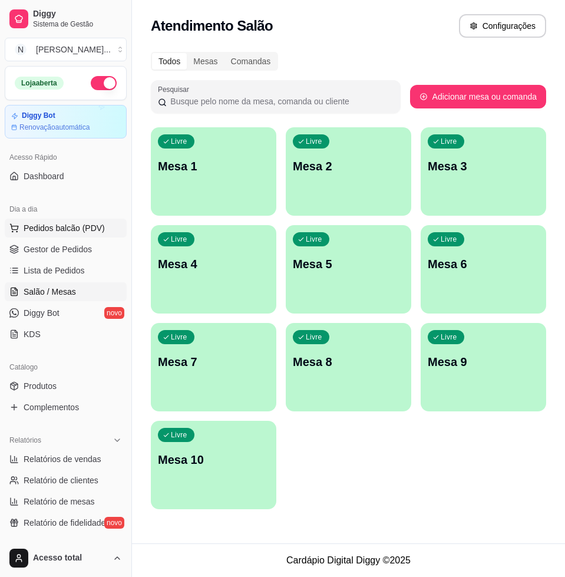
click at [99, 218] on button "Pedidos balcão (PDV)" at bounding box center [66, 227] width 122 height 19
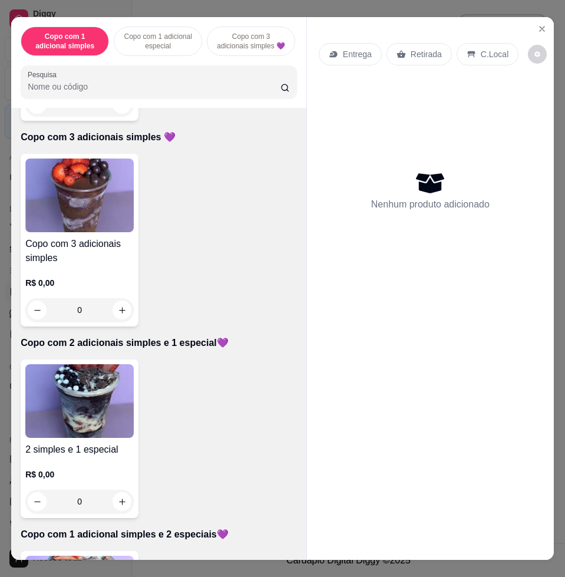
scroll to position [662, 0]
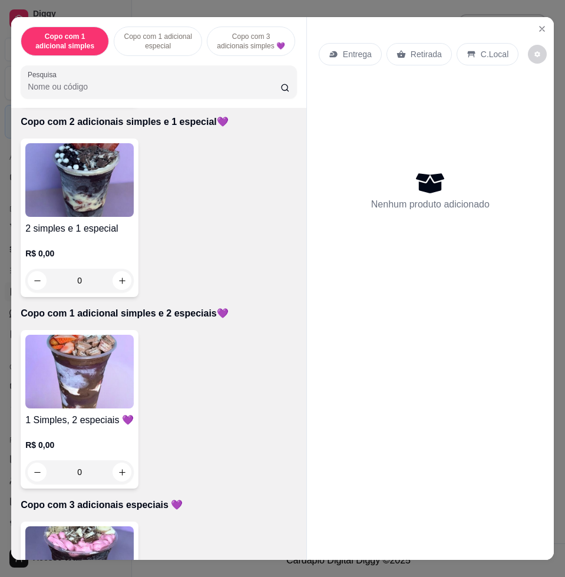
click at [79, 243] on div "R$ 0,00 0" at bounding box center [79, 264] width 108 height 57
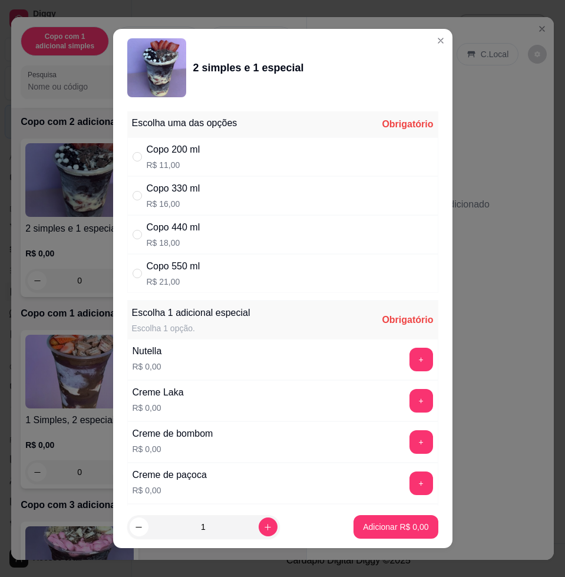
click at [296, 192] on div "Copo 330 ml R$ 16,00" at bounding box center [282, 195] width 311 height 39
radio input "true"
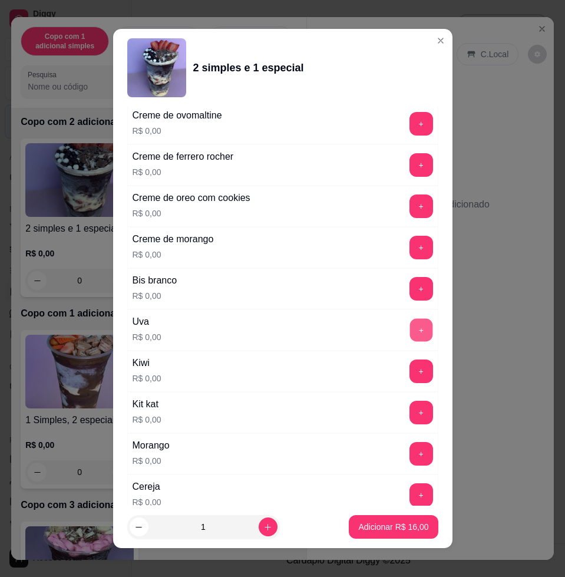
click at [409, 326] on button "+" at bounding box center [420, 330] width 23 height 23
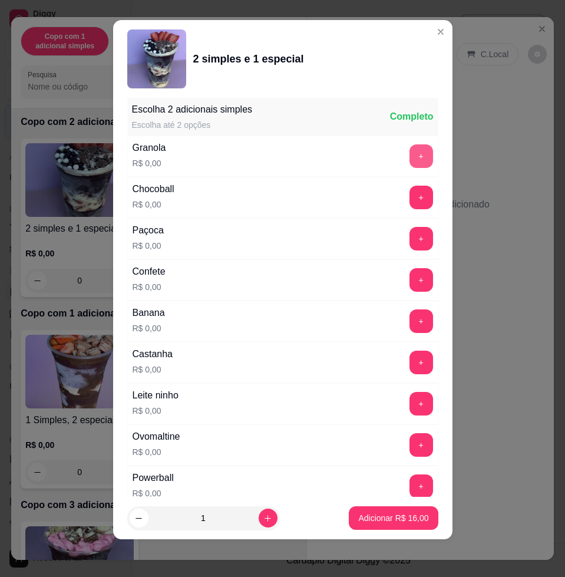
click at [409, 165] on button "+" at bounding box center [421, 156] width 24 height 24
click at [404, 513] on p "Adicionar R$ 16,00" at bounding box center [393, 518] width 70 height 12
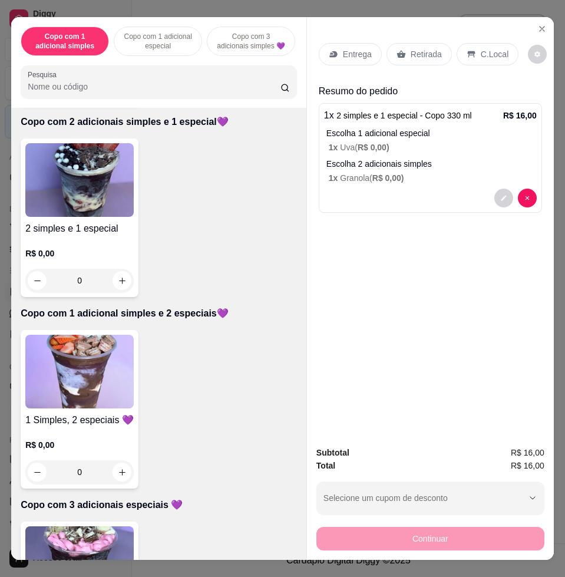
click at [344, 48] on p "Entrega" at bounding box center [357, 54] width 29 height 12
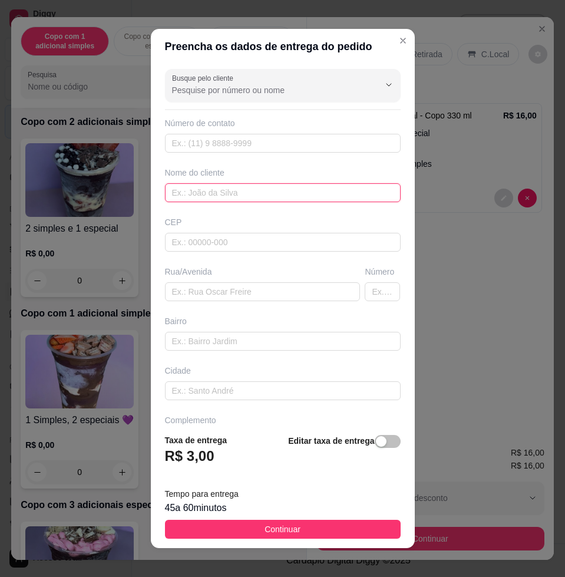
click at [273, 191] on input "text" at bounding box center [283, 192] width 236 height 19
type input "leticia"
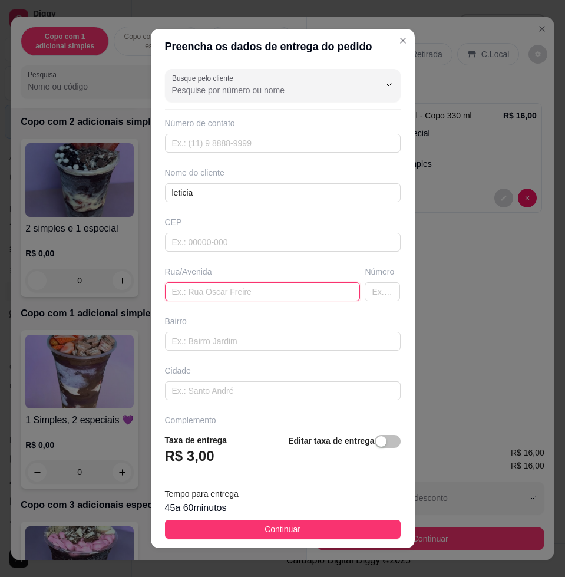
click at [238, 295] on input "text" at bounding box center [263, 291] width 196 height 19
paste input "Erasmo Sanches bairro housome 307"
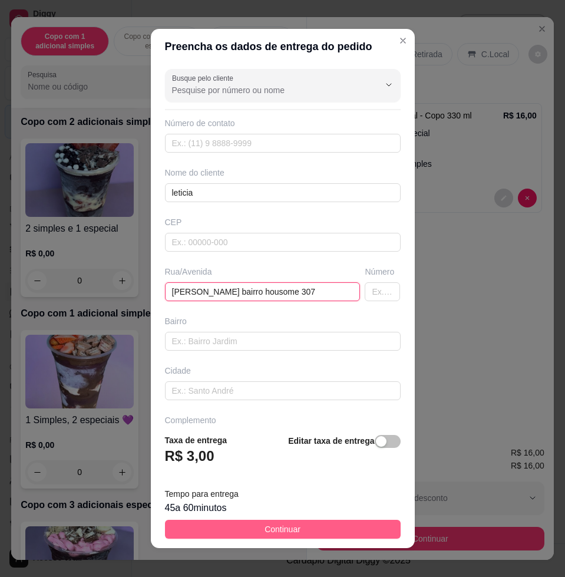
type input "Erasmo Sanches bairro housome 307"
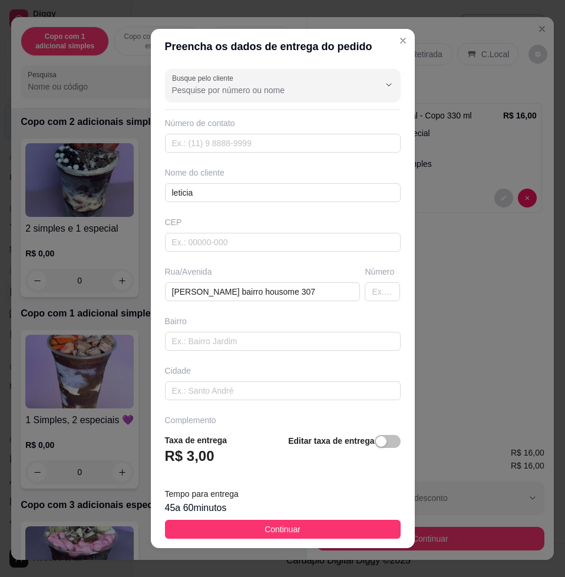
drag, startPoint x: 276, startPoint y: 530, endPoint x: 307, endPoint y: 533, distance: 31.3
click at [276, 531] on span "Continuar" at bounding box center [282, 528] width 36 height 13
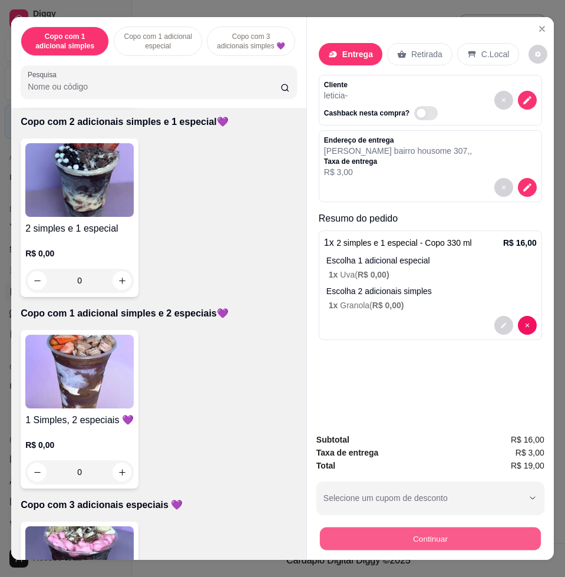
click at [331, 539] on button "Continuar" at bounding box center [430, 537] width 221 height 23
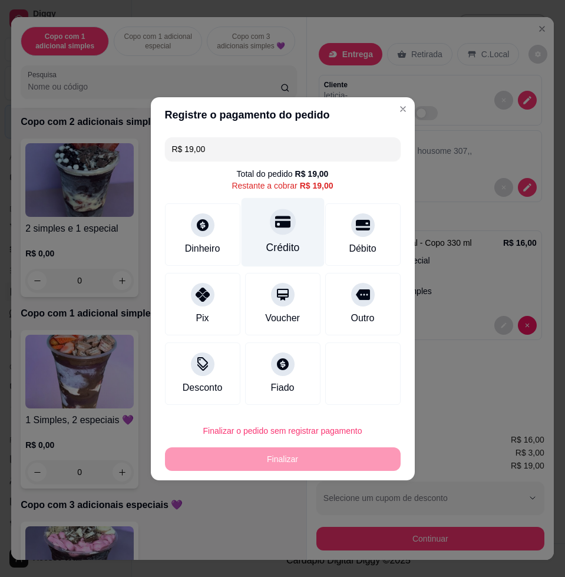
click at [266, 230] on div "Crédito" at bounding box center [282, 231] width 83 height 69
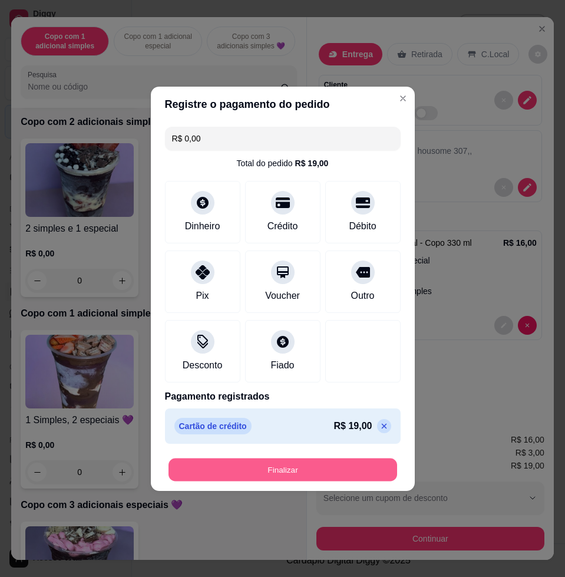
click at [269, 466] on button "Finalizar" at bounding box center [282, 469] width 228 height 23
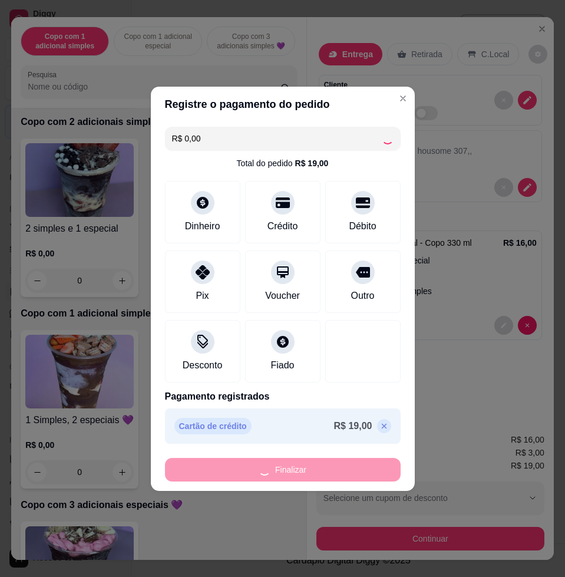
type input "-R$ 19,00"
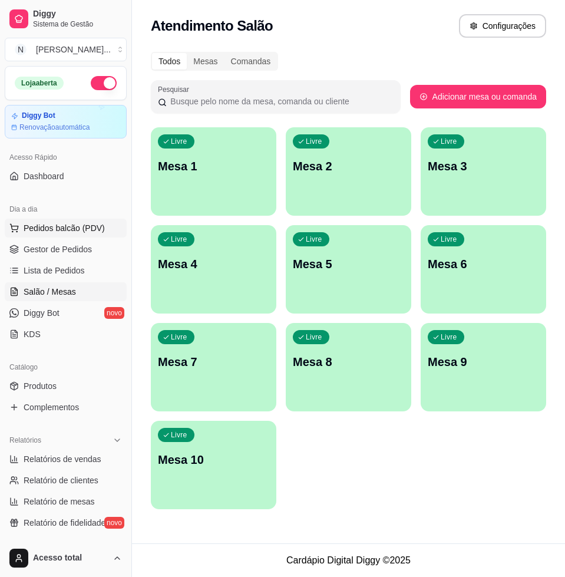
click at [64, 230] on span "Pedidos balcão (PDV)" at bounding box center [64, 228] width 81 height 12
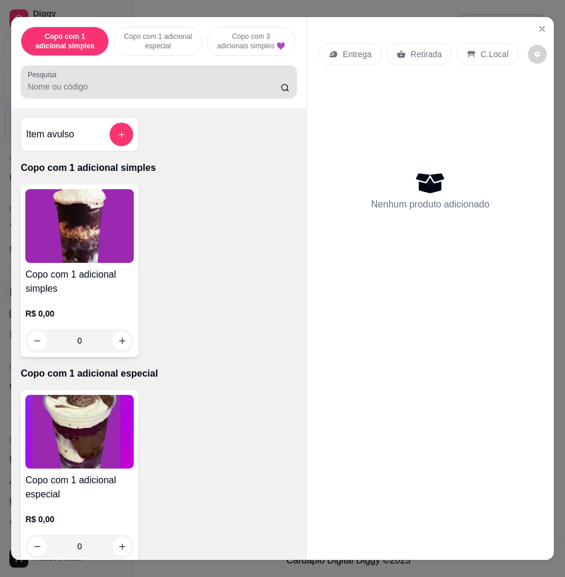
click at [168, 94] on div at bounding box center [159, 82] width 262 height 24
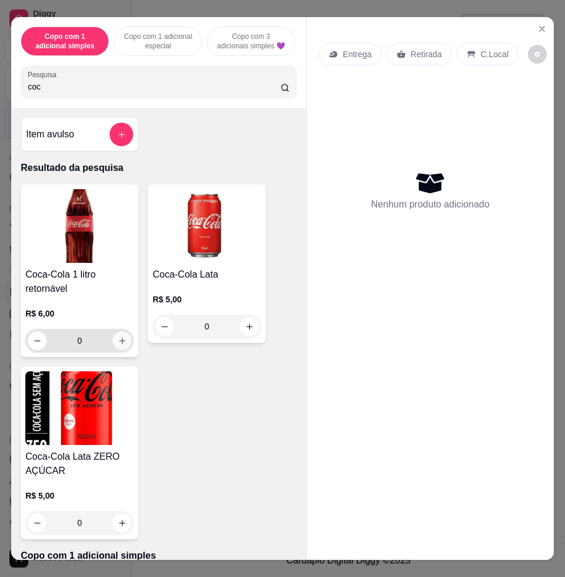
type input "coc"
click at [119, 343] on icon "increase-product-quantity" at bounding box center [122, 340] width 6 height 6
type input "1"
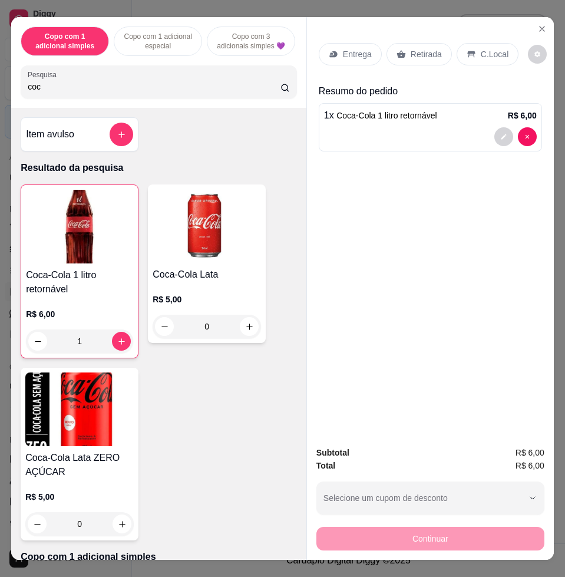
click at [494, 51] on p "C.Local" at bounding box center [495, 54] width 28 height 12
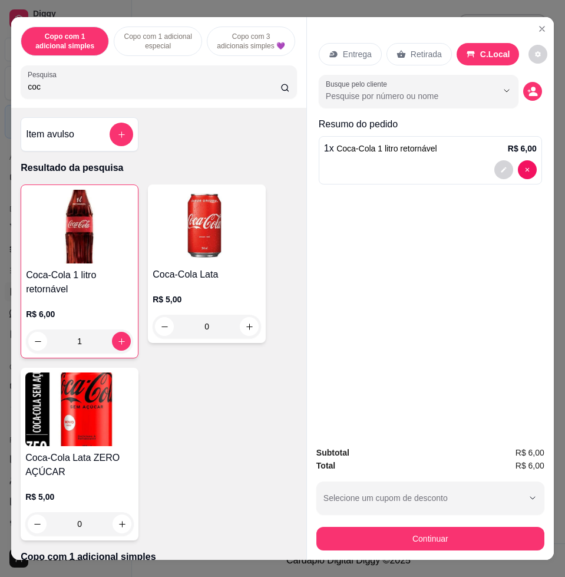
click at [465, 532] on button "Continuar" at bounding box center [430, 538] width 228 height 24
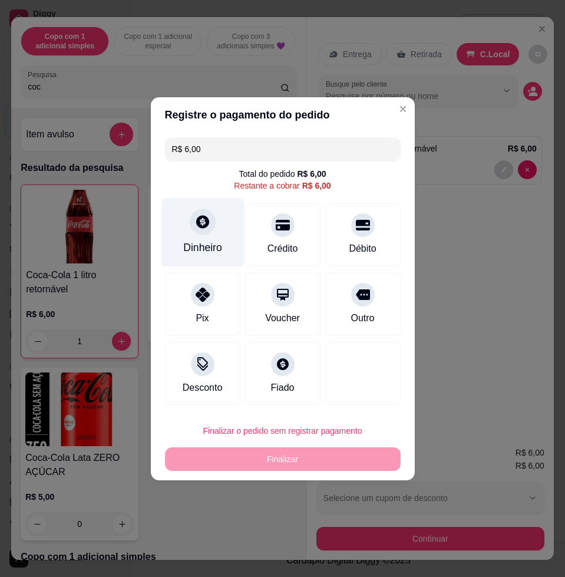
drag, startPoint x: 234, startPoint y: 226, endPoint x: 228, endPoint y: 228, distance: 6.1
click at [228, 228] on div "Dinheiro" at bounding box center [202, 231] width 83 height 69
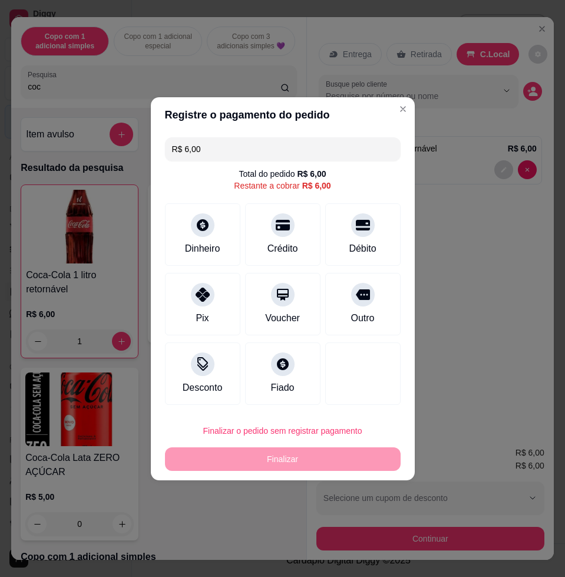
click at [217, 289] on div "Quantia recebida 0,00 Quantia à ser cobrada R$ 6,00" at bounding box center [283, 279] width 264 height 67
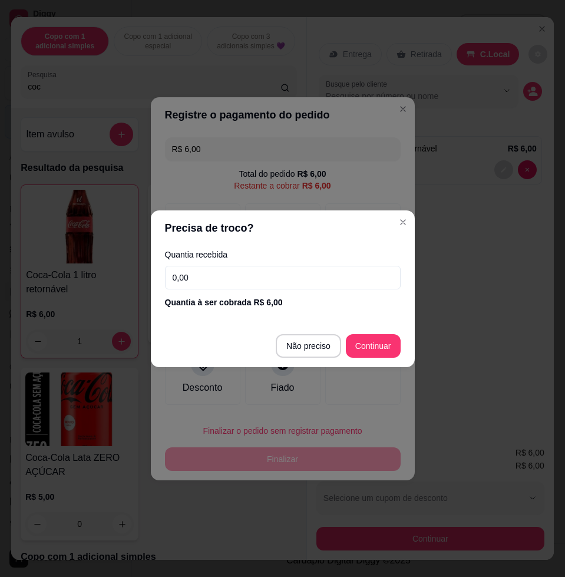
click at [212, 279] on input "0,00" at bounding box center [283, 278] width 236 height 24
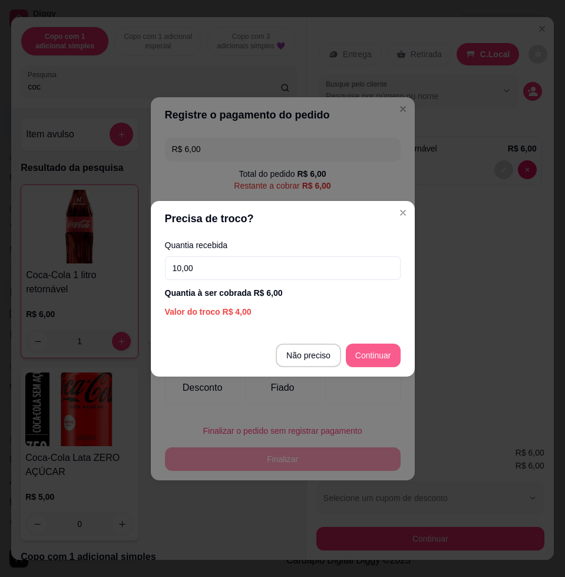
type input "10,00"
type input "R$ 0,00"
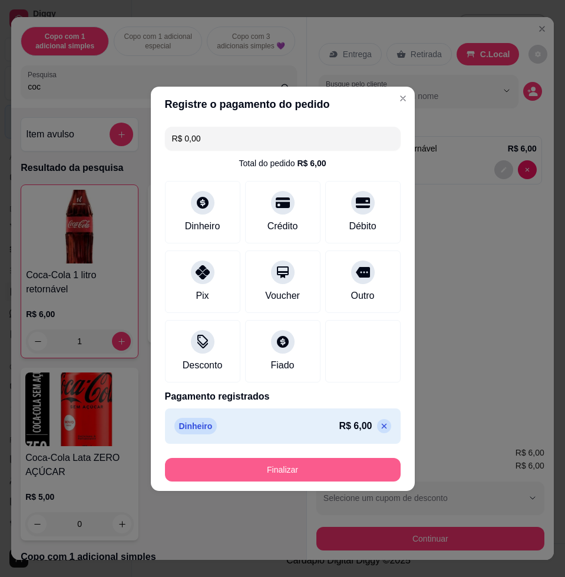
click at [361, 473] on button "Finalizar" at bounding box center [283, 470] width 236 height 24
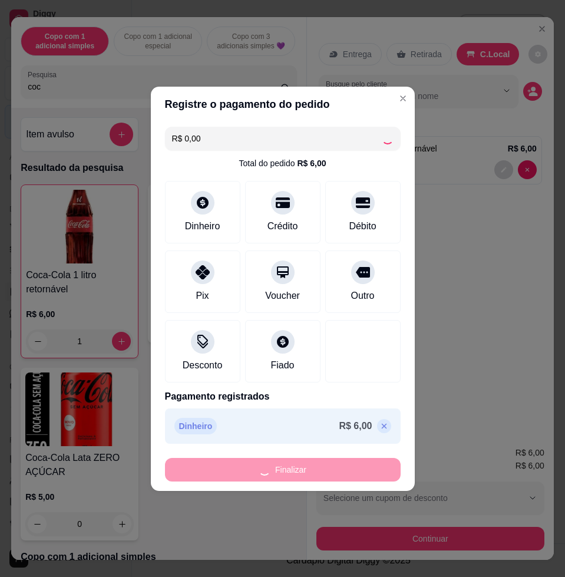
type input "0"
type input "-R$ 6,00"
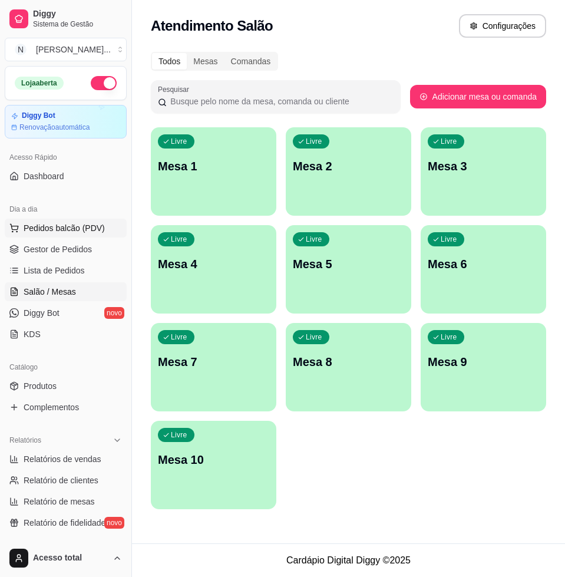
click at [42, 227] on span "Pedidos balcão (PDV)" at bounding box center [64, 228] width 81 height 12
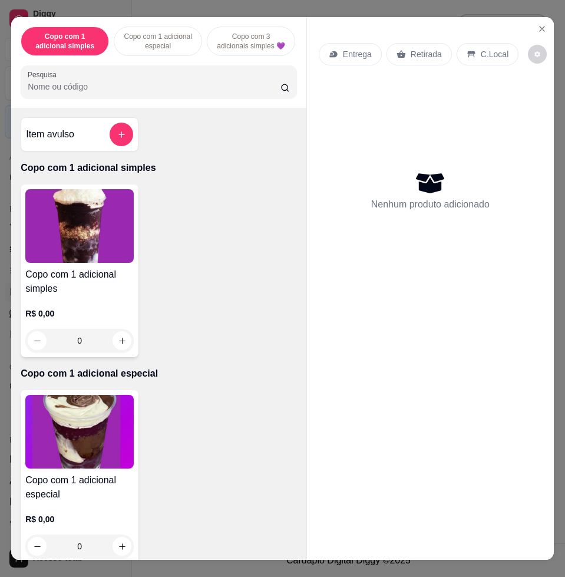
click at [93, 146] on div "Item avulso" at bounding box center [79, 134] width 107 height 24
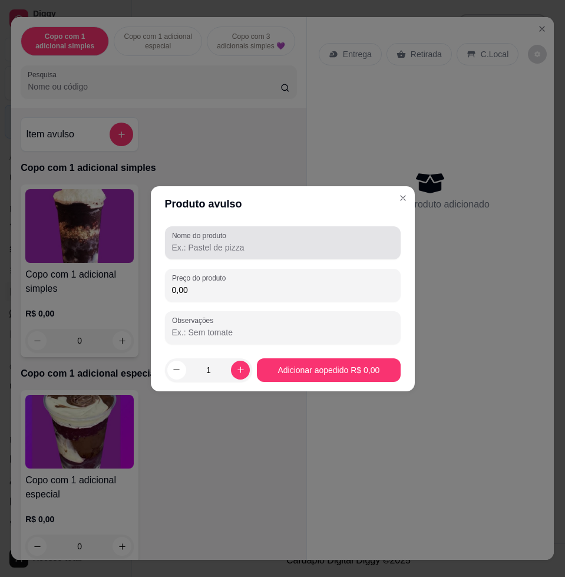
click at [229, 250] on input "Nome do produto" at bounding box center [282, 247] width 221 height 12
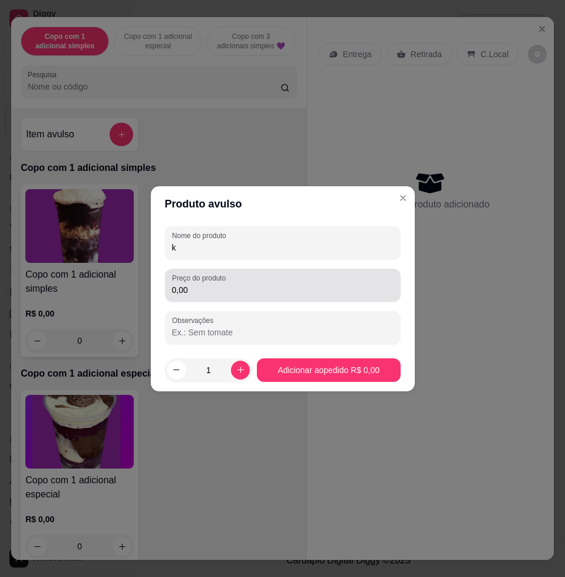
type input "k"
click at [248, 296] on div "0,00" at bounding box center [282, 285] width 221 height 24
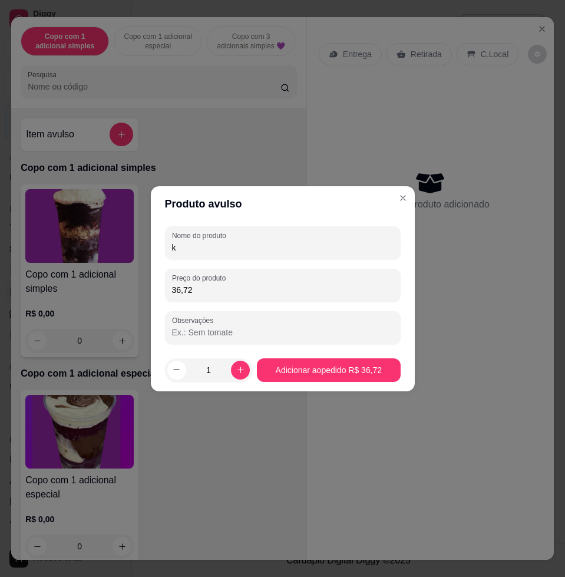
type input "36,72"
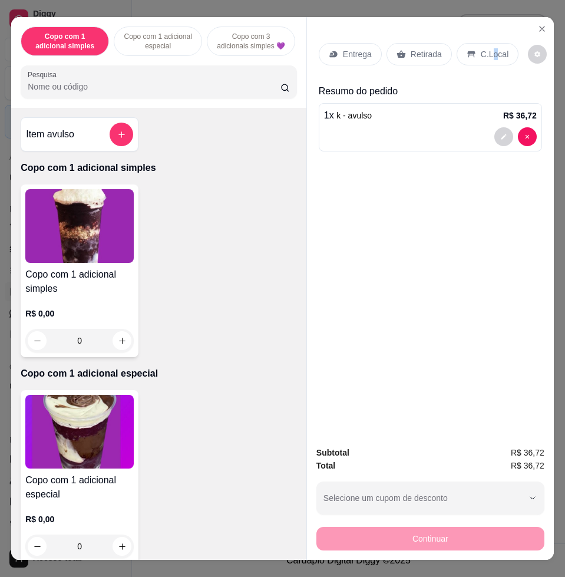
drag, startPoint x: 485, startPoint y: 44, endPoint x: 494, endPoint y: 104, distance: 60.2
click at [481, 48] on p "C.Local" at bounding box center [495, 54] width 28 height 12
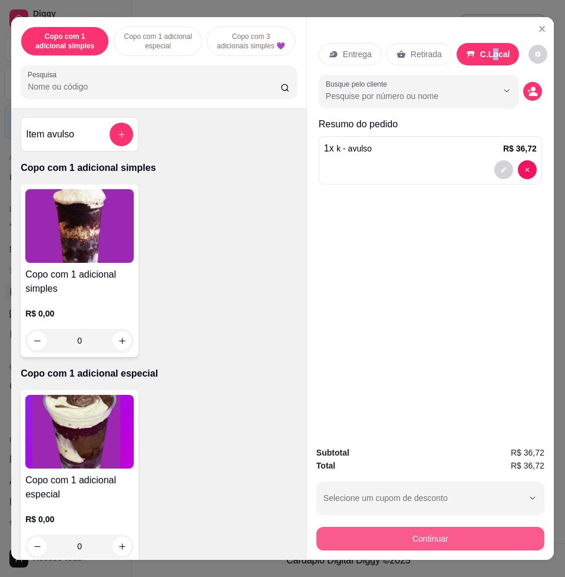
click at [460, 526] on button "Continuar" at bounding box center [430, 538] width 228 height 24
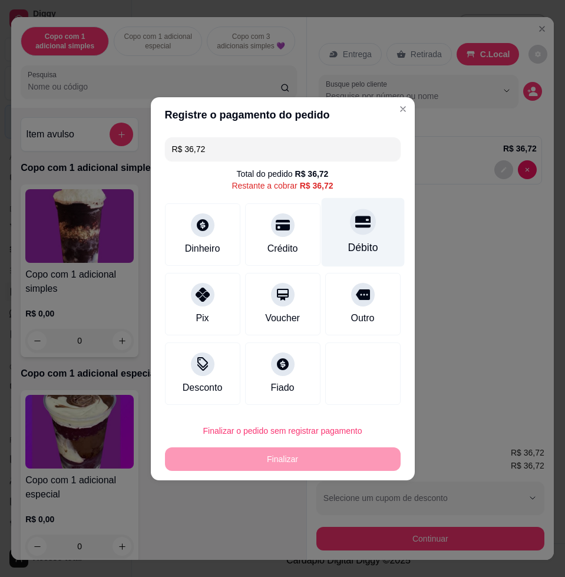
click at [363, 241] on div "Débito" at bounding box center [362, 247] width 30 height 15
type input "R$ 0,00"
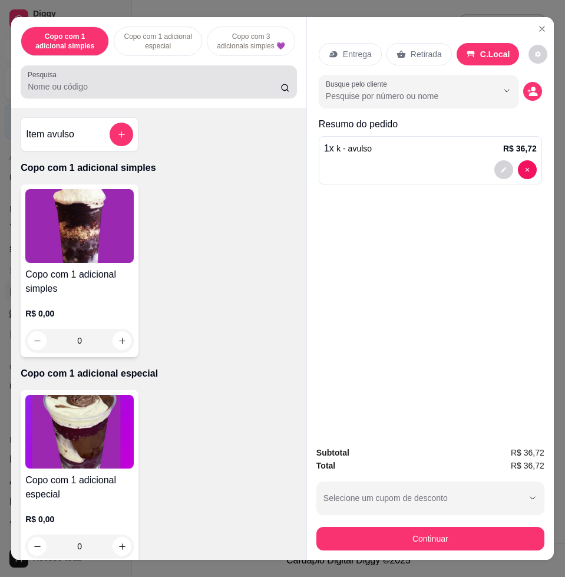
click at [145, 98] on div "Pesquisa" at bounding box center [159, 81] width 276 height 33
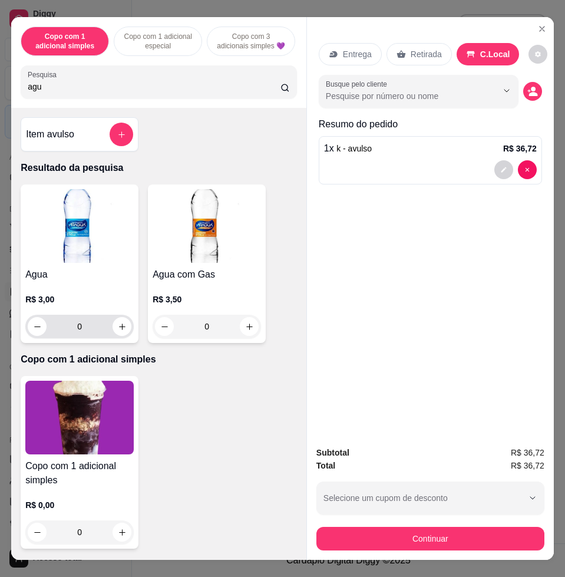
type input "agu"
click at [111, 338] on div "0" at bounding box center [80, 326] width 104 height 24
click at [118, 331] on icon "increase-product-quantity" at bounding box center [122, 326] width 9 height 9
type input "1"
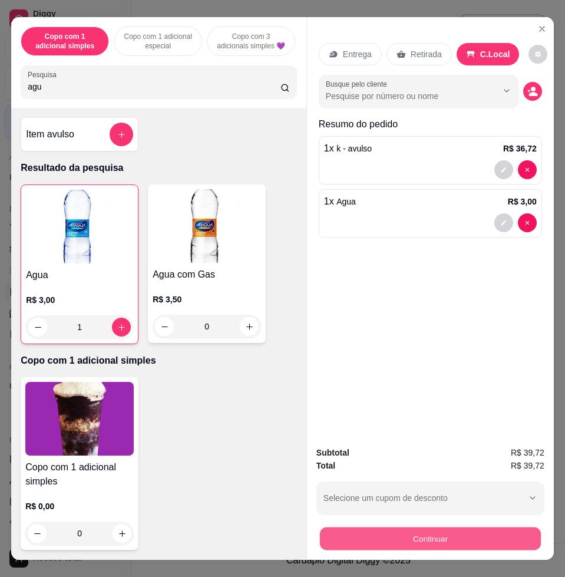
click at [506, 530] on button "Continuar" at bounding box center [430, 537] width 221 height 23
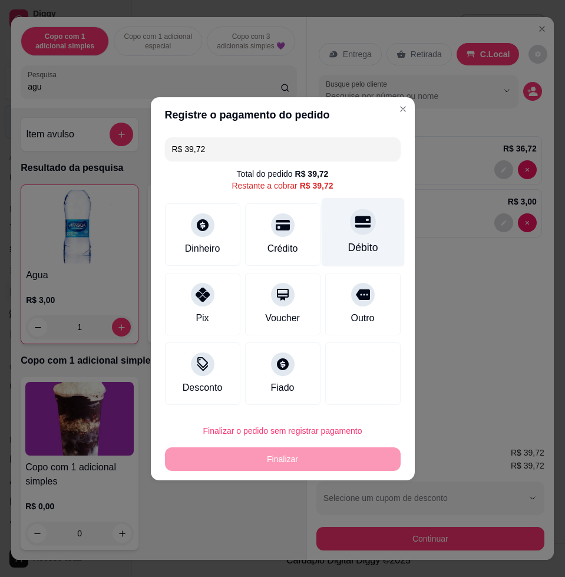
click at [350, 230] on div at bounding box center [363, 221] width 26 height 26
type input "R$ 0,00"
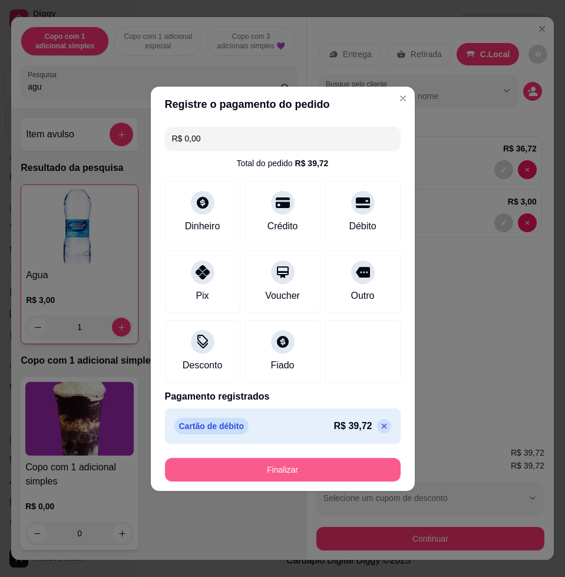
click at [368, 464] on button "Finalizar" at bounding box center [283, 470] width 236 height 24
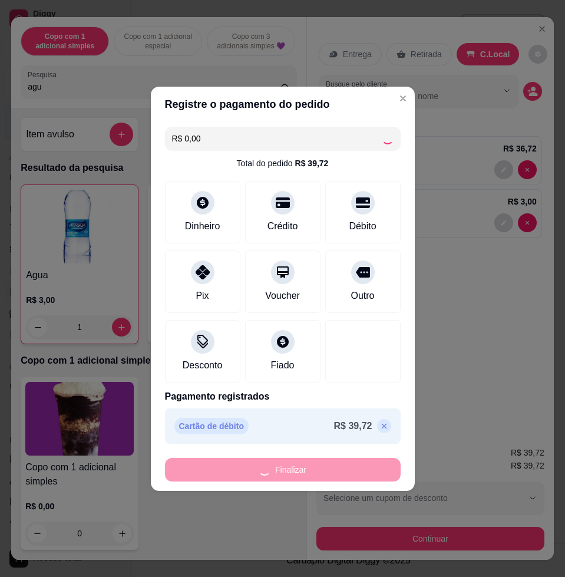
type input "0"
type input "-R$ 39,72"
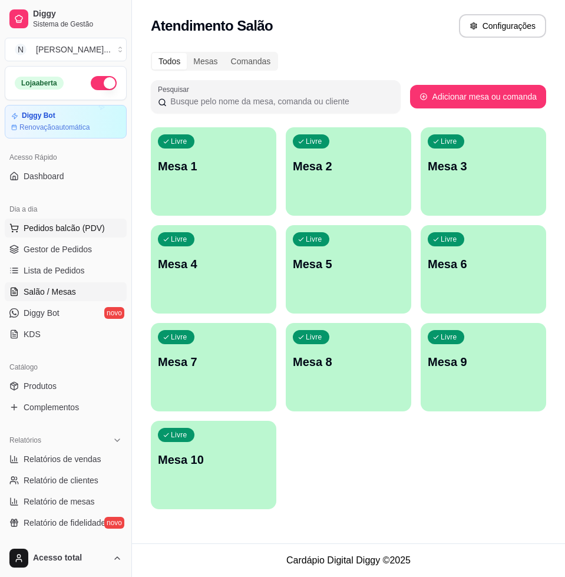
click at [95, 223] on span "Pedidos balcão (PDV)" at bounding box center [64, 228] width 81 height 12
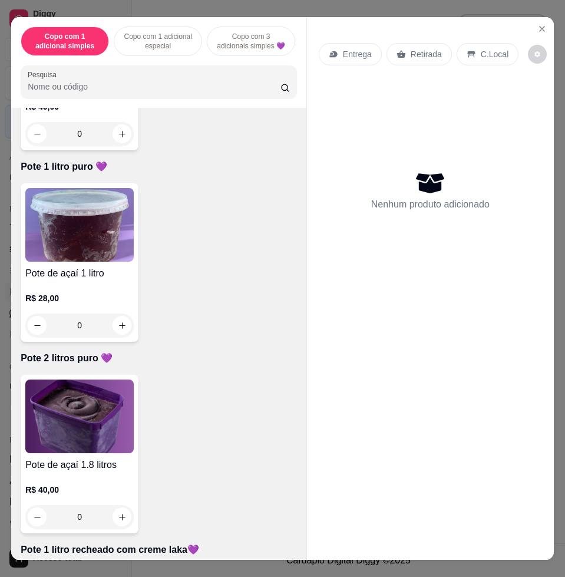
scroll to position [1921, 0]
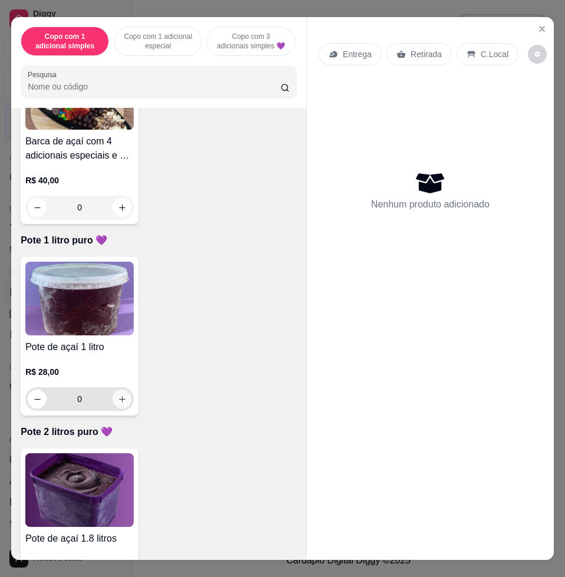
click at [112, 407] on button "increase-product-quantity" at bounding box center [121, 398] width 19 height 19
type input "1"
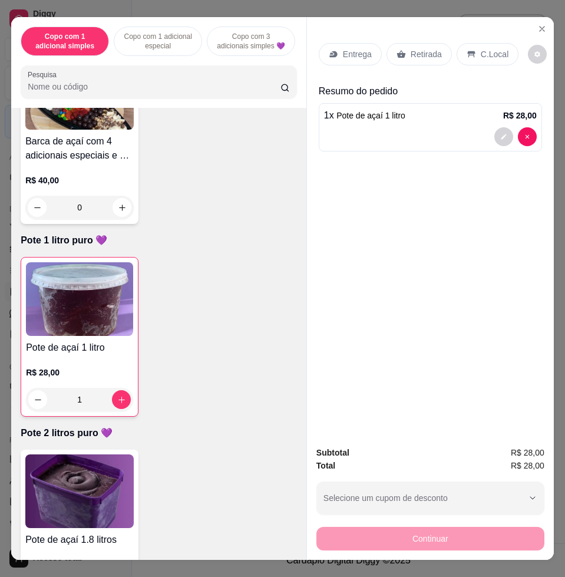
click at [357, 48] on p "Entrega" at bounding box center [357, 54] width 29 height 12
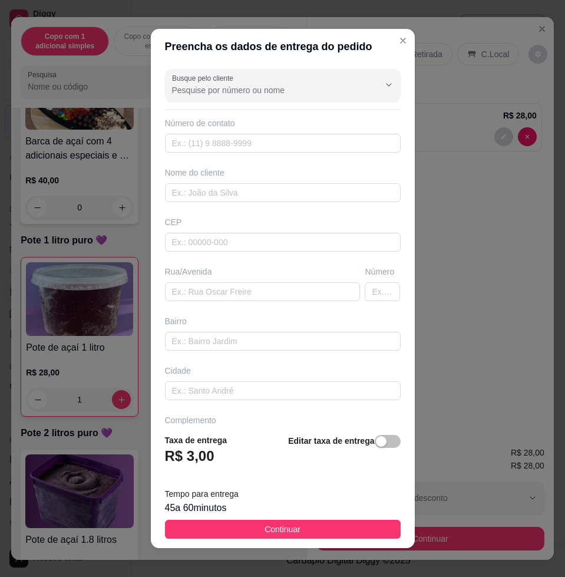
click at [236, 177] on div "Nome do cliente" at bounding box center [283, 173] width 236 height 12
click at [228, 197] on input "text" at bounding box center [283, 192] width 236 height 19
type input "y"
type input "thais"
click at [226, 293] on input "text" at bounding box center [263, 291] width 196 height 19
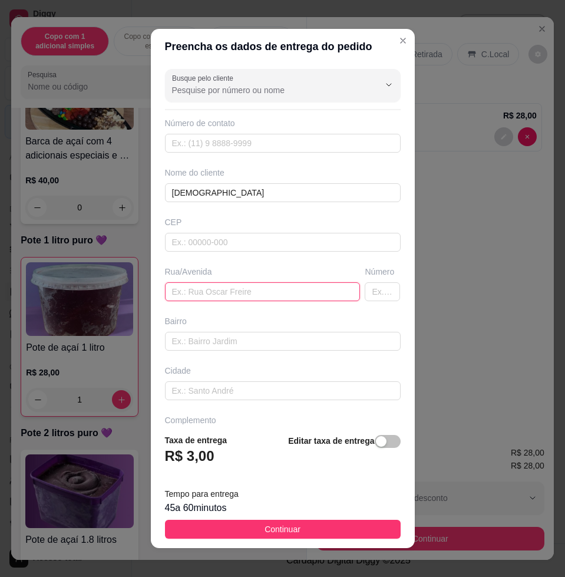
paste input "[21:51, 21/08/2025] Thais Targa: Rua neide dos santos 169 [21:51, 21/08/2025] T…"
drag, startPoint x: 280, startPoint y: 297, endPoint x: 194, endPoint y: 297, distance: 85.4
click at [194, 297] on input "[21:51, 21/08/2025] Thais Targa: Rua neide dos santos 169 [21:51, 21/08/2025] T…" at bounding box center [263, 291] width 196 height 19
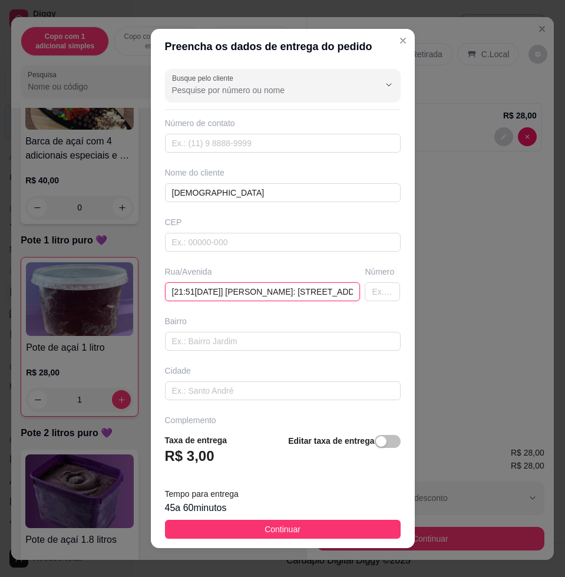
drag, startPoint x: 188, startPoint y: 291, endPoint x: 75, endPoint y: 290, distance: 112.5
click at [75, 290] on div "Preencha os dados de entrega do pedido Busque pelo cliente Número de contato No…" at bounding box center [282, 288] width 565 height 577
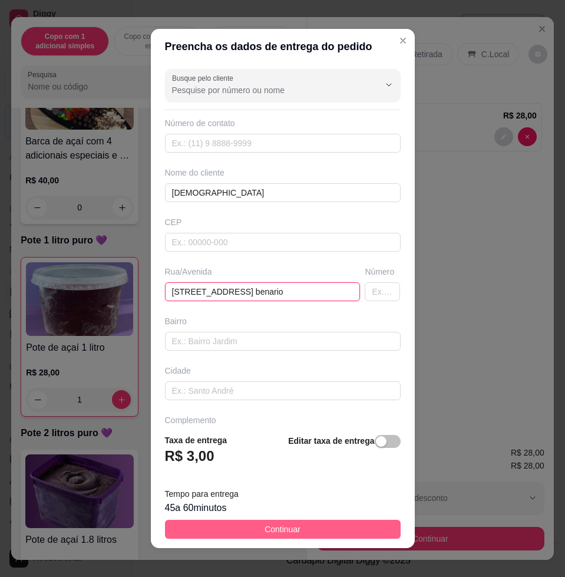
type input "Rua neide dos santos 169 Olga benario"
drag, startPoint x: 373, startPoint y: 528, endPoint x: 383, endPoint y: 529, distance: 10.0
click at [372, 530] on button "Continuar" at bounding box center [283, 528] width 236 height 19
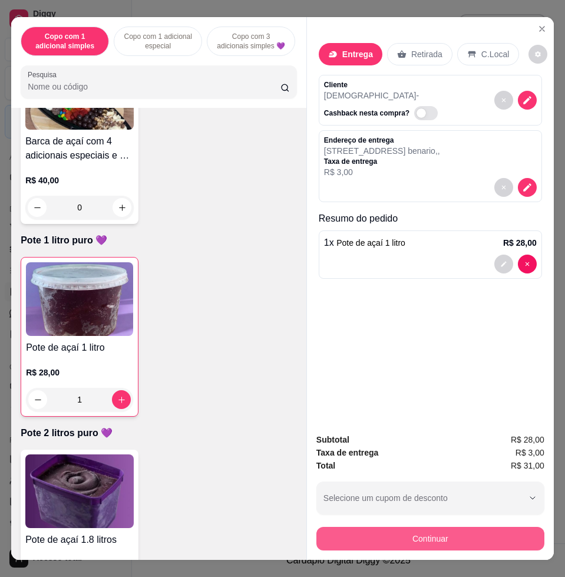
click at [403, 528] on button "Continuar" at bounding box center [430, 538] width 228 height 24
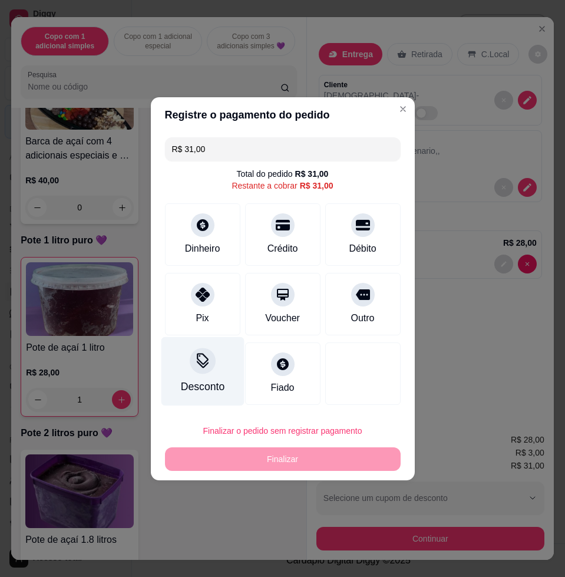
drag, startPoint x: 210, startPoint y: 310, endPoint x: 226, endPoint y: 321, distance: 19.4
click at [211, 310] on div "Pix" at bounding box center [202, 304] width 75 height 62
type input "R$ 0,00"
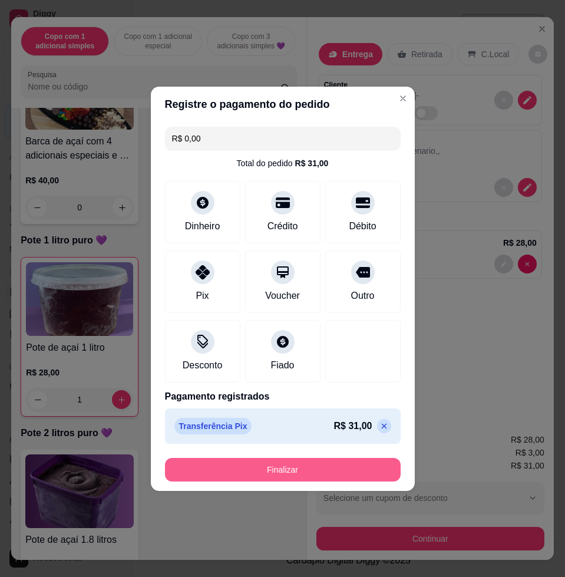
click at [342, 465] on button "Finalizar" at bounding box center [283, 470] width 236 height 24
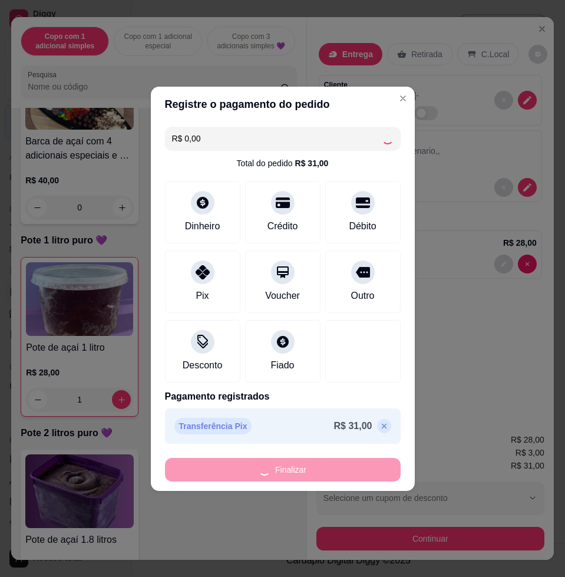
type input "0"
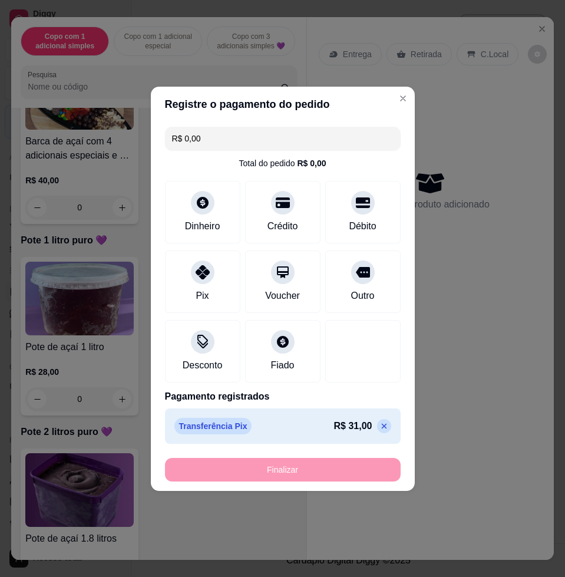
type input "-R$ 31,00"
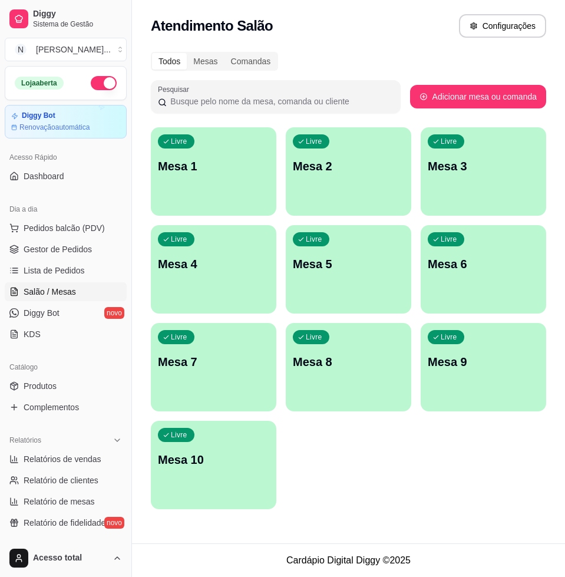
click at [243, 190] on div "Livre Mesa 1" at bounding box center [213, 164] width 125 height 74
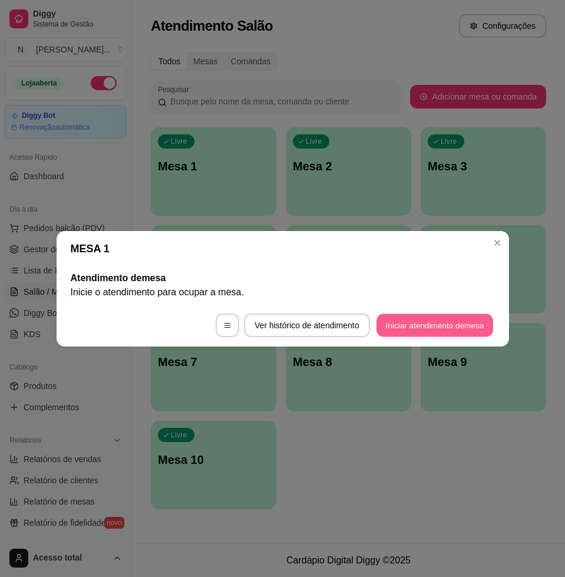
click at [421, 332] on button "Iniciar atendimento de mesa" at bounding box center [434, 324] width 117 height 23
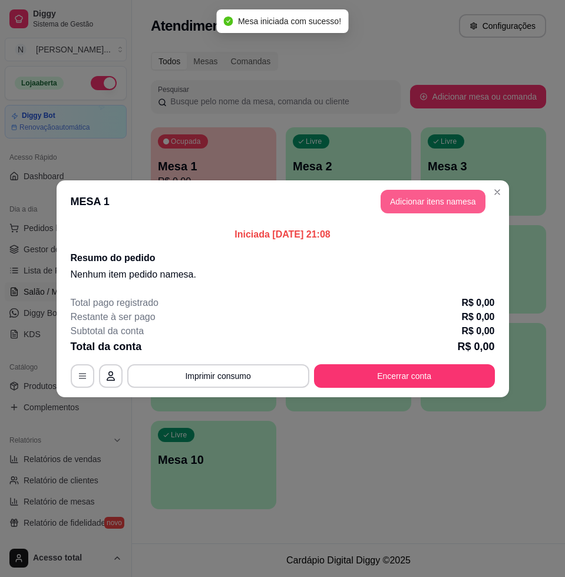
click at [403, 207] on button "Adicionar itens na mesa" at bounding box center [432, 202] width 105 height 24
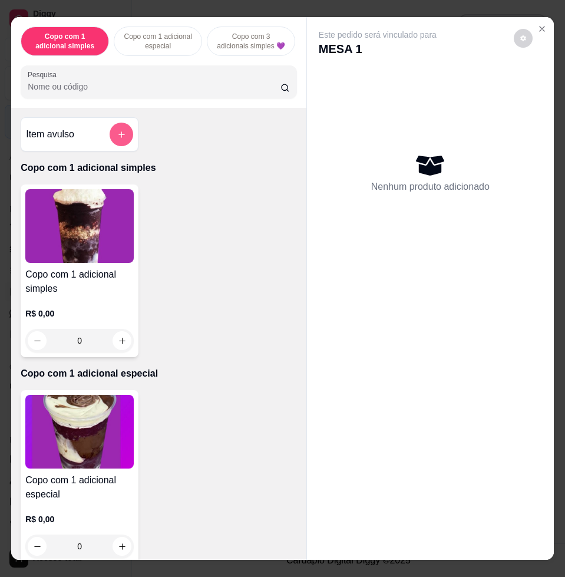
click at [118, 134] on button "add-separate-item" at bounding box center [122, 134] width 24 height 24
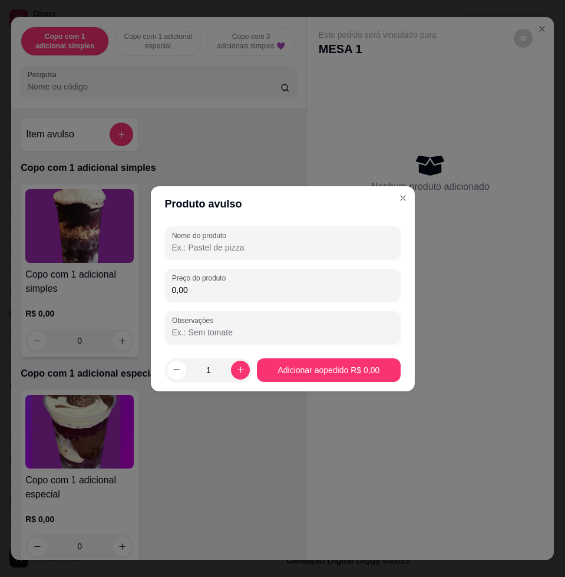
click at [226, 285] on input "0,00" at bounding box center [282, 290] width 221 height 12
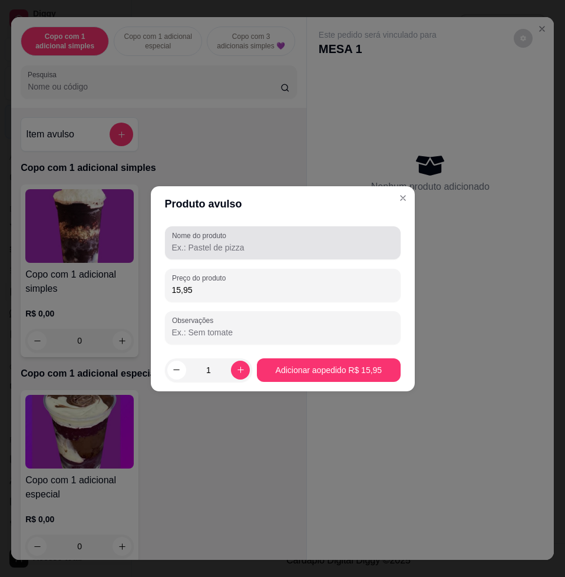
type input "15,95"
click at [227, 256] on div "Nome do produto" at bounding box center [283, 242] width 236 height 33
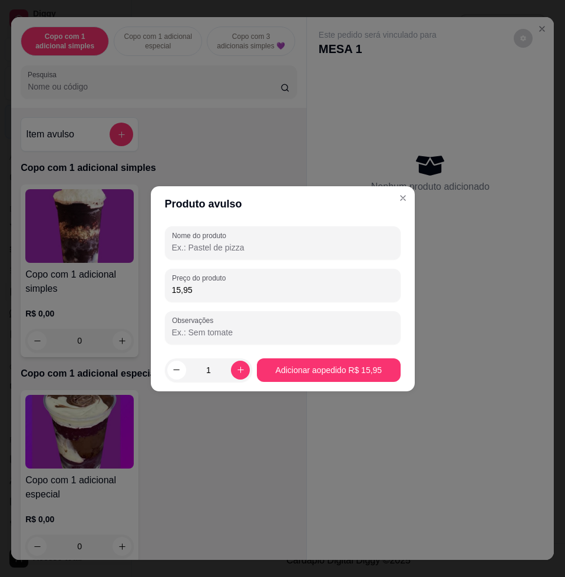
click at [226, 247] on input "Nome do produto" at bounding box center [282, 247] width 221 height 12
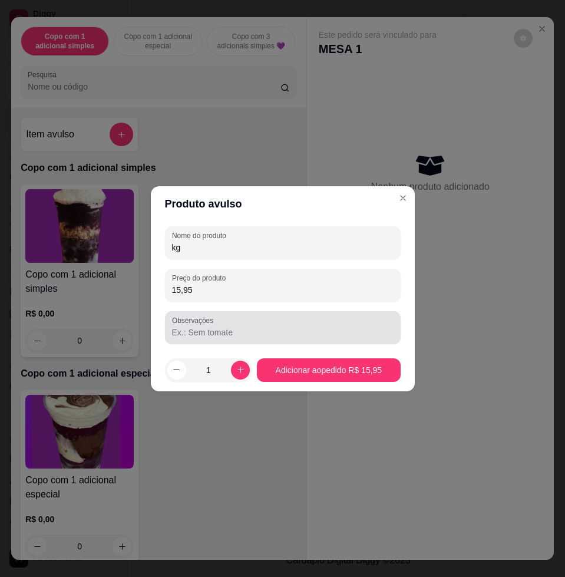
type input "kg"
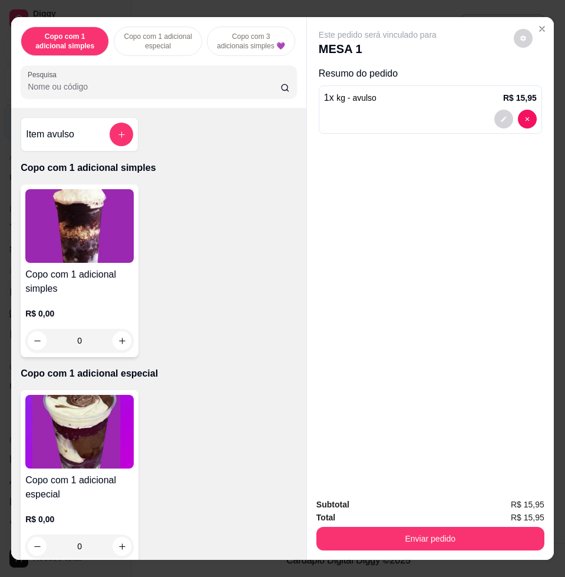
click at [415, 526] on button "Enviar pedido" at bounding box center [430, 538] width 228 height 24
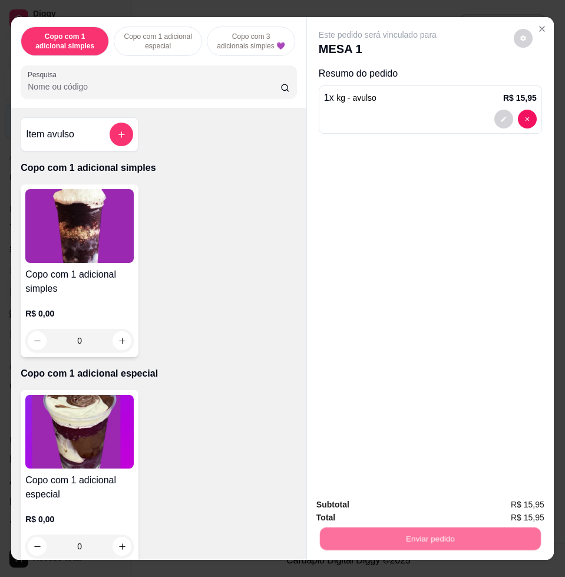
click at [409, 506] on button "Não registrar e enviar pedido" at bounding box center [390, 503] width 122 height 22
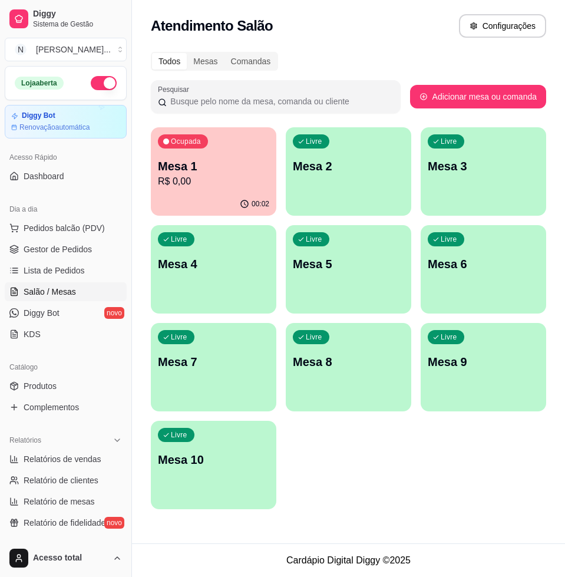
click at [213, 175] on p "R$ 0,00" at bounding box center [213, 181] width 111 height 14
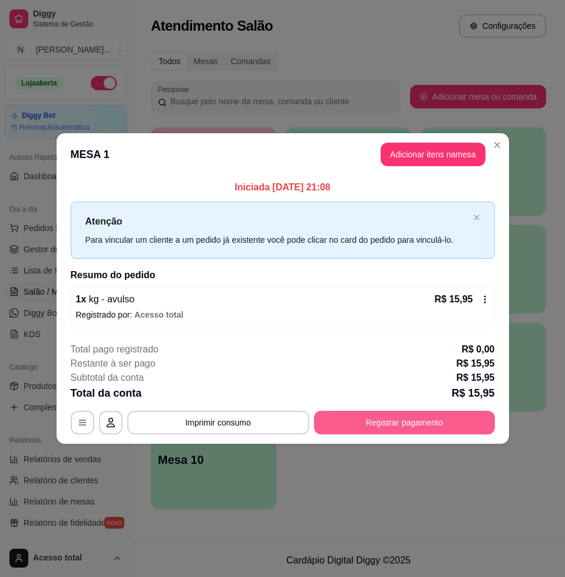
click at [401, 416] on button "Registrar pagamento" at bounding box center [404, 422] width 181 height 24
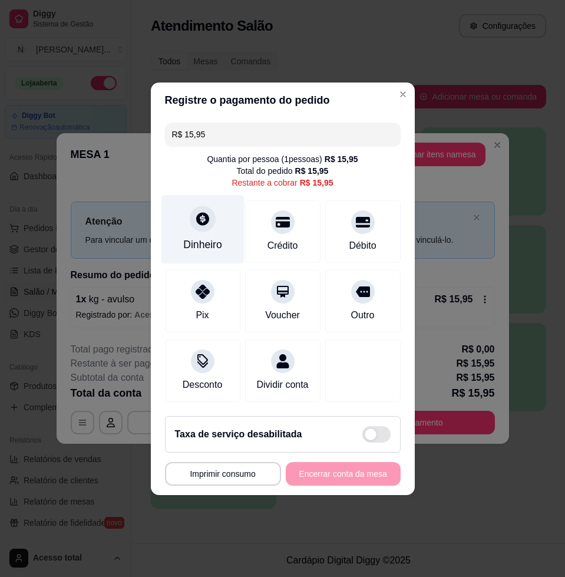
click at [221, 203] on div "Dinheiro" at bounding box center [202, 228] width 83 height 69
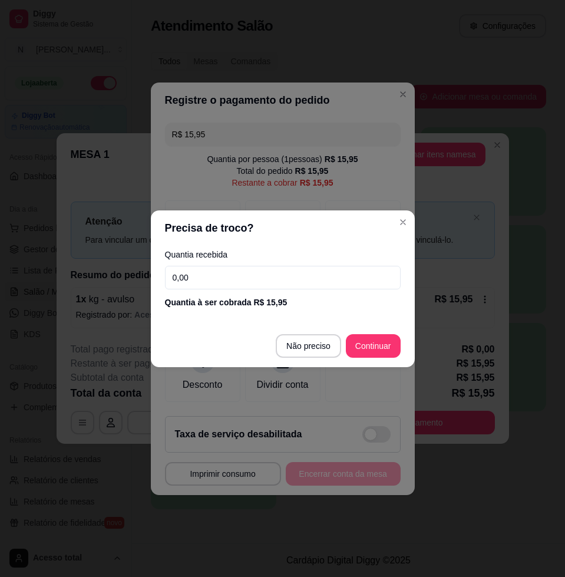
click at [261, 286] on input "0,00" at bounding box center [283, 278] width 236 height 24
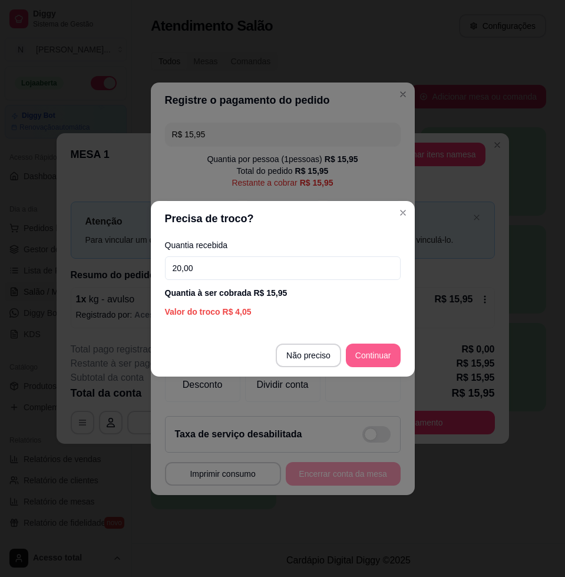
type input "20,00"
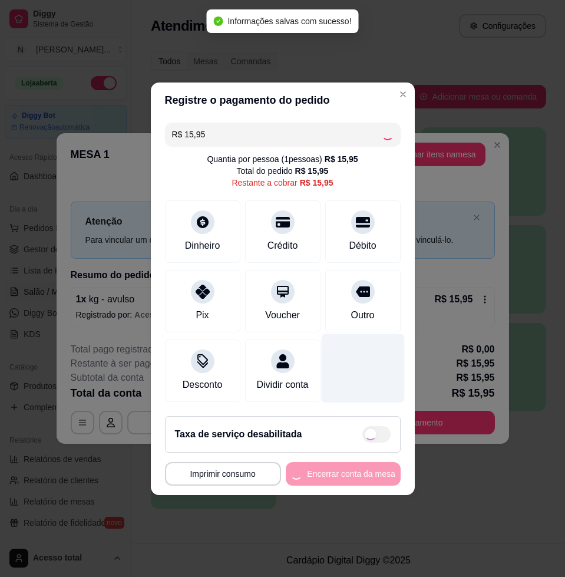
type input "R$ 0,00"
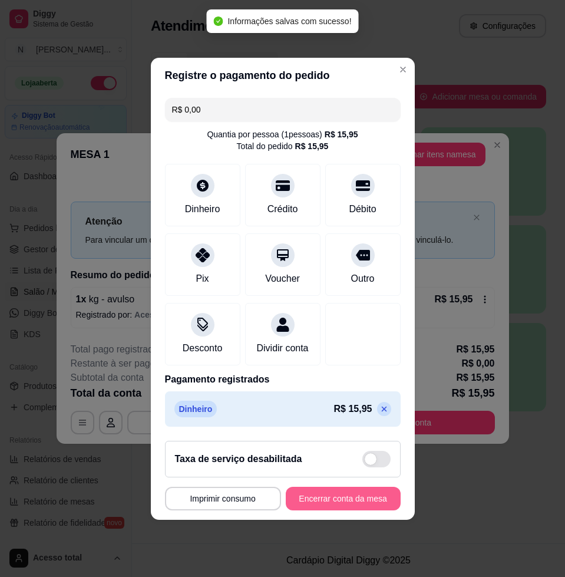
click at [353, 504] on button "Encerrar conta da mesa" at bounding box center [343, 498] width 115 height 24
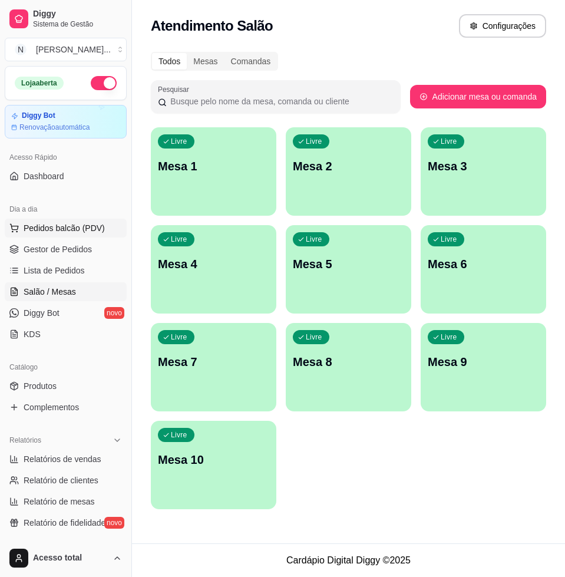
click at [95, 228] on span "Pedidos balcão (PDV)" at bounding box center [64, 228] width 81 height 12
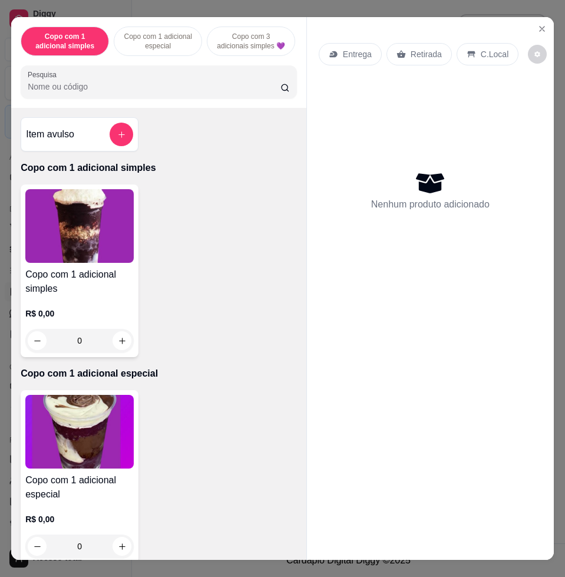
click at [122, 135] on button "add-separate-item" at bounding box center [122, 134] width 24 height 24
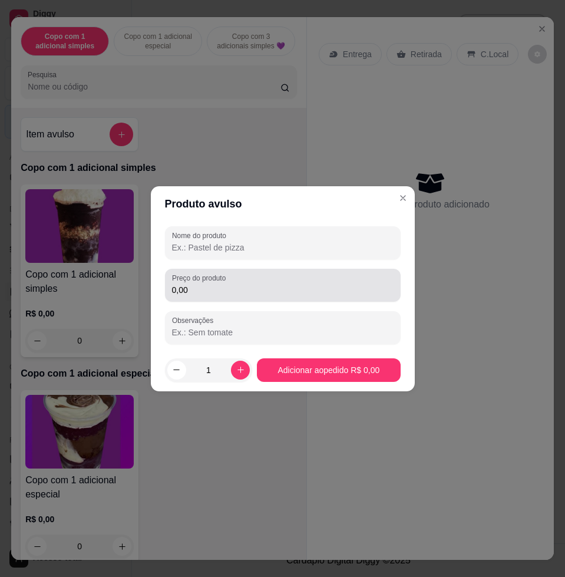
click at [264, 277] on div "0,00" at bounding box center [282, 285] width 221 height 24
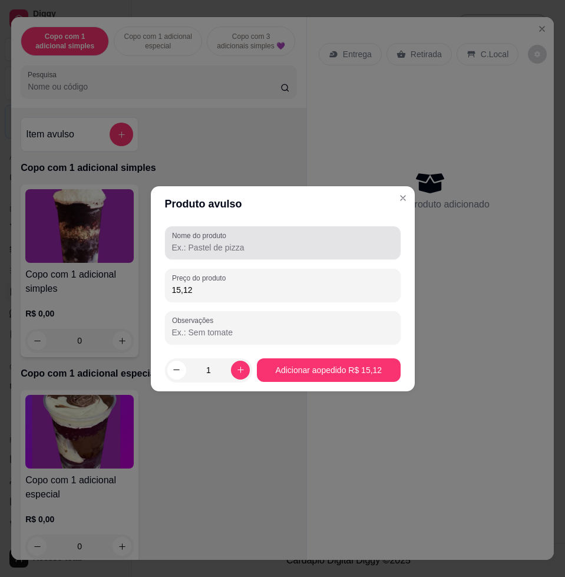
type input "15,12"
click at [284, 256] on div "Nome do produto" at bounding box center [283, 242] width 236 height 33
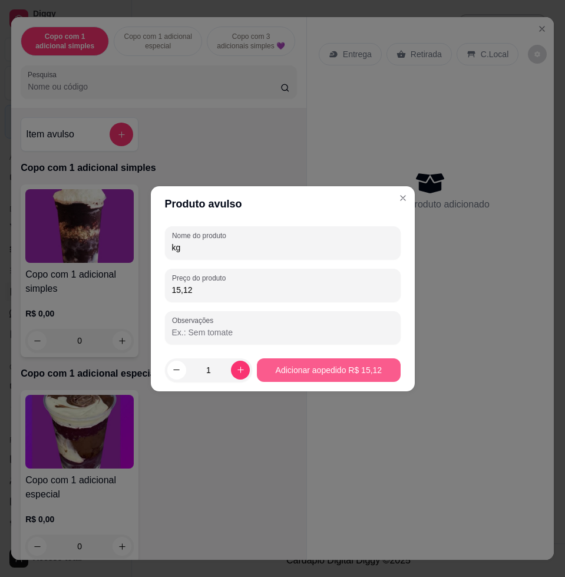
type input "kg"
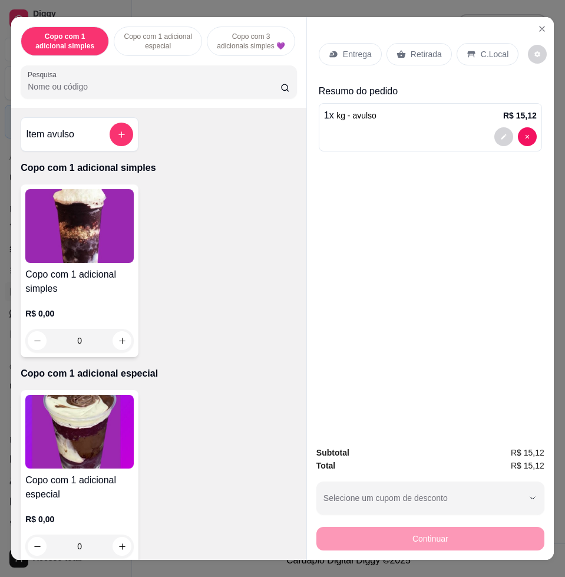
click at [481, 43] on div "C.Local" at bounding box center [487, 54] width 62 height 22
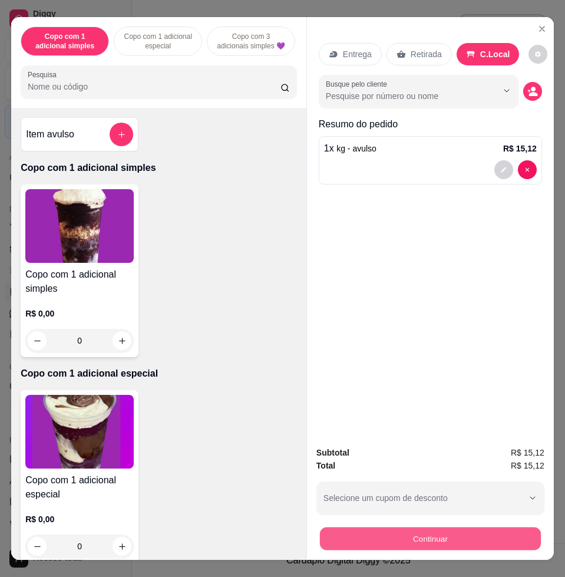
click at [495, 533] on button "Continuar" at bounding box center [430, 537] width 221 height 23
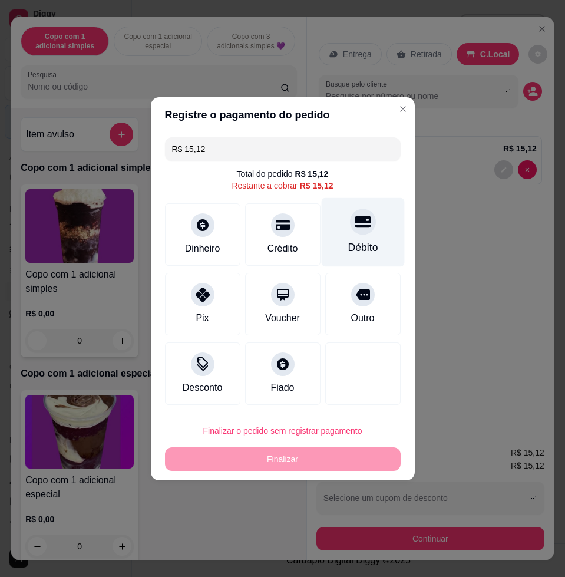
click at [334, 241] on div "Débito" at bounding box center [362, 231] width 83 height 69
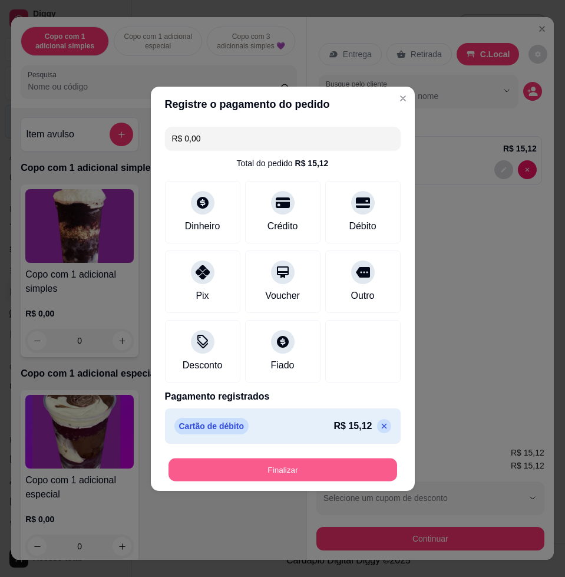
click at [333, 467] on button "Finalizar" at bounding box center [282, 469] width 228 height 23
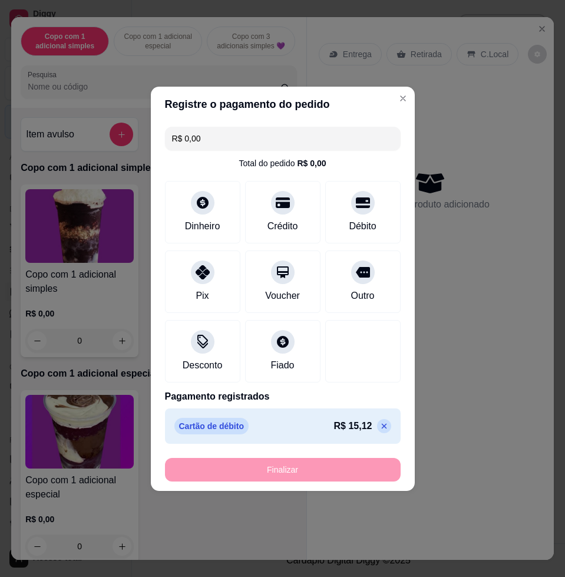
type input "-R$ 15,12"
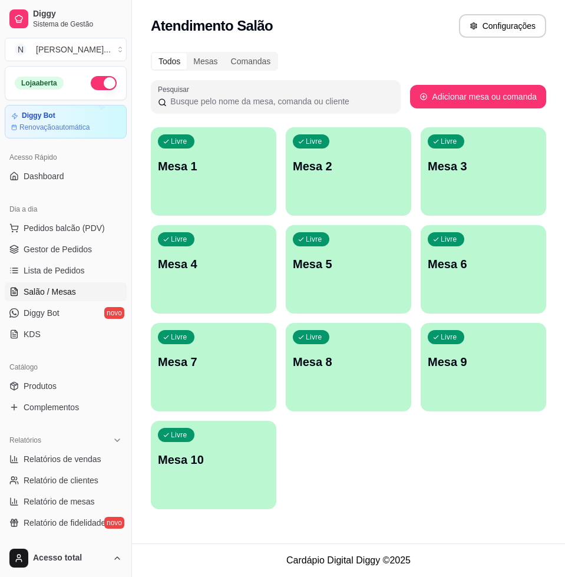
scroll to position [1, 97]
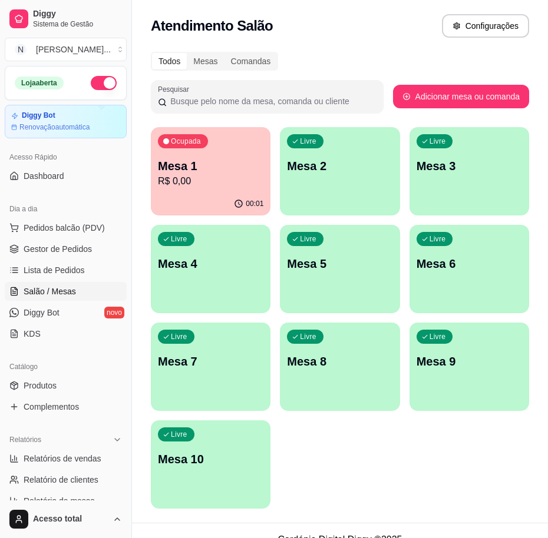
click at [324, 181] on div "Livre Mesa 2" at bounding box center [340, 164] width 120 height 74
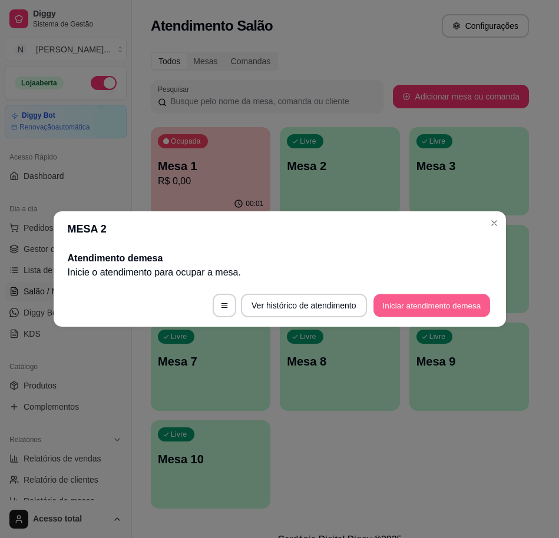
click at [419, 304] on button "Iniciar atendimento de mesa" at bounding box center [431, 305] width 117 height 23
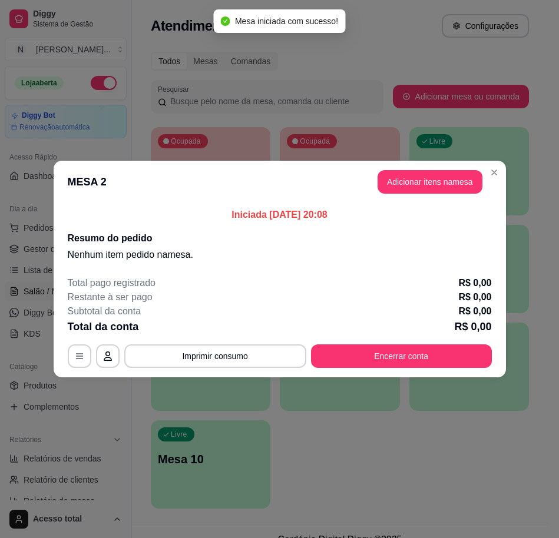
click at [425, 169] on header "MESA 2 Adicionar itens na mesa" at bounding box center [280, 182] width 452 height 42
click at [420, 184] on button "Adicionar itens na mesa" at bounding box center [429, 182] width 105 height 24
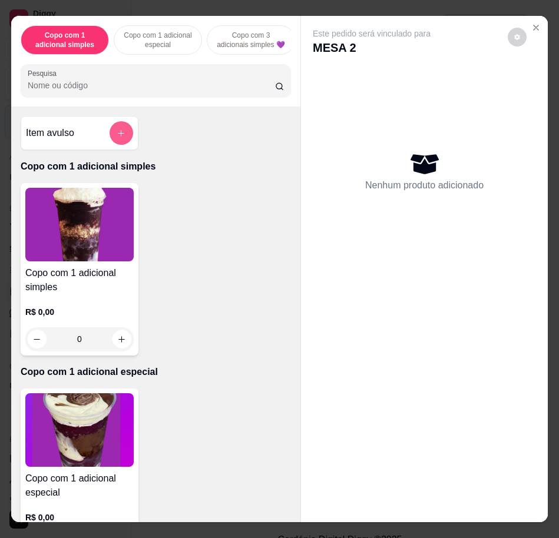
click at [115, 128] on button "add-separate-item" at bounding box center [122, 133] width 24 height 24
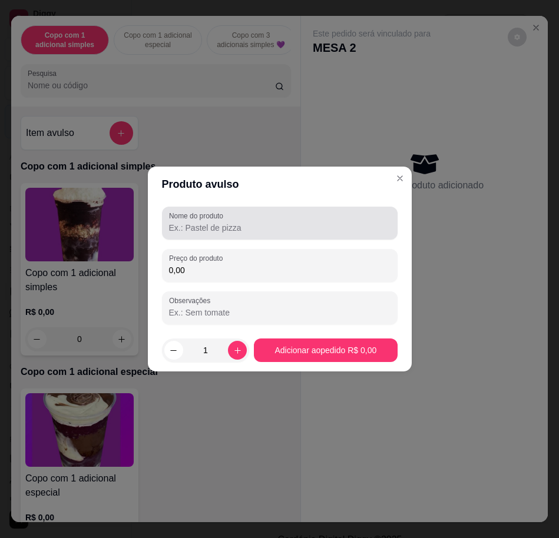
click at [243, 235] on div "Nome do produto" at bounding box center [280, 223] width 236 height 33
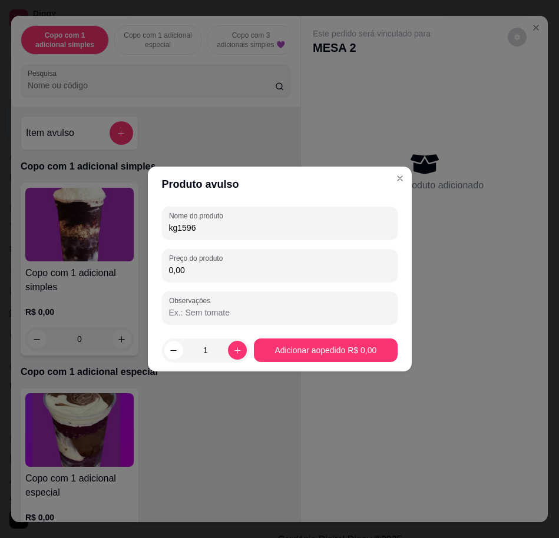
drag, startPoint x: 245, startPoint y: 223, endPoint x: 180, endPoint y: 223, distance: 65.4
click at [180, 223] on input "kg1596" at bounding box center [279, 228] width 221 height 12
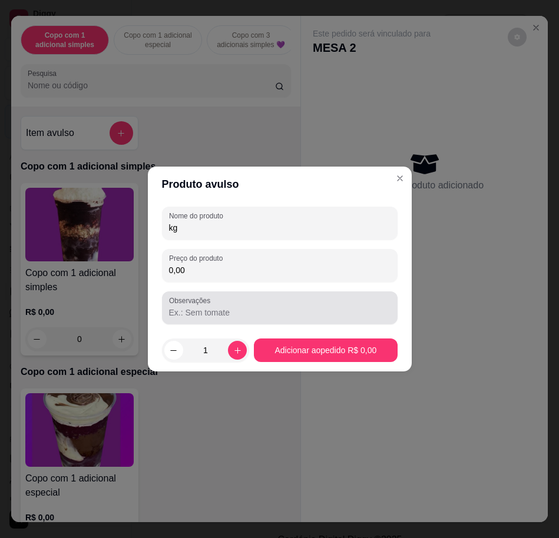
type input "kg"
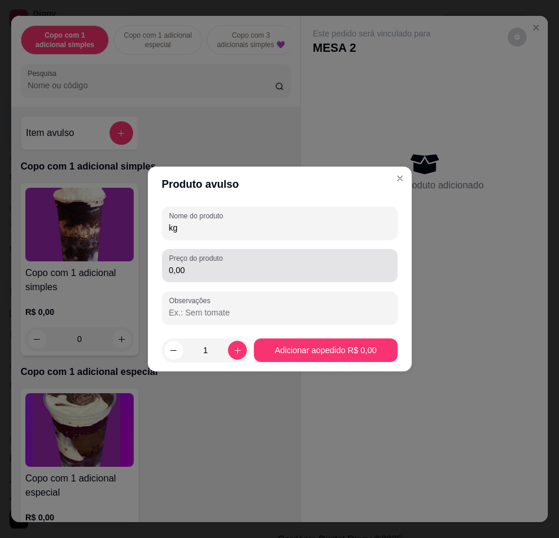
click at [322, 251] on div "Preço do produto 0,00" at bounding box center [280, 265] width 236 height 33
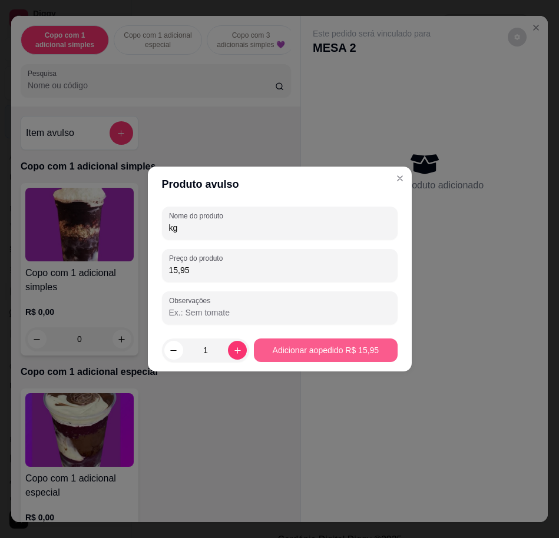
type input "15,95"
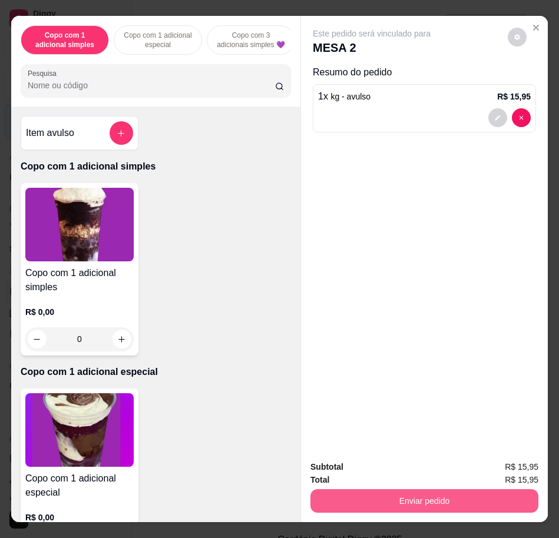
click at [385, 489] on button "Enviar pedido" at bounding box center [424, 501] width 228 height 24
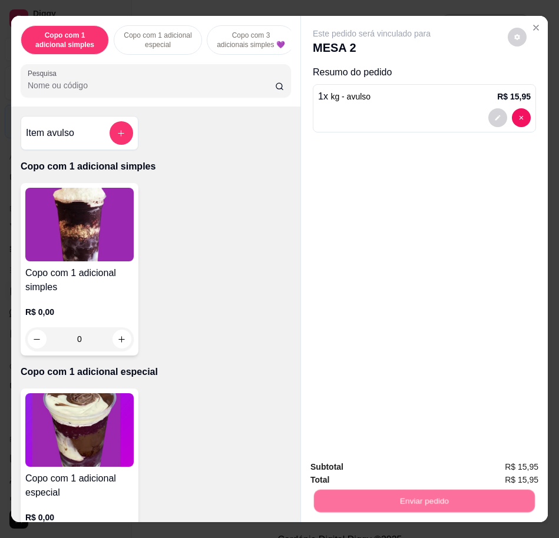
click at [366, 472] on button "Não registrar e enviar pedido" at bounding box center [384, 466] width 122 height 22
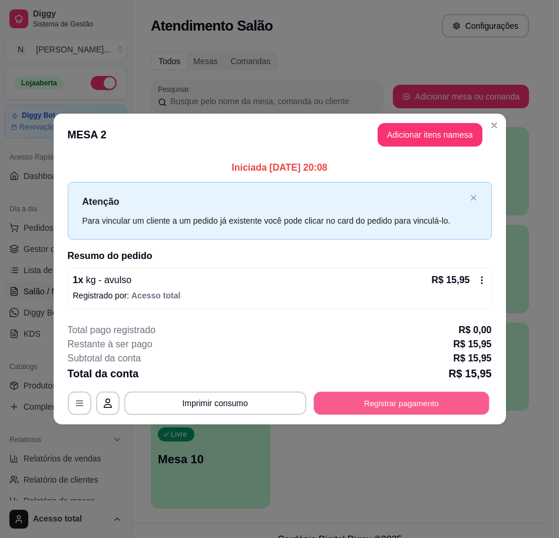
click at [377, 396] on button "Registrar pagamento" at bounding box center [400, 403] width 175 height 23
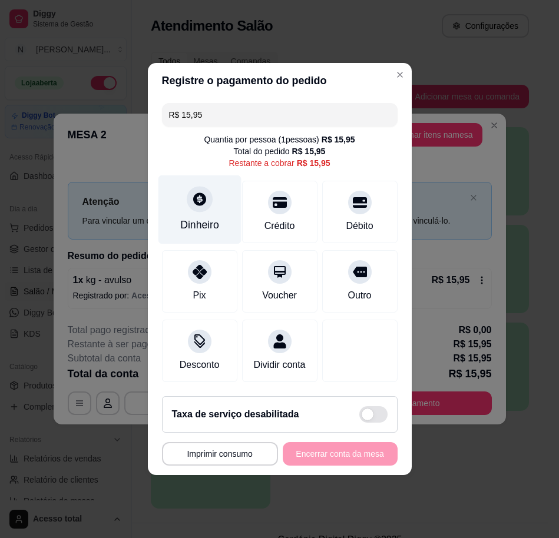
click at [196, 217] on div "Dinheiro" at bounding box center [199, 224] width 39 height 15
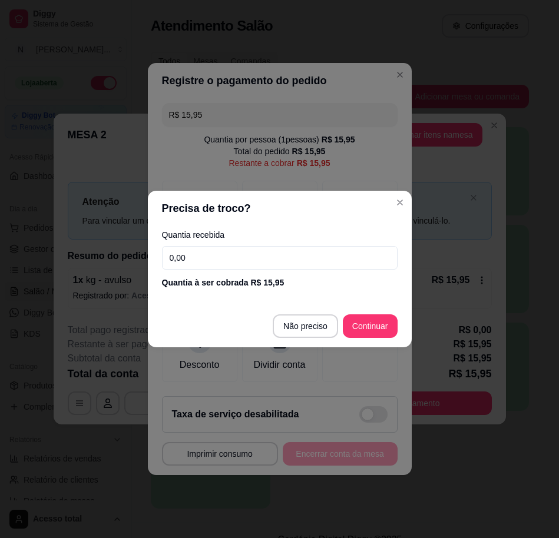
click at [236, 242] on div "Quantia recebida 0,00 Quantia à ser cobrada R$ 15,95" at bounding box center [280, 259] width 264 height 67
click at [237, 251] on input "0,00" at bounding box center [280, 258] width 236 height 24
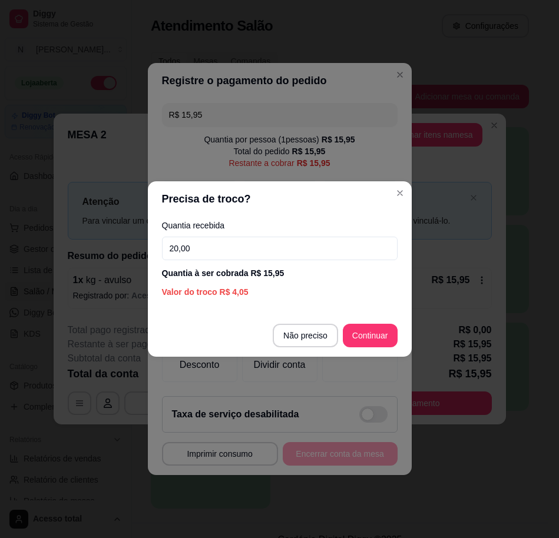
type input "20,00"
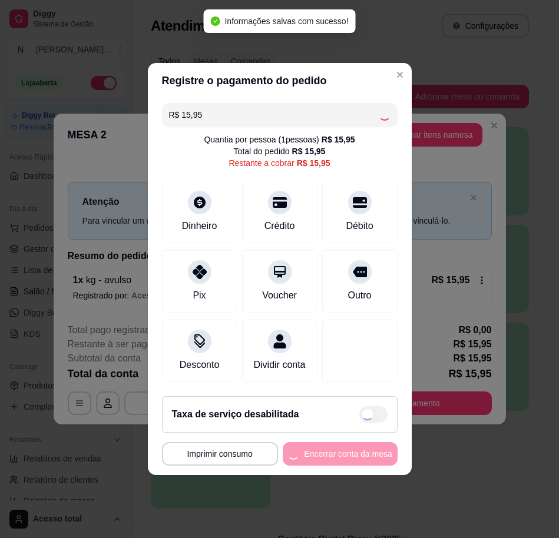
type input "R$ 0,00"
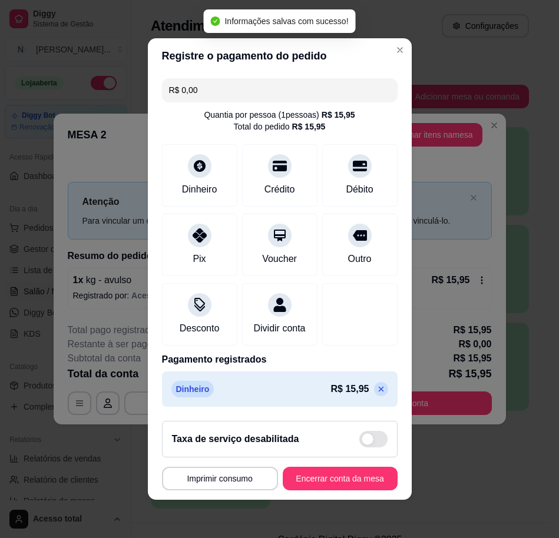
click at [363, 473] on footer "**********" at bounding box center [280, 456] width 264 height 88
click at [363, 488] on button "Encerrar conta da mesa" at bounding box center [339, 479] width 111 height 23
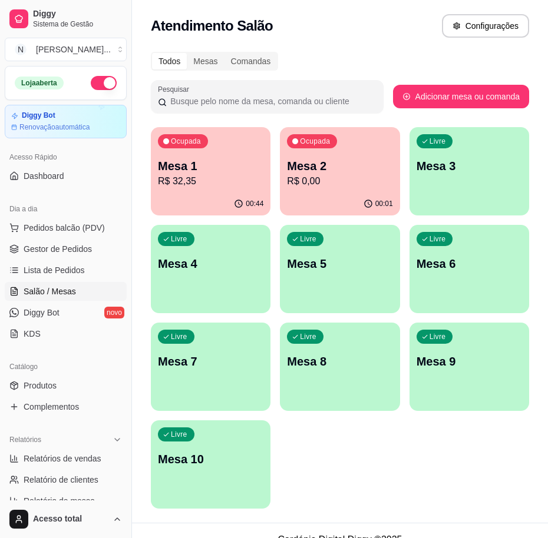
click at [235, 173] on p "Mesa 1" at bounding box center [210, 166] width 105 height 16
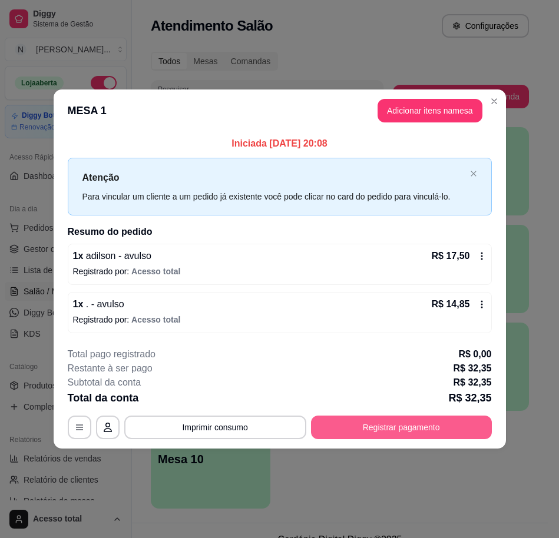
click at [406, 425] on button "Registrar pagamento" at bounding box center [401, 428] width 181 height 24
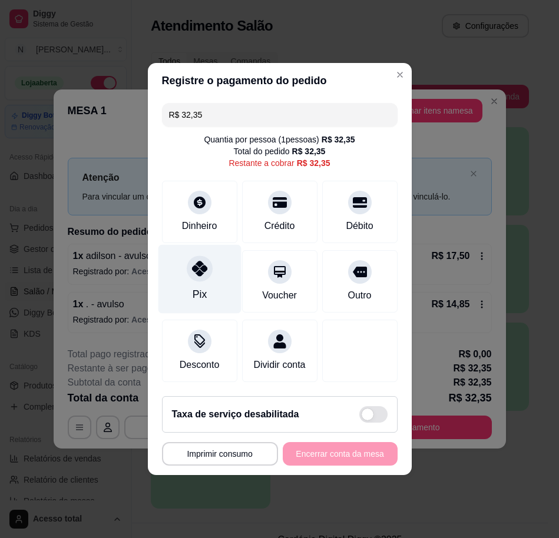
click at [190, 291] on div "Pix" at bounding box center [199, 279] width 83 height 69
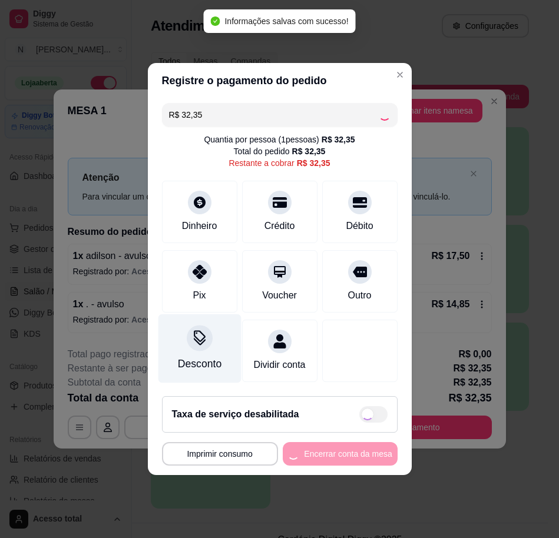
type input "R$ 0,00"
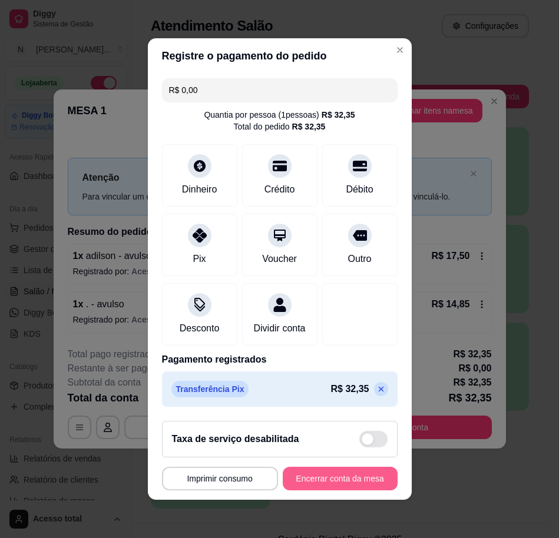
click at [344, 485] on button "Encerrar conta da mesa" at bounding box center [340, 479] width 115 height 24
